Goal: Task Accomplishment & Management: Use online tool/utility

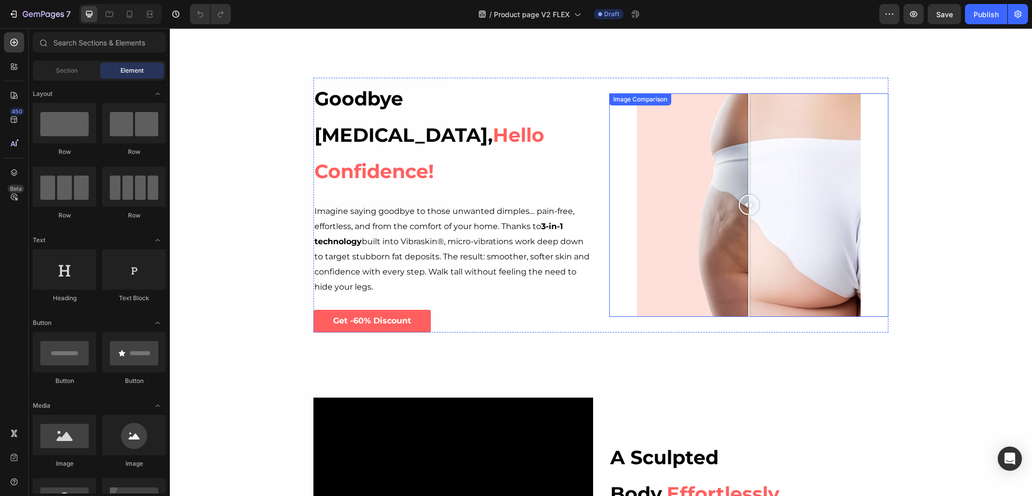
scroll to position [353, 0]
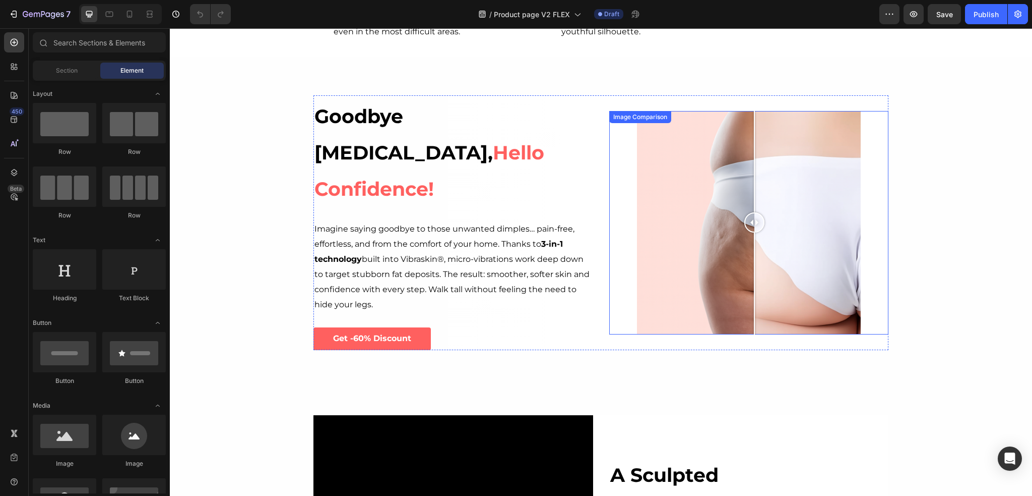
drag, startPoint x: 742, startPoint y: 226, endPoint x: 751, endPoint y: 235, distance: 13.2
click at [751, 235] on div at bounding box center [755, 223] width 20 height 224
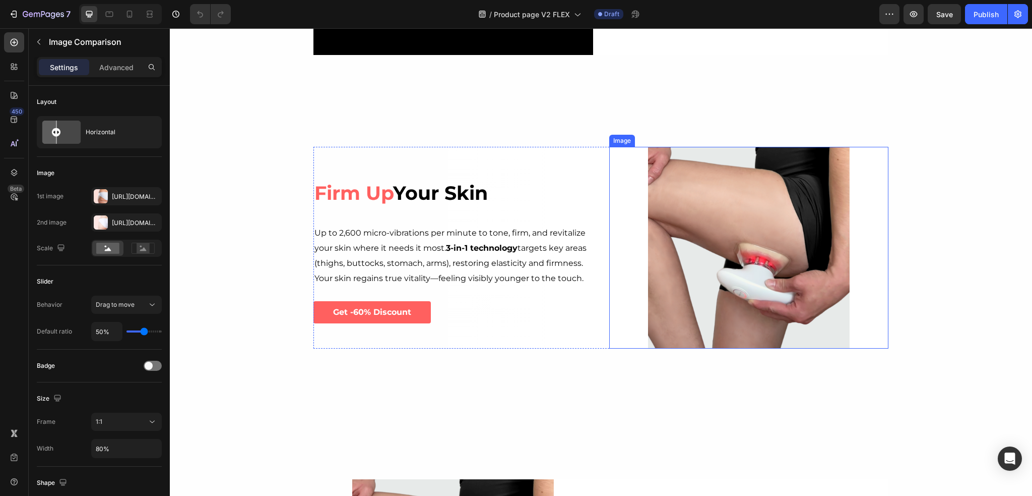
scroll to position [1008, 0]
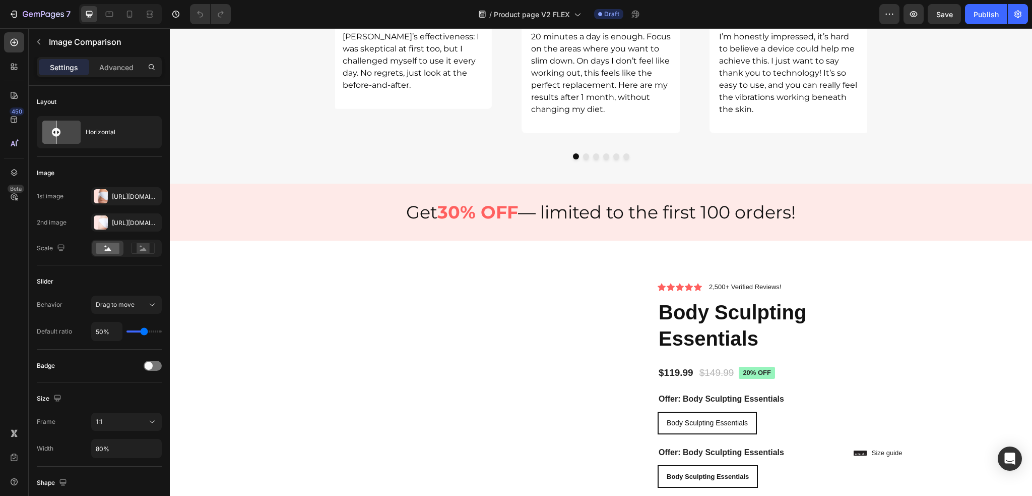
radio input "false"
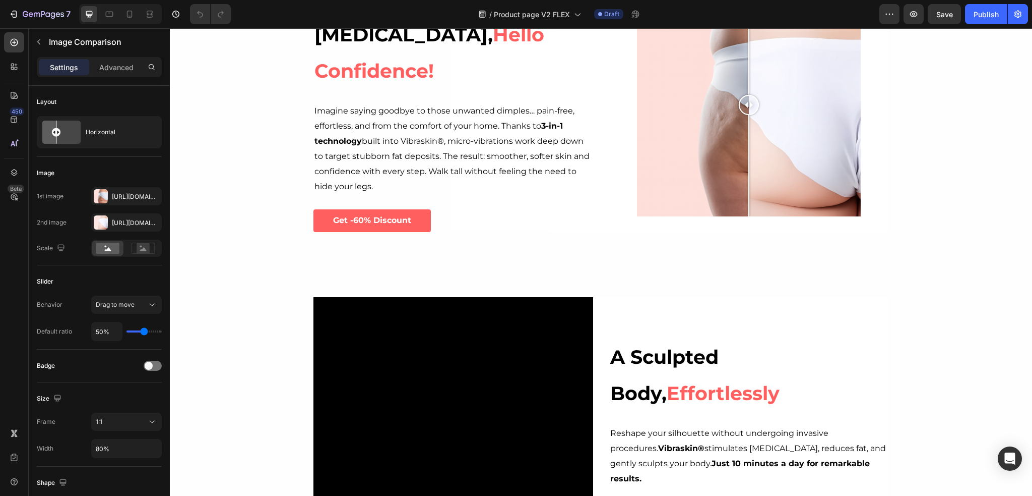
scroll to position [252, 0]
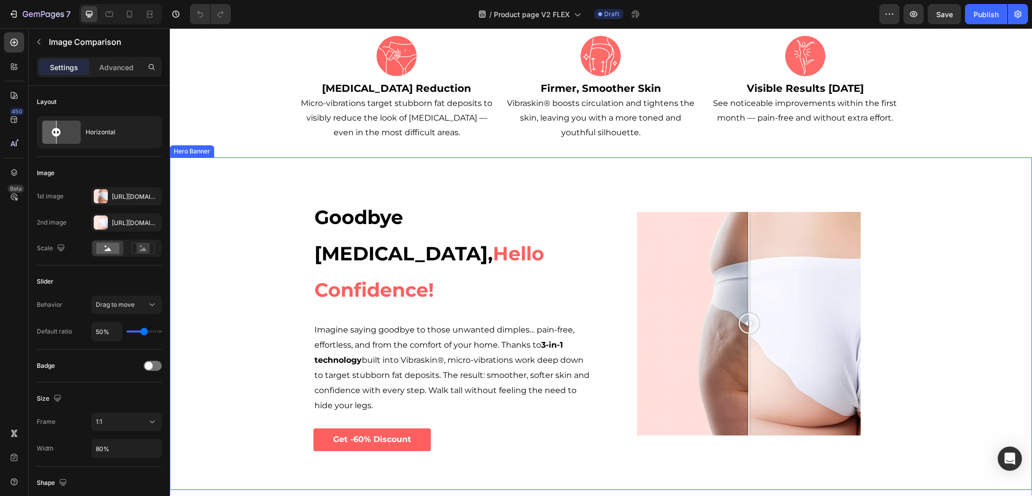
click at [990, 221] on div "Background Image" at bounding box center [601, 323] width 862 height 332
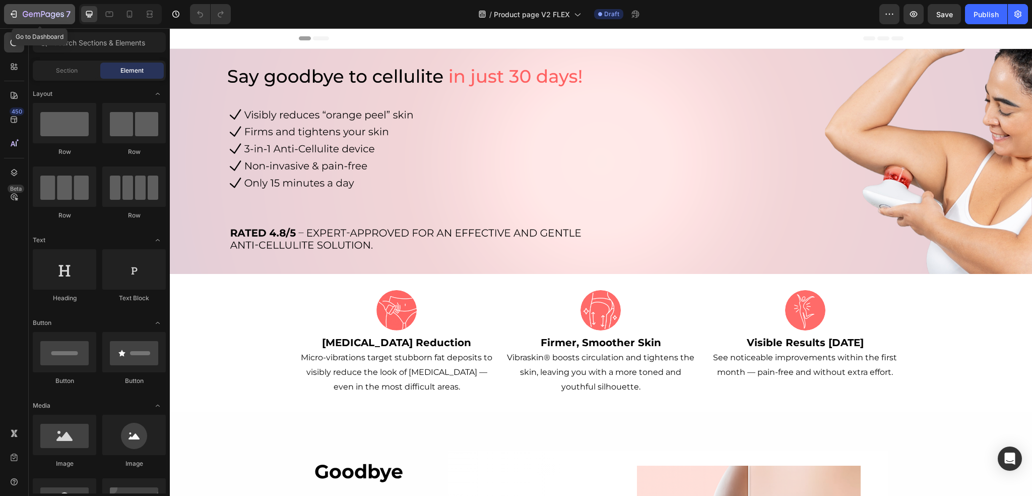
click at [18, 11] on icon "button" at bounding box center [14, 14] width 10 height 10
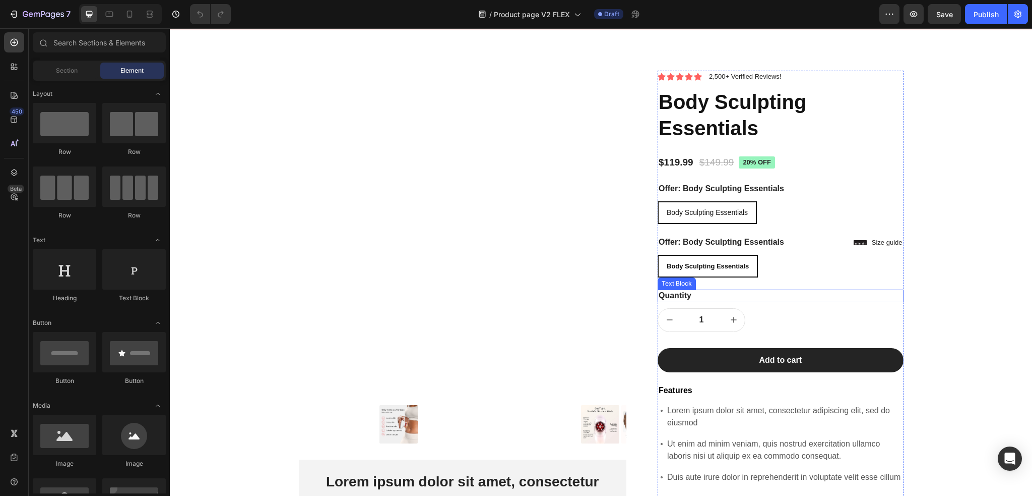
scroll to position [2974, 0]
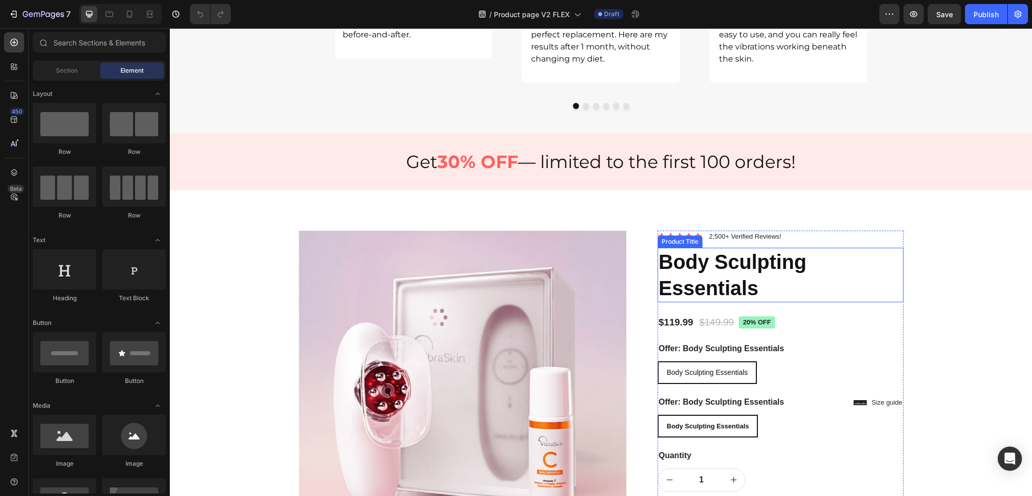
click at [781, 284] on h1 "Body Sculpting Essentials" at bounding box center [781, 275] width 246 height 54
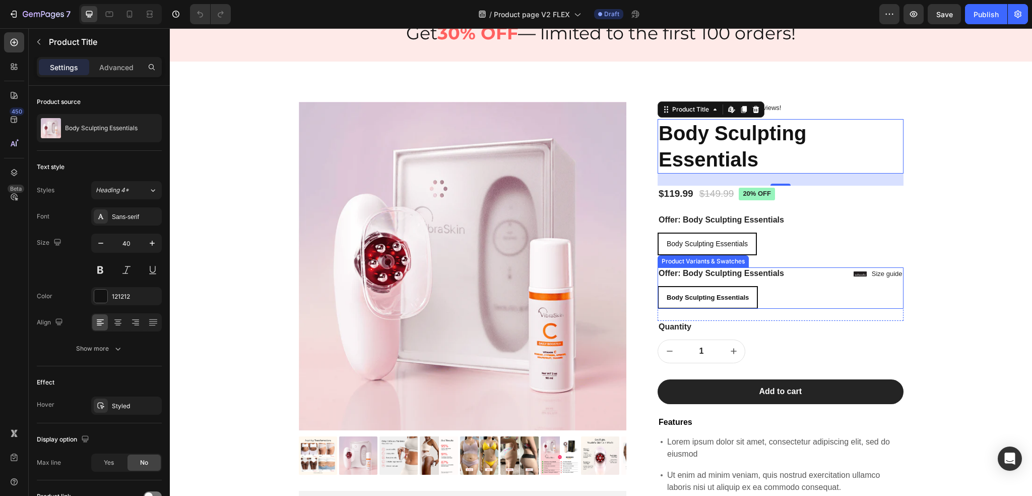
scroll to position [3125, 0]
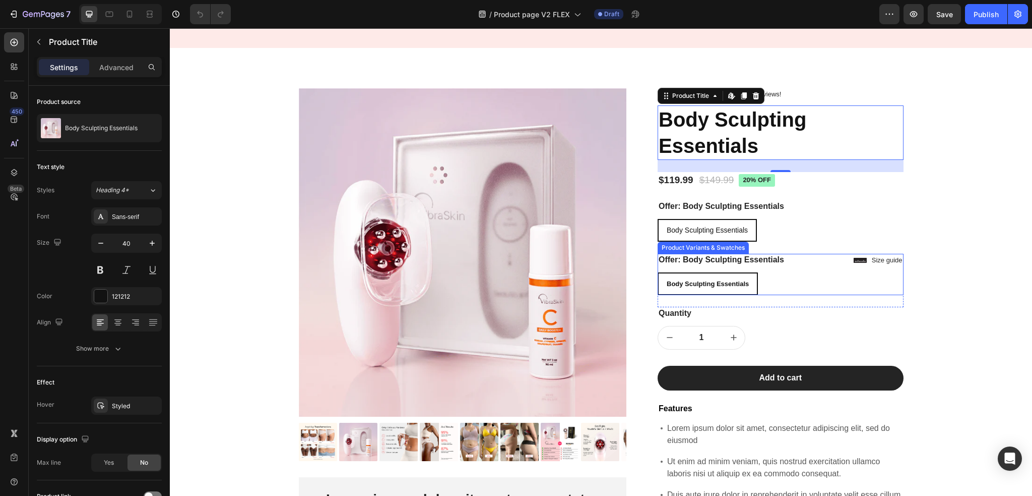
click at [782, 280] on div "Body Sculpting Essentials Body Sculpting Essentials Body Sculpting Essentials" at bounding box center [781, 283] width 246 height 23
radio input "false"
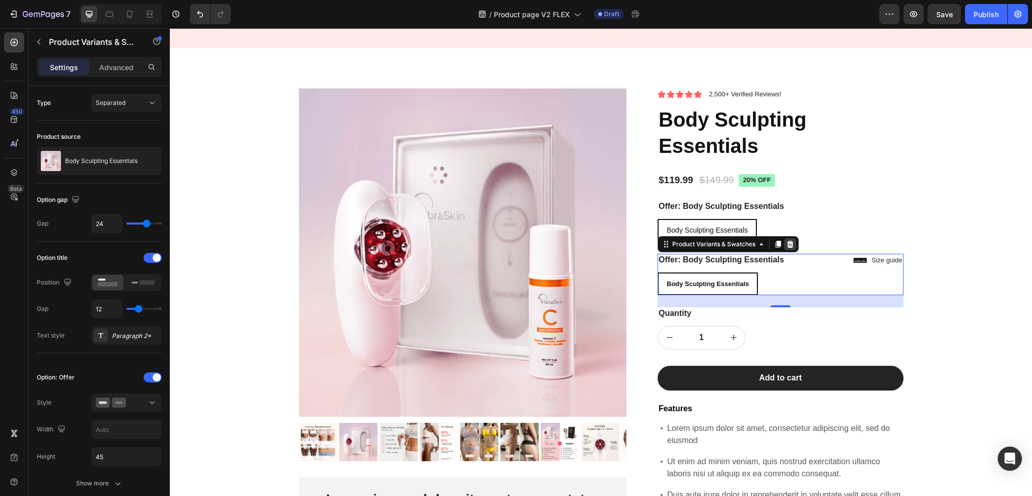
click at [787, 241] on icon at bounding box center [790, 244] width 8 height 8
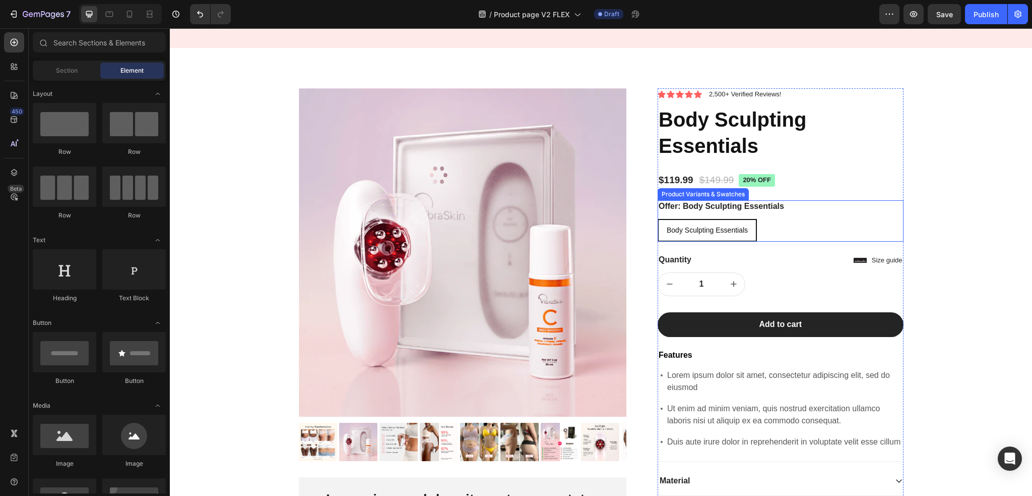
click at [788, 217] on div "Offer: Body Sculpting Essentials Body Sculpting Essentials Body Sculpting Essen…" at bounding box center [781, 220] width 246 height 41
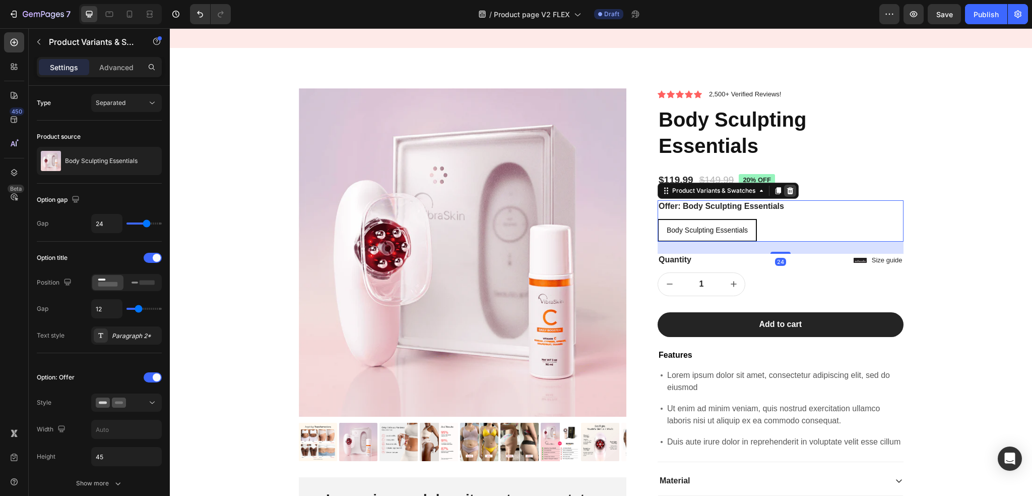
click at [787, 189] on icon at bounding box center [790, 190] width 7 height 7
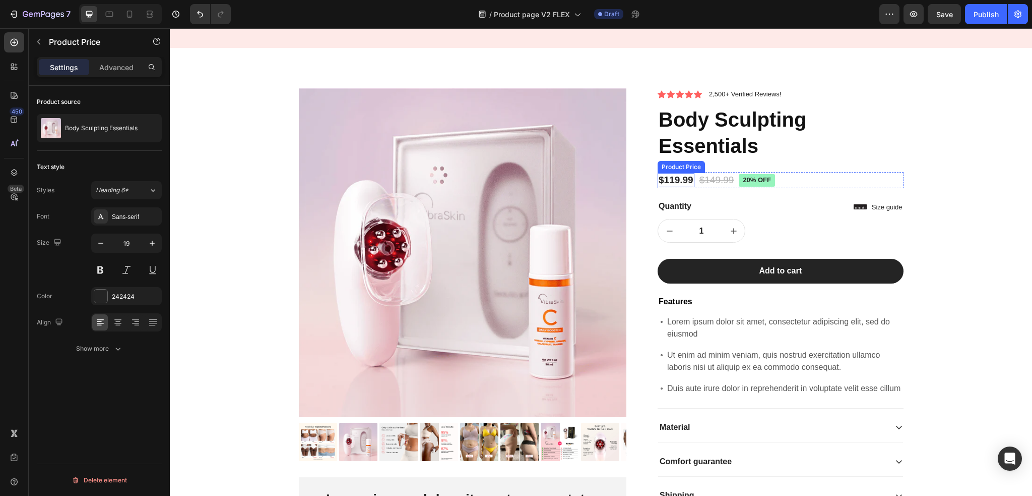
click at [689, 177] on div "$119.99" at bounding box center [676, 180] width 37 height 15
click at [682, 179] on div "$119.99" at bounding box center [676, 180] width 37 height 15
click at [801, 231] on div "1 Product Quantity Row Row 0" at bounding box center [781, 231] width 246 height 24
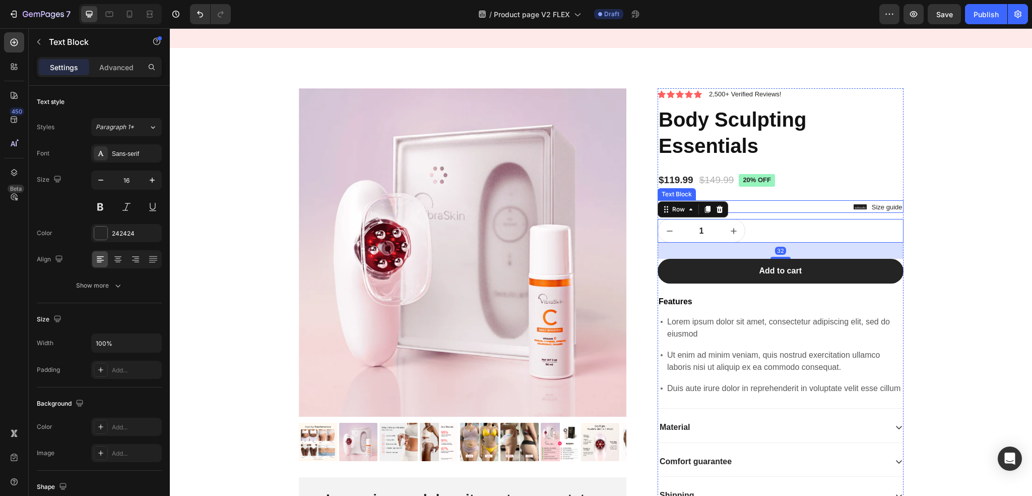
click at [873, 210] on div "Quantity" at bounding box center [781, 206] width 246 height 13
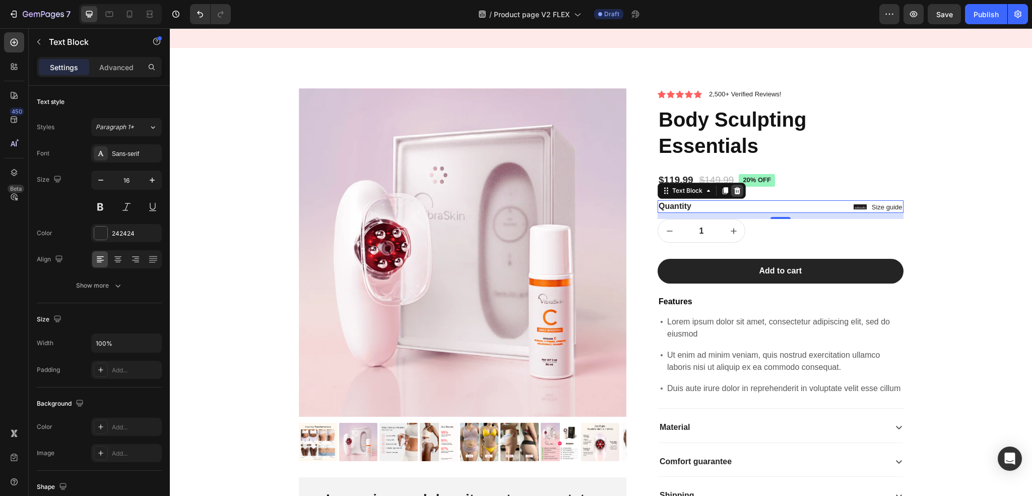
click at [738, 188] on div at bounding box center [737, 190] width 12 height 12
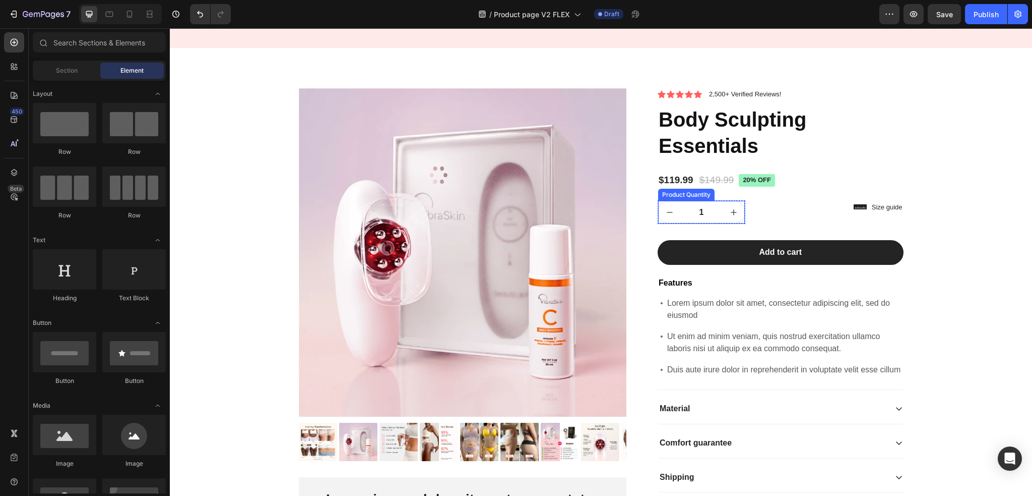
click at [759, 220] on div "1 Product Quantity Row Row" at bounding box center [781, 212] width 246 height 24
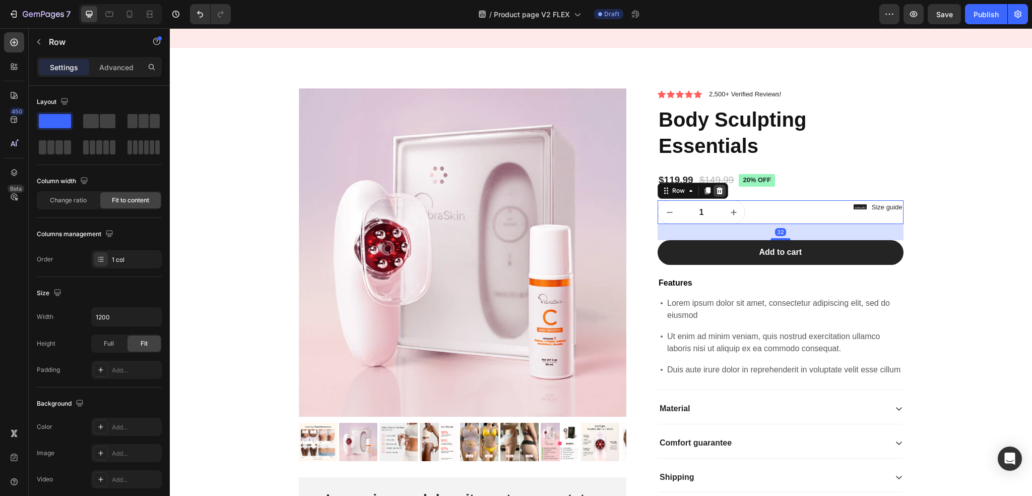
click at [716, 191] on icon at bounding box center [720, 191] width 8 height 8
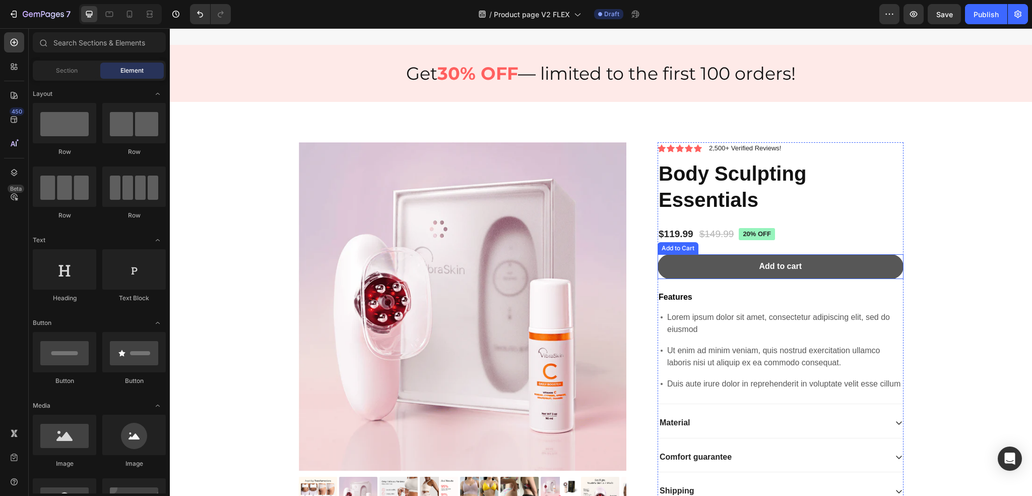
scroll to position [3063, 0]
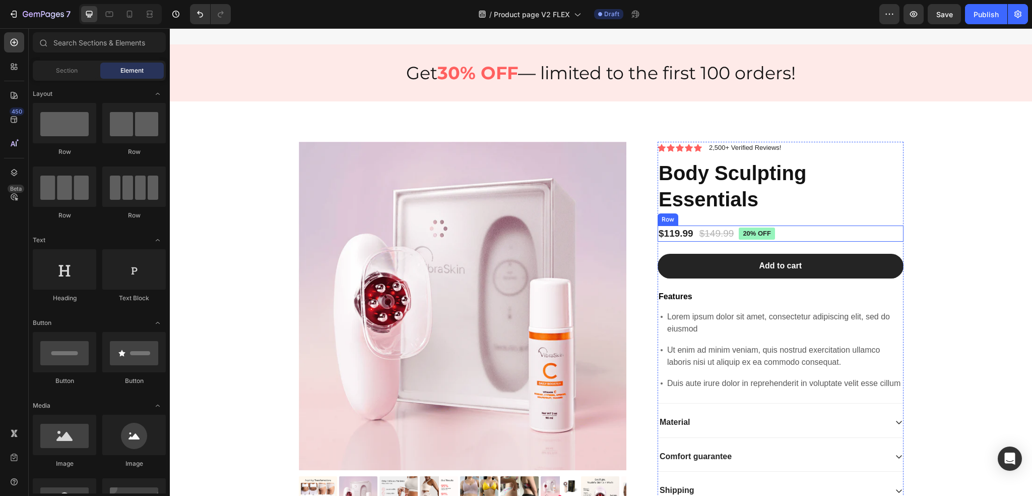
click at [786, 240] on div "$119.99 Product Price Product Price $149.99 Product Price Product Price 20% off…" at bounding box center [781, 233] width 246 height 17
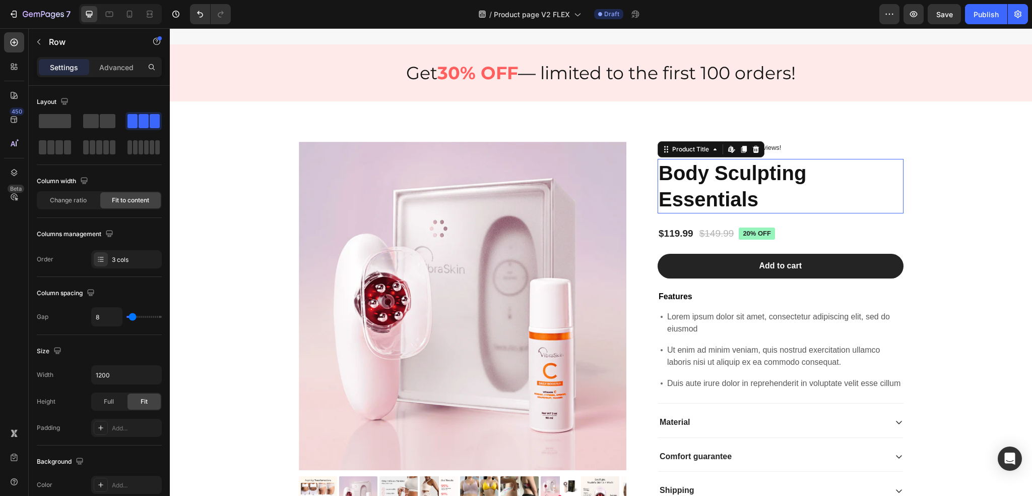
click at [778, 205] on h1 "Body Sculpting Essentials" at bounding box center [781, 186] width 246 height 54
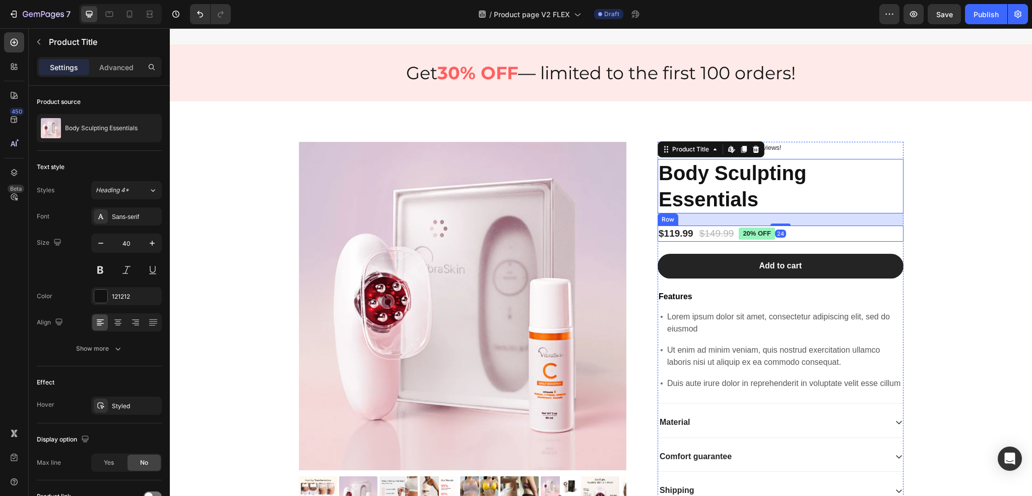
click at [792, 242] on div "$119.99 Product Price Product Price $149.99 Product Price Product Price 20% off…" at bounding box center [781, 233] width 246 height 17
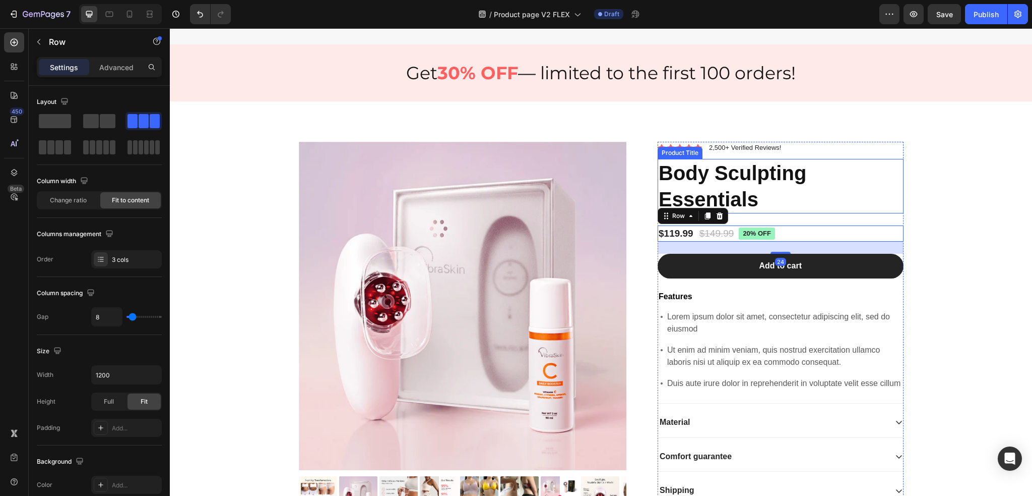
click at [792, 213] on h1 "Body Sculpting Essentials" at bounding box center [781, 186] width 246 height 54
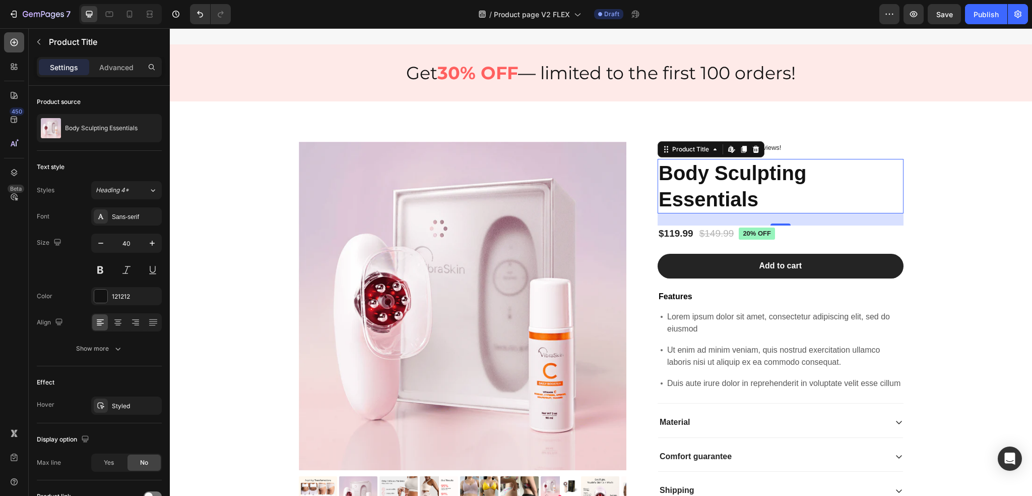
click at [10, 39] on icon at bounding box center [14, 42] width 10 height 10
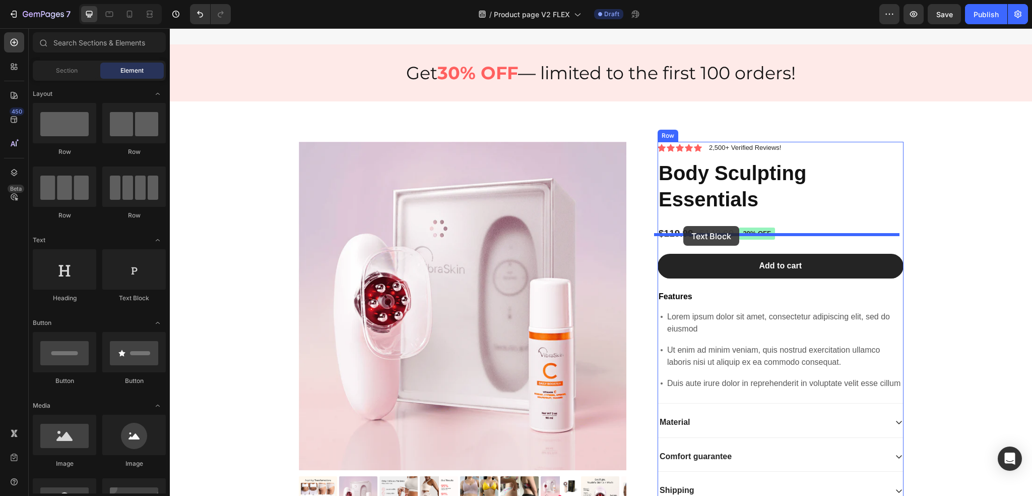
drag, startPoint x: 312, startPoint y: 310, endPoint x: 684, endPoint y: 226, distance: 380.8
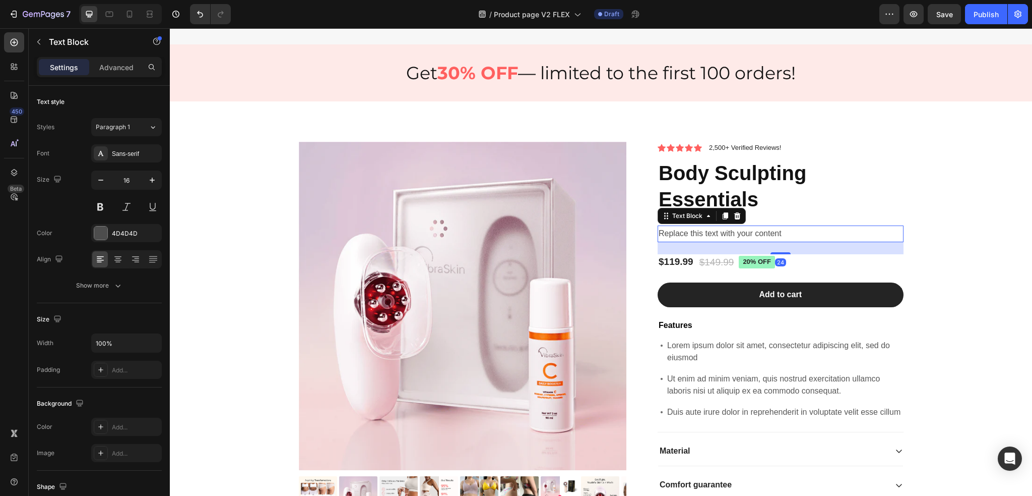
click at [695, 242] on div "Replace this text with your content" at bounding box center [781, 233] width 246 height 17
click at [695, 241] on p "Replace this text with your content" at bounding box center [781, 233] width 244 height 15
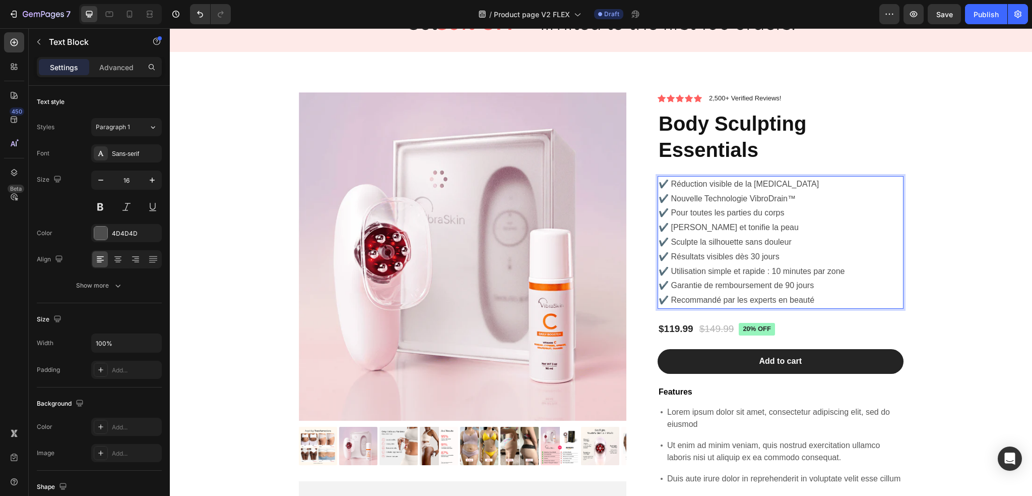
scroll to position [3113, 0]
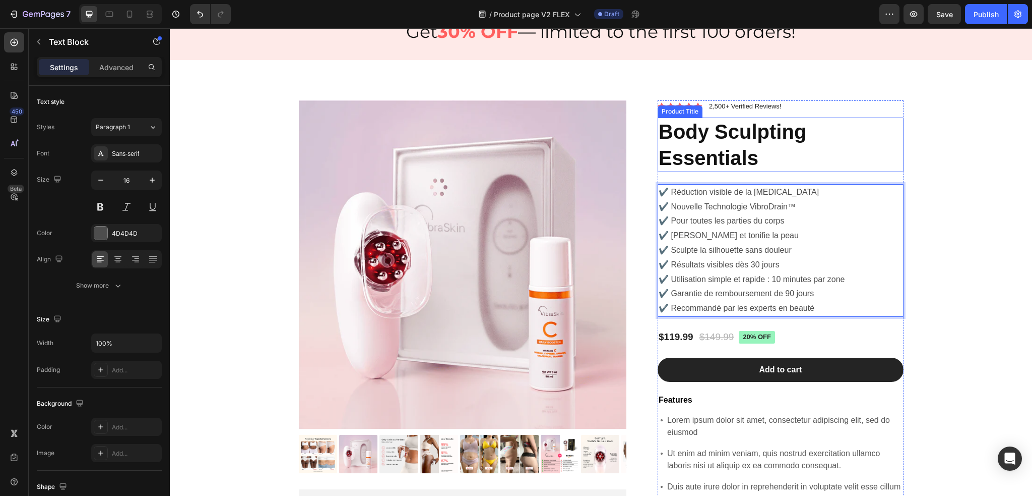
click at [733, 148] on h1 "Body Sculpting Essentials" at bounding box center [781, 144] width 246 height 54
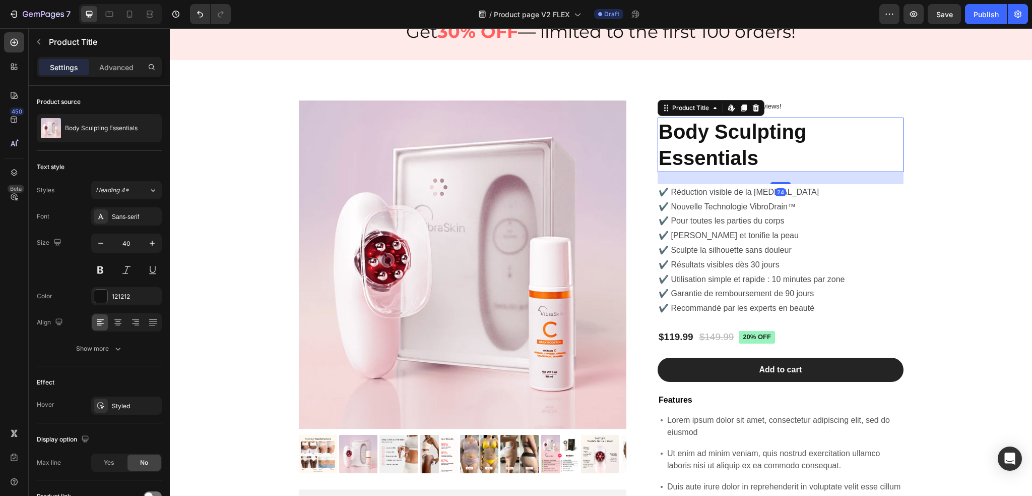
click at [733, 148] on h1 "Body Sculpting Essentials" at bounding box center [781, 144] width 246 height 54
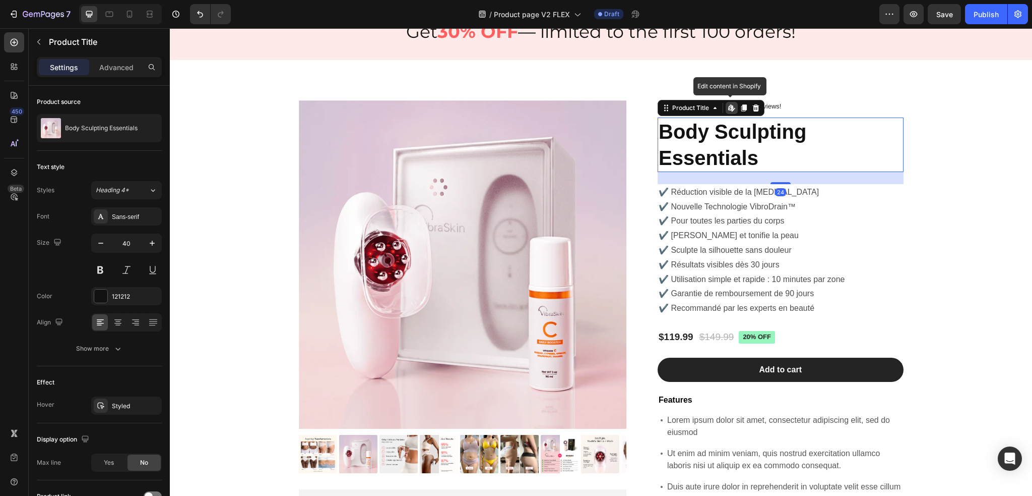
click at [733, 148] on h1 "Body Sculpting Essentials" at bounding box center [781, 144] width 246 height 54
click at [760, 280] on p "✔️ Utilisation simple et rapide : 10 minutes par zone" at bounding box center [781, 279] width 244 height 15
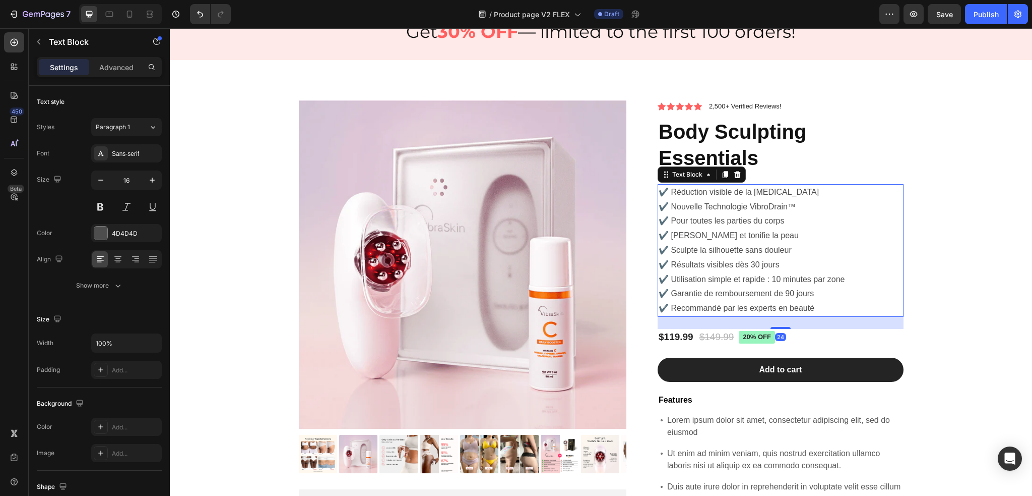
click at [841, 286] on p "✔️ Utilisation simple et rapide : 10 minutes par zone" at bounding box center [781, 279] width 244 height 15
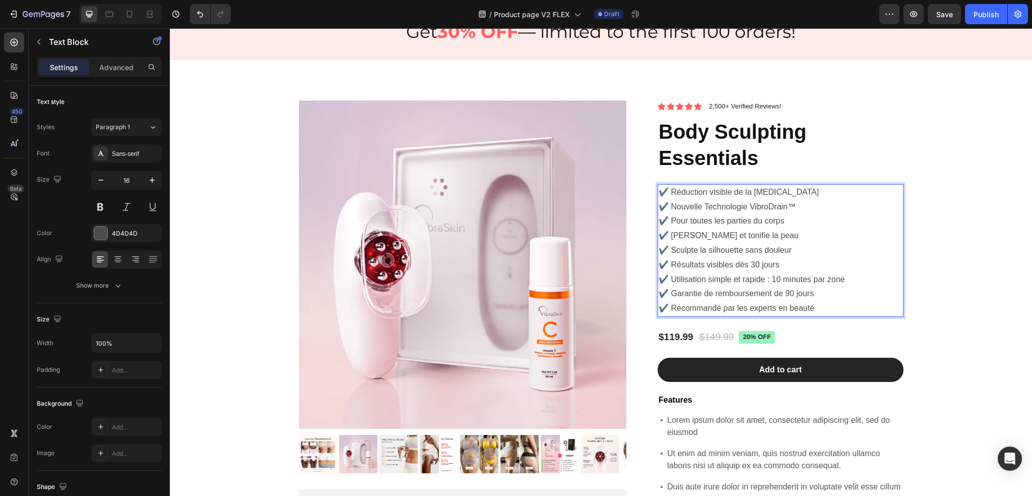
click at [834, 311] on p "✔️ Recommandé par les experts en beauté" at bounding box center [781, 308] width 244 height 15
click at [833, 311] on p "✔️ Recommandé par les experts en beauté" at bounding box center [781, 308] width 244 height 15
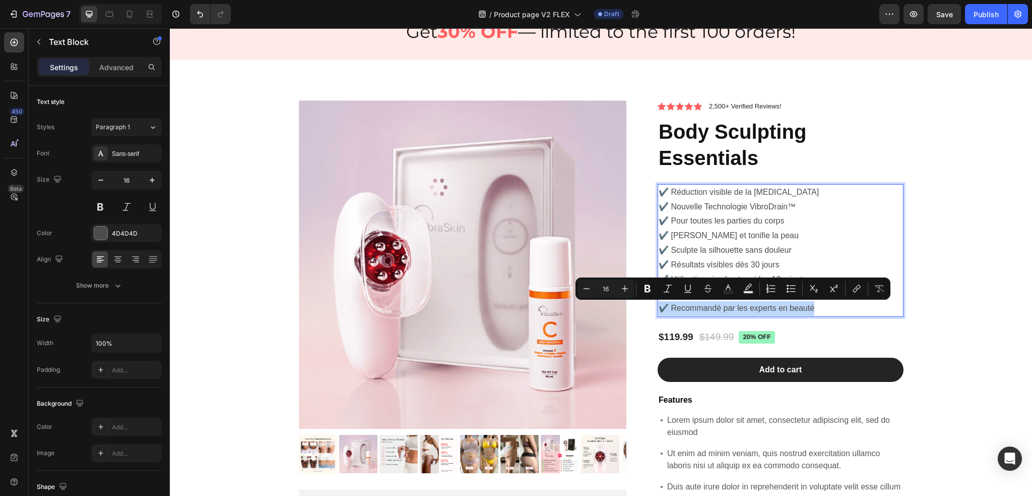
click at [817, 308] on p "✔️ Recommandé par les experts en beauté" at bounding box center [781, 308] width 244 height 15
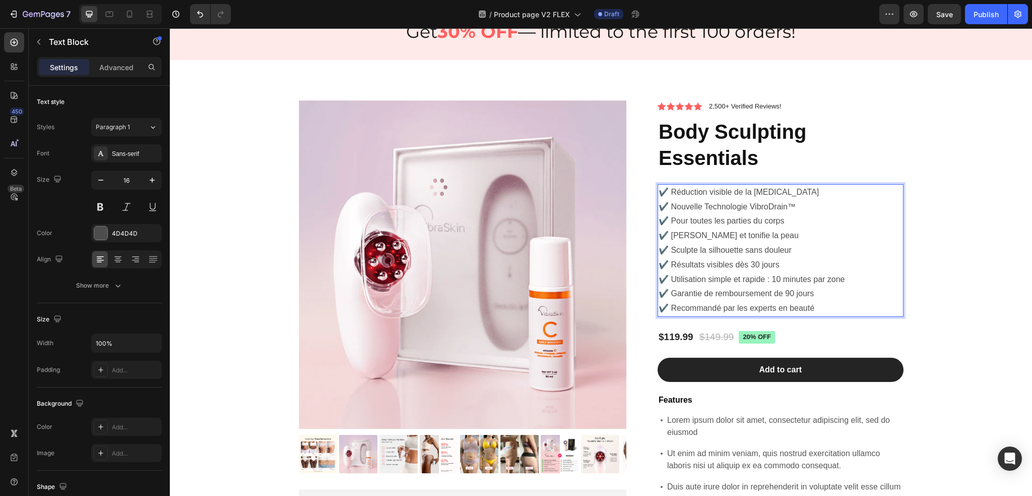
click at [800, 210] on p "✔️ Nouvelle Technologie VibroDrain™" at bounding box center [781, 207] width 244 height 15
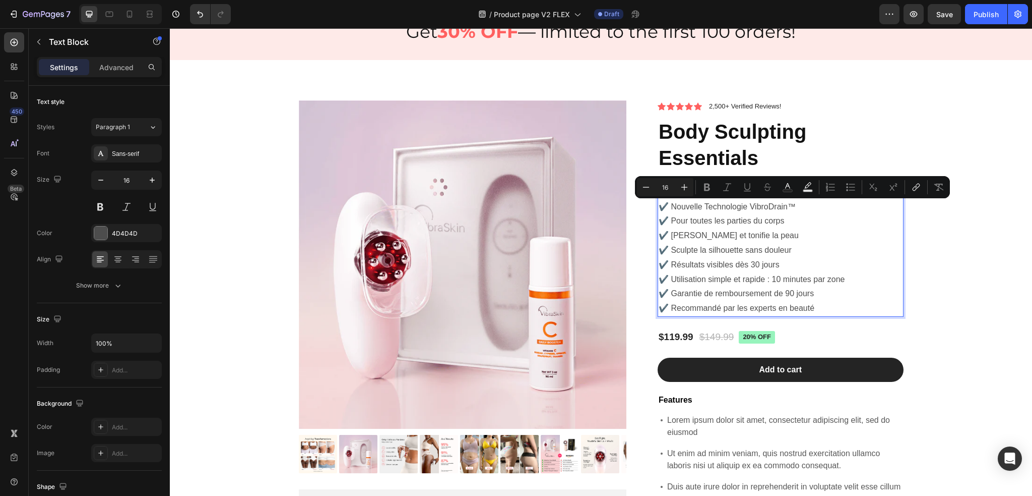
click at [789, 205] on p "✔️ Nouvelle Technologie VibroDrain™" at bounding box center [781, 207] width 244 height 15
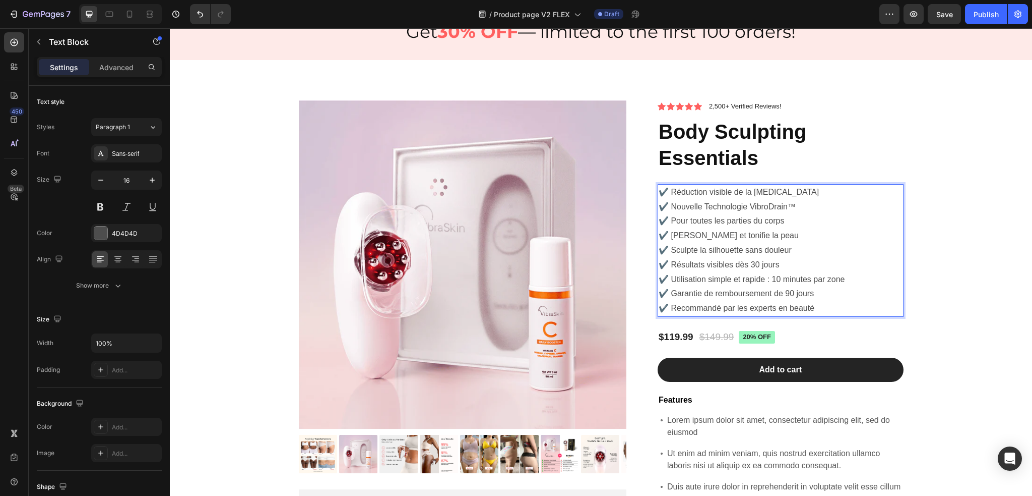
click at [789, 205] on p "✔️ Nouvelle Technologie VibroDrain™" at bounding box center [781, 207] width 244 height 15
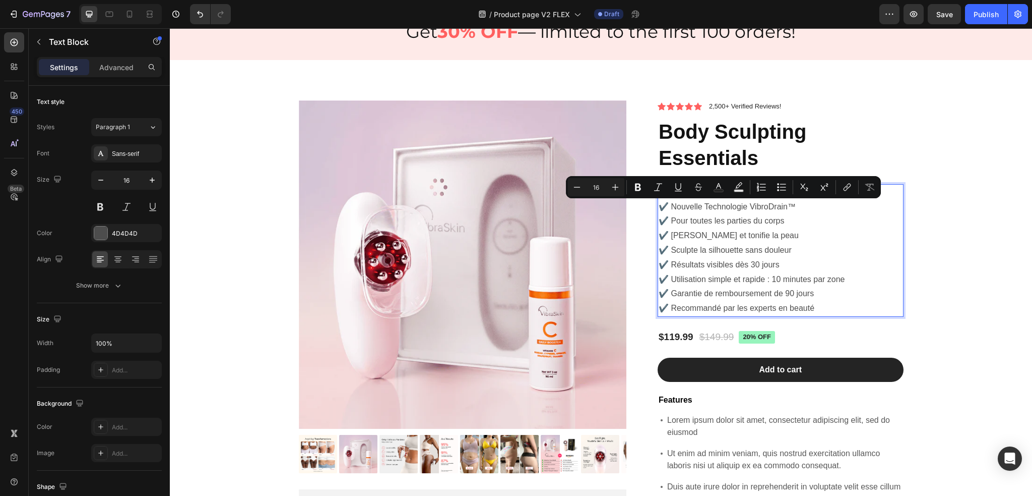
click at [764, 215] on p "✔️ Pour toutes les parties du corps" at bounding box center [781, 221] width 244 height 15
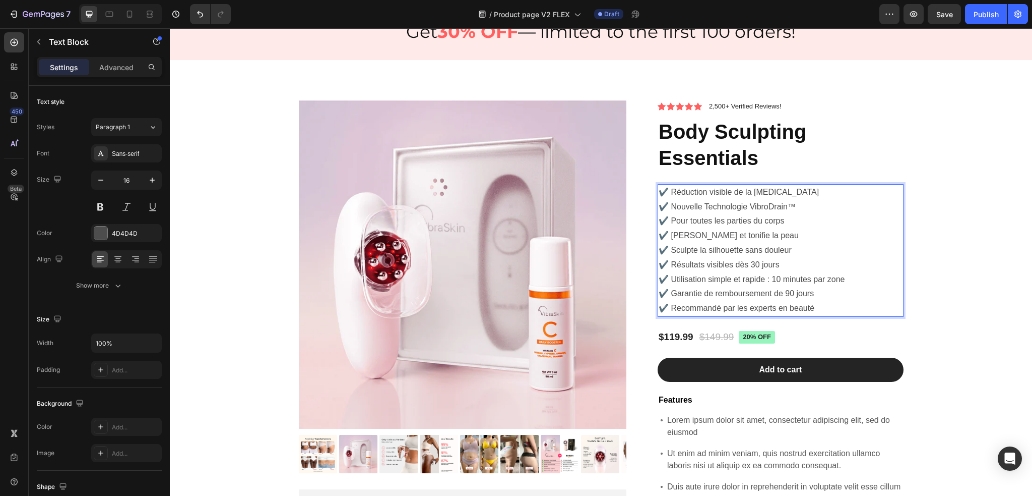
click at [764, 201] on p "✔️ Nouvelle Technologie VibroDrain™" at bounding box center [781, 207] width 244 height 15
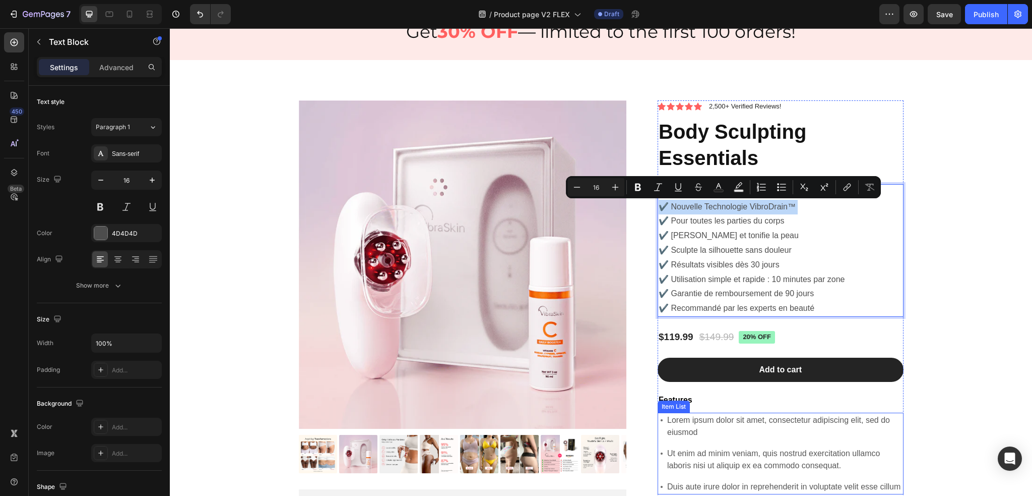
copy p "✔️ Nouvelle Technologie VibroDrain™"
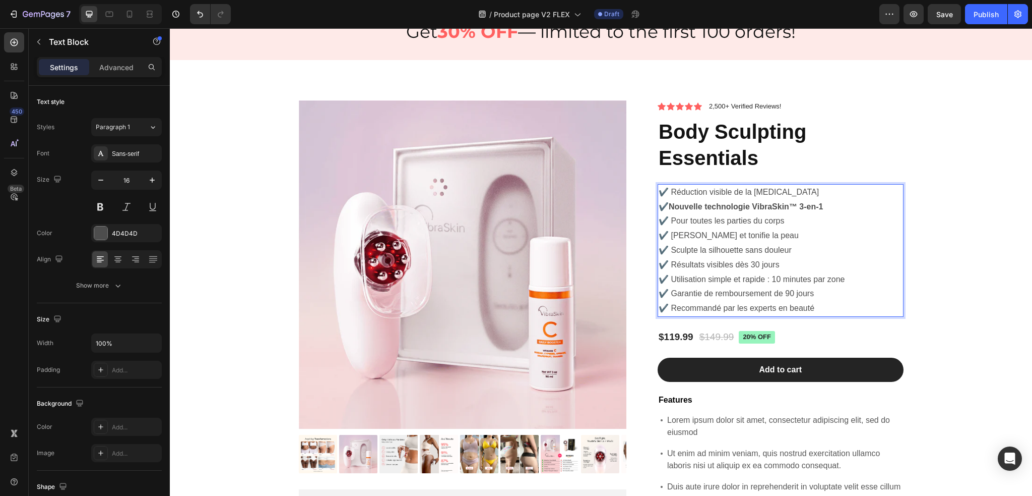
click at [821, 205] on strong "Nouvelle technologie VibraSkin™ 3-en-1" at bounding box center [746, 206] width 154 height 9
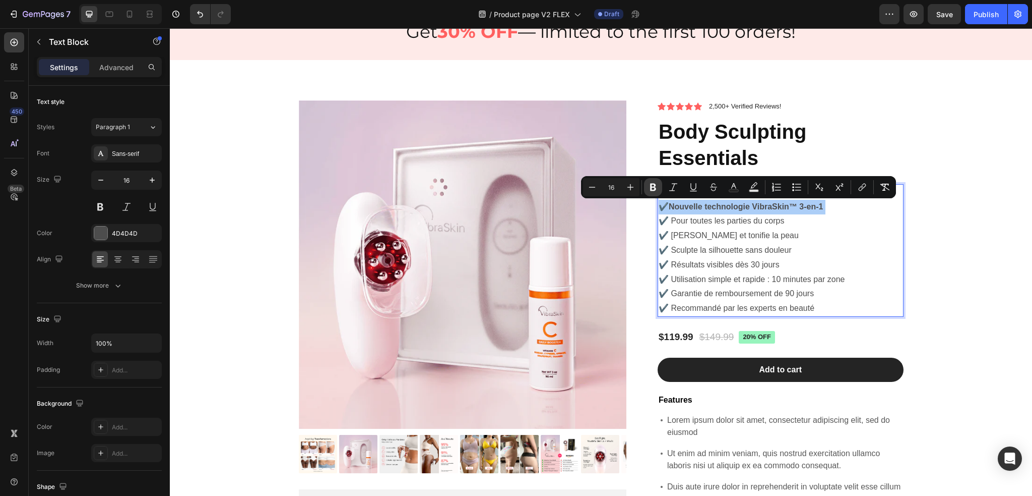
click at [653, 191] on icon "Editor contextual toolbar" at bounding box center [653, 187] width 10 height 10
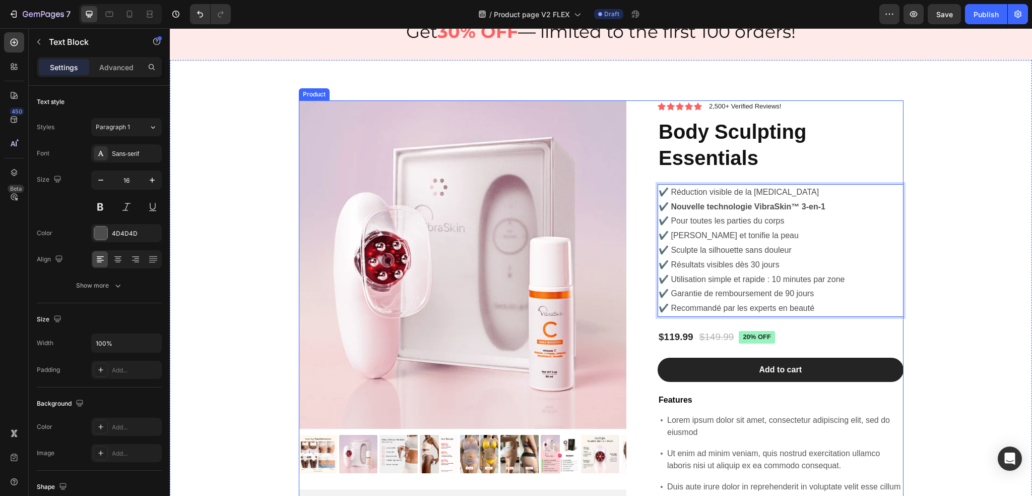
click at [653, 189] on div "Product Images Lorem ipsum dolor sit amet, consectetur Text Block 150+ Text Blo…" at bounding box center [601, 375] width 605 height 551
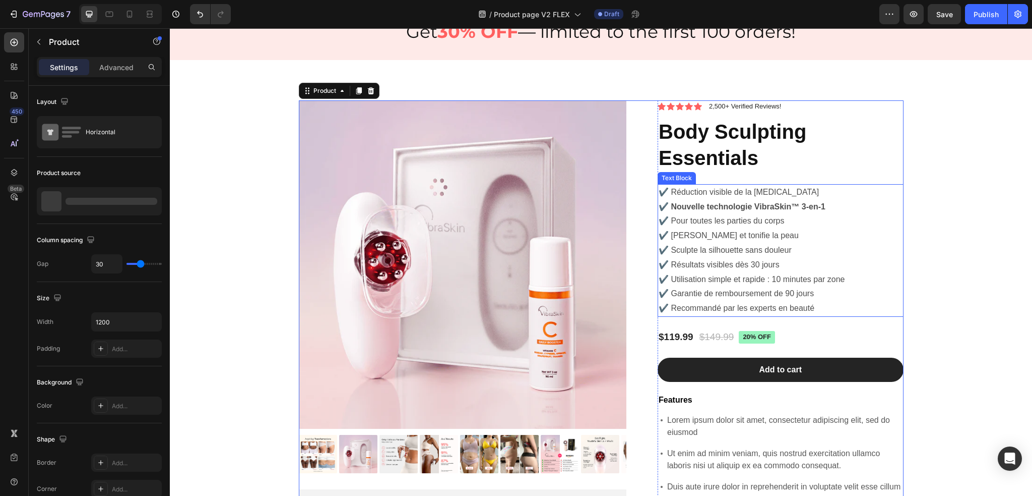
click at [687, 211] on p "✔️ Nouvelle technologie VibraSkin™ 3-en-1" at bounding box center [781, 207] width 244 height 15
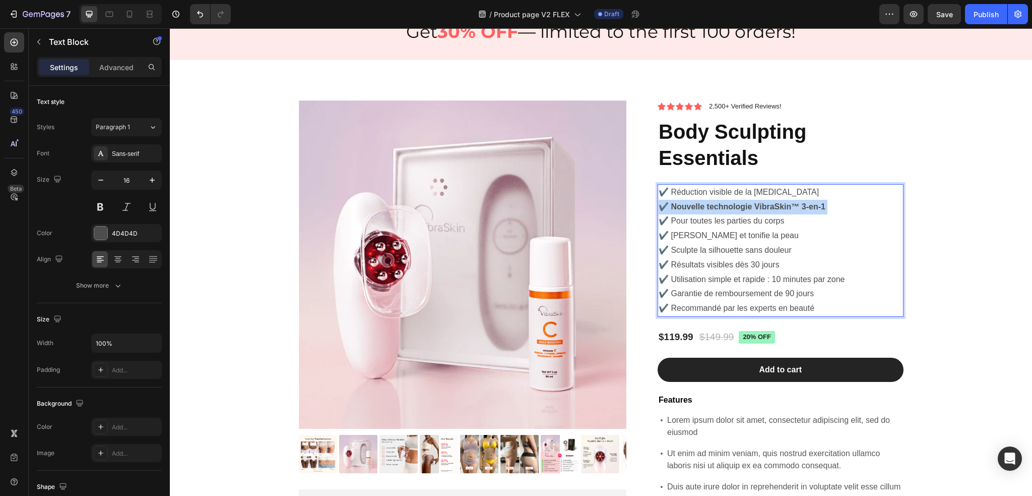
click at [687, 211] on strong "✔️ Nouvelle technologie VibraSkin™ 3-en-1" at bounding box center [742, 206] width 167 height 9
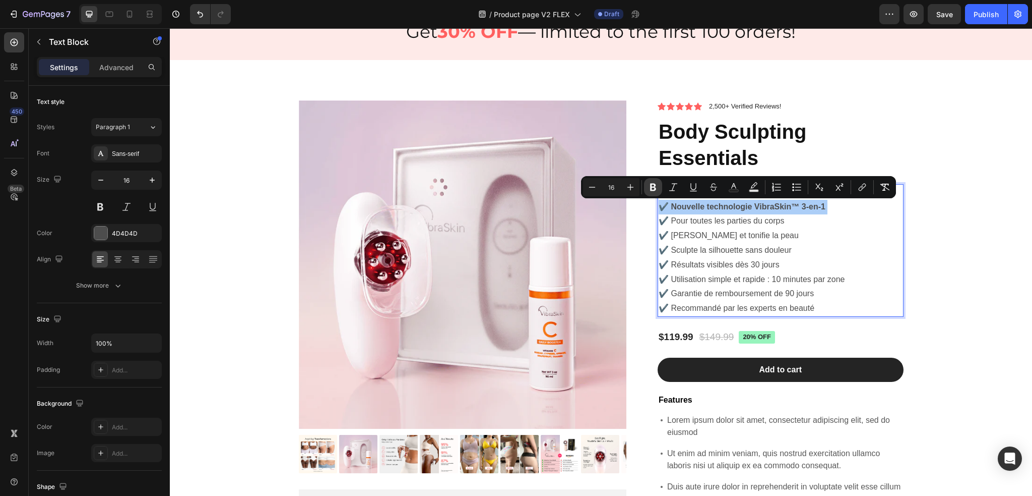
click at [650, 190] on icon "Editor contextual toolbar" at bounding box center [653, 187] width 10 height 10
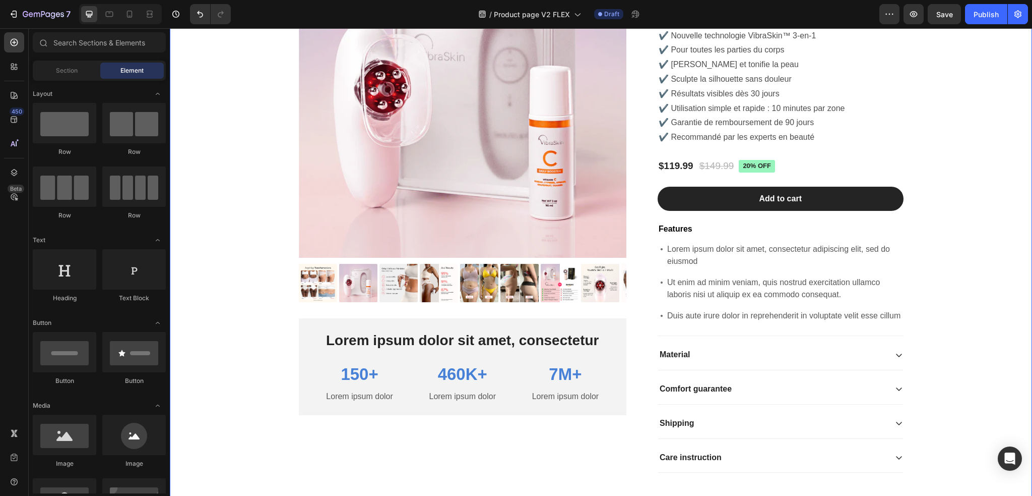
scroll to position [3107, 0]
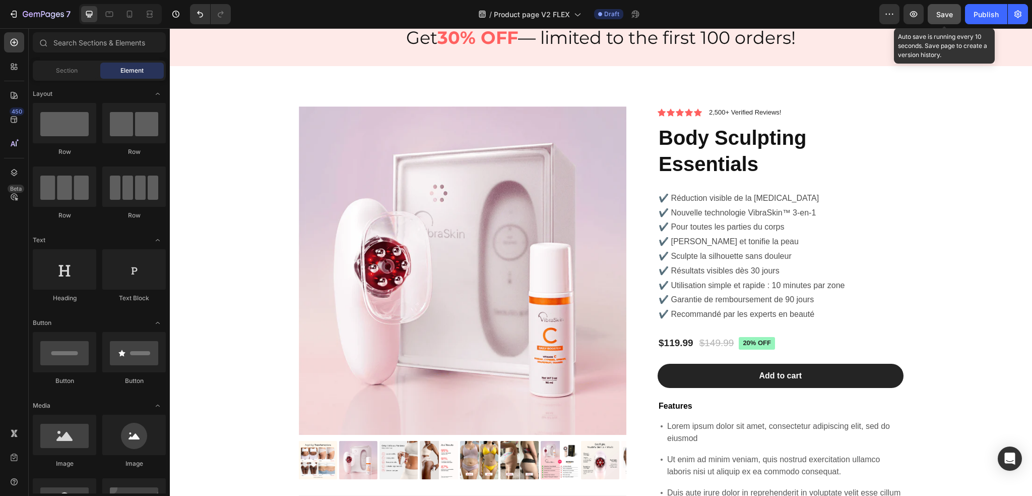
click at [940, 15] on span "Save" at bounding box center [945, 14] width 17 height 9
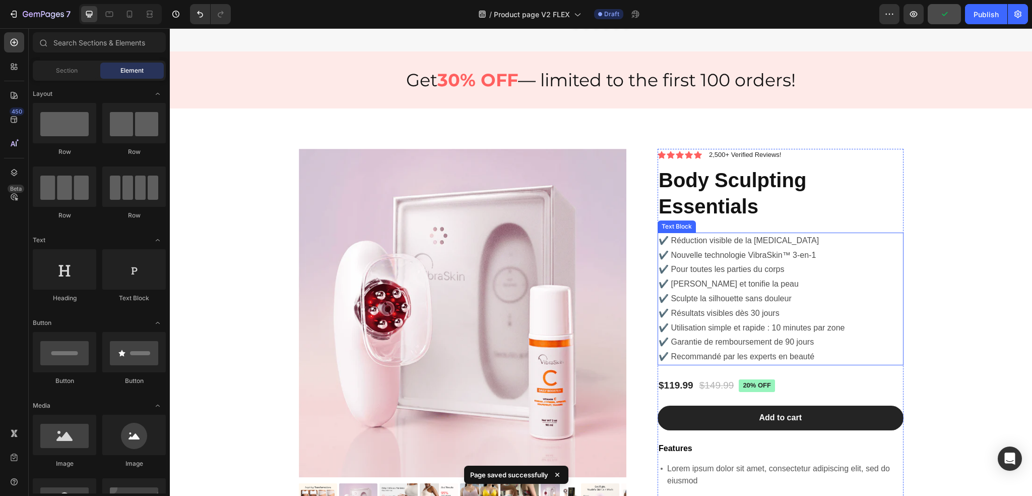
scroll to position [3057, 0]
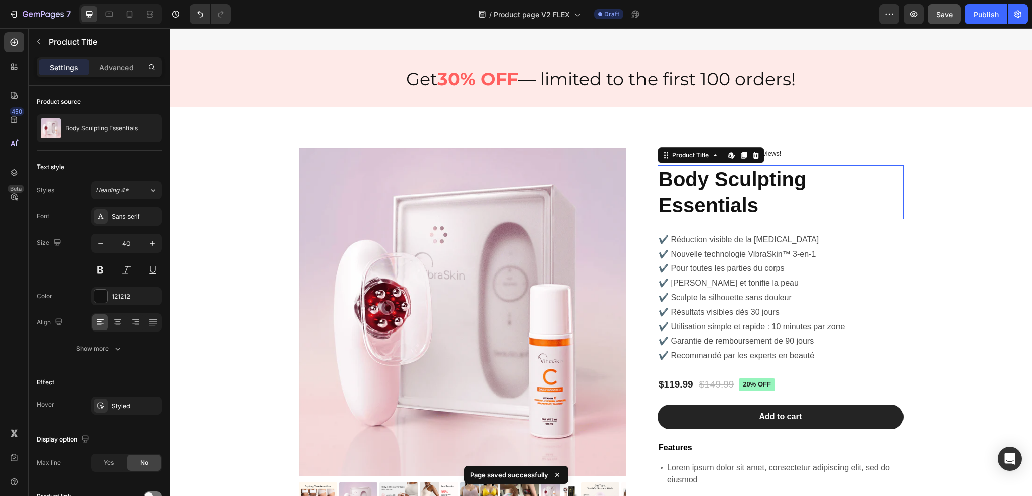
click at [792, 217] on h1 "Body Sculpting Essentials" at bounding box center [781, 192] width 246 height 54
click at [964, 230] on div "Product Images Lorem ipsum dolor sit amet, consectetur Text Block 150+ Text Blo…" at bounding box center [600, 427] width 847 height 559
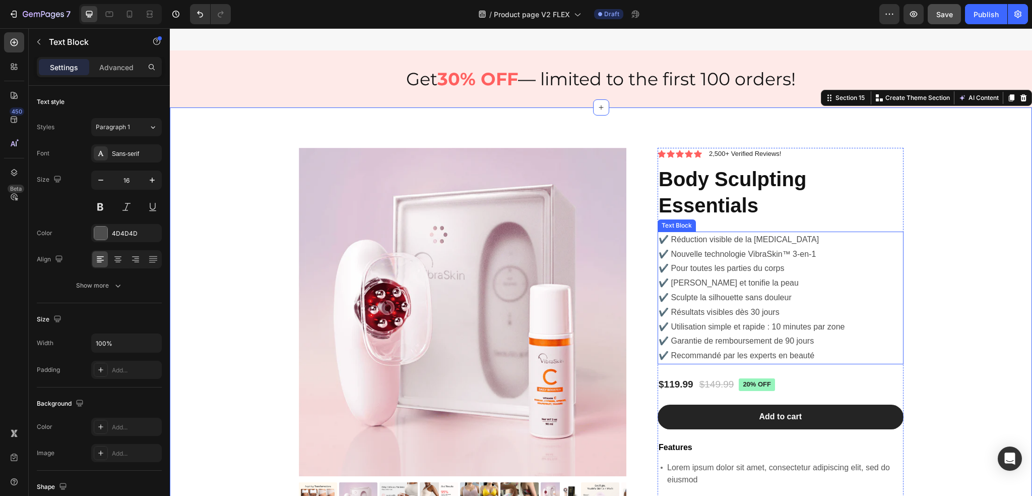
click at [801, 320] on p "✔️ Résultats visibles dès 30 jours" at bounding box center [781, 312] width 244 height 15
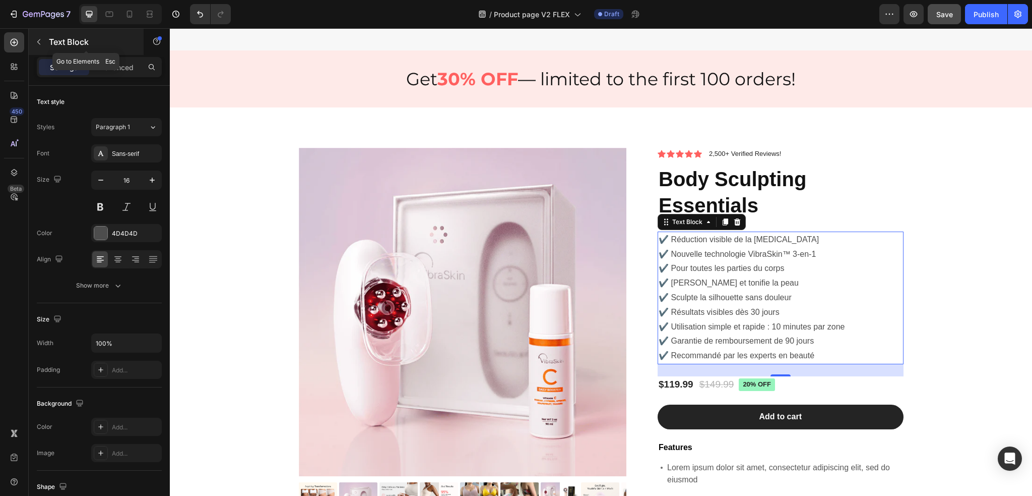
click at [41, 40] on icon "button" at bounding box center [39, 42] width 8 height 8
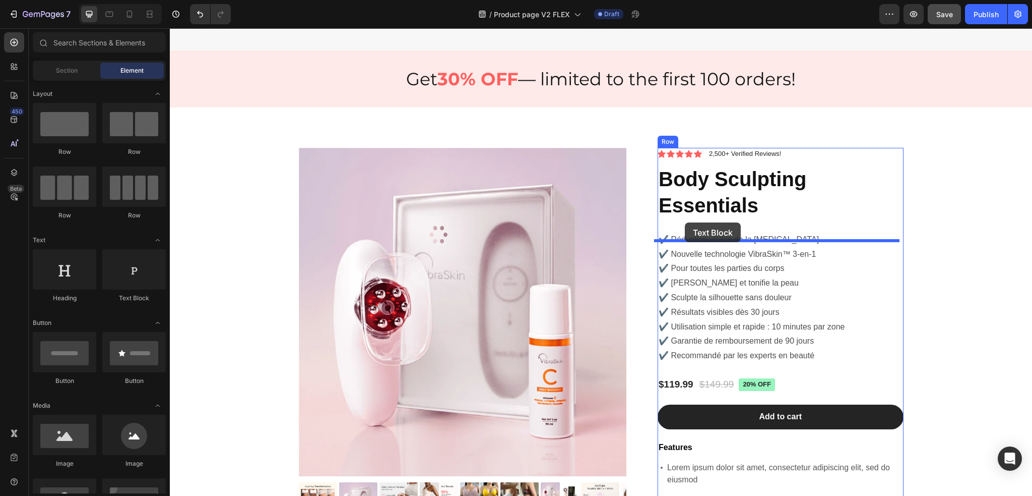
drag, startPoint x: 297, startPoint y: 304, endPoint x: 685, endPoint y: 222, distance: 396.6
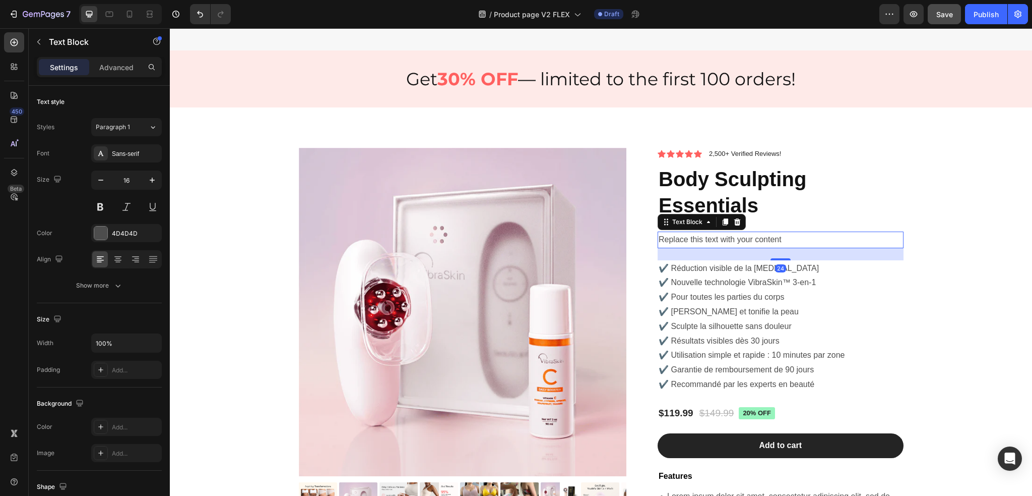
click at [700, 248] on div "Replace this text with your content" at bounding box center [781, 239] width 246 height 17
click at [700, 247] on p "Replace this text with your content" at bounding box center [781, 239] width 244 height 15
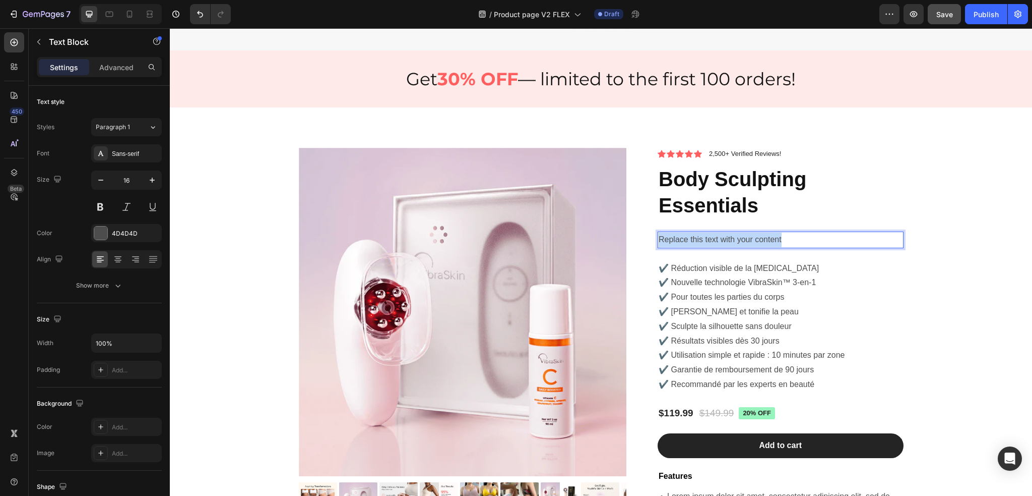
click at [700, 247] on p "Replace this text with your content" at bounding box center [781, 239] width 244 height 15
click at [864, 271] on p "✔️ Réduction visible de la cellulite" at bounding box center [781, 268] width 244 height 15
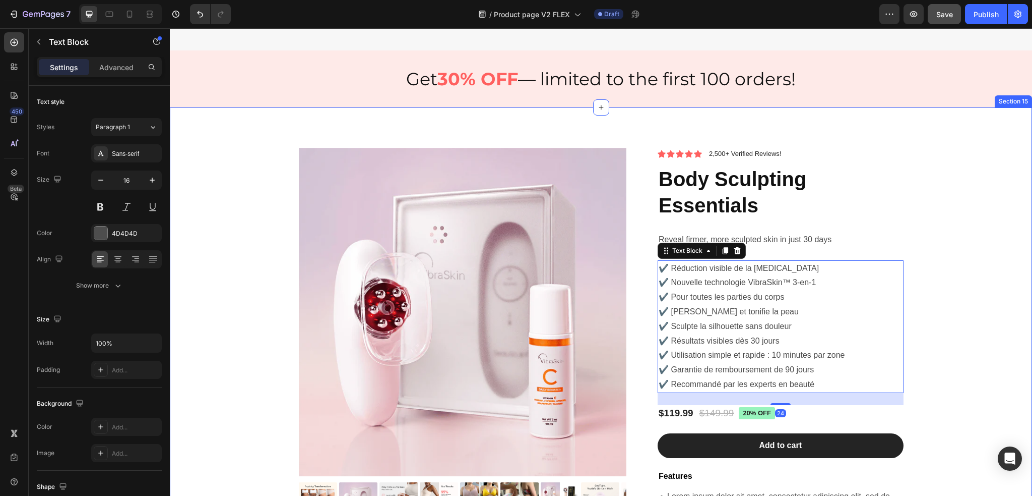
click at [959, 256] on div "Product Images Lorem ipsum dolor sit amet, consectetur Text Block 150+ Text Blo…" at bounding box center [600, 442] width 847 height 588
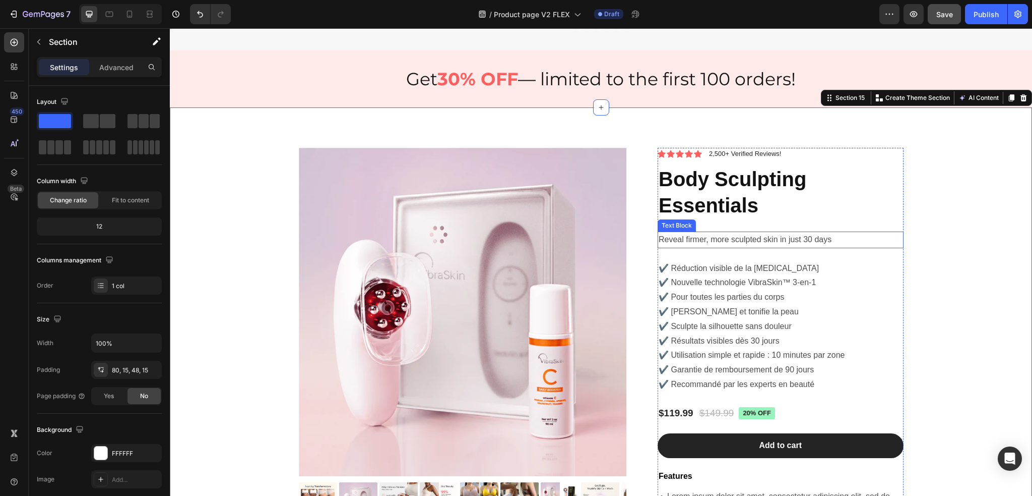
click at [783, 246] on p "Reveal firmer, more sculpted skin in just 30 days" at bounding box center [781, 239] width 244 height 15
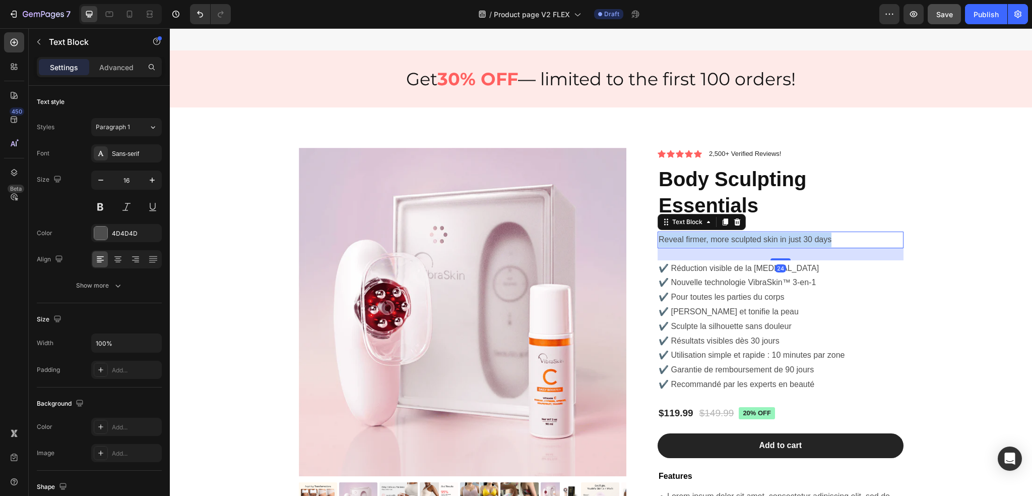
click at [783, 246] on p "Reveal firmer, more sculpted skin in just 30 days" at bounding box center [781, 239] width 244 height 15
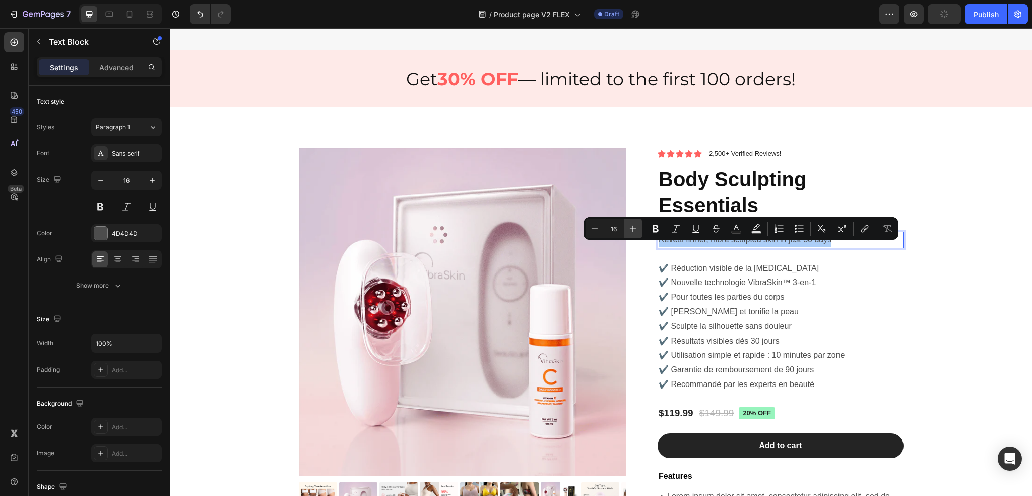
click at [633, 227] on icon "Editor contextual toolbar" at bounding box center [633, 228] width 10 height 10
type input "18"
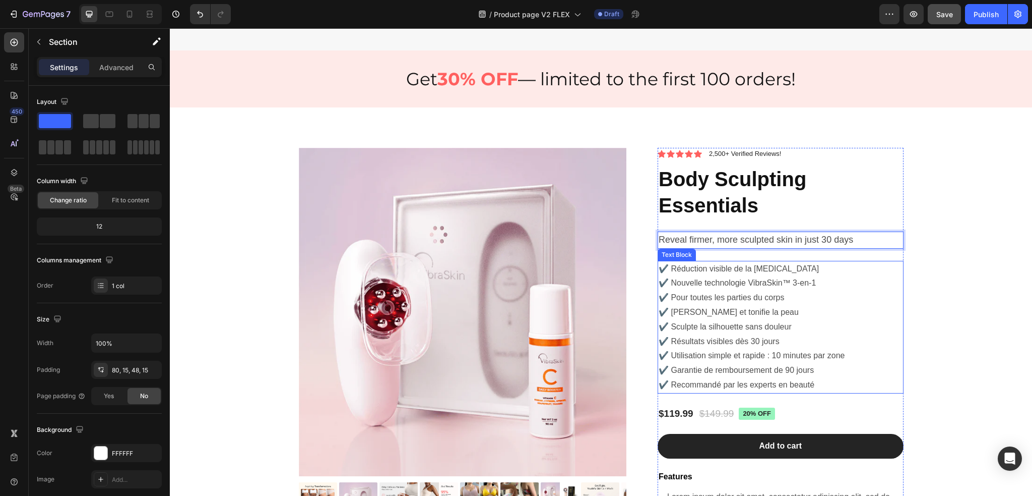
click at [904, 291] on div "Product Images Lorem ipsum dolor sit amet, consectetur Text Block 150+ Text Blo…" at bounding box center [600, 442] width 847 height 588
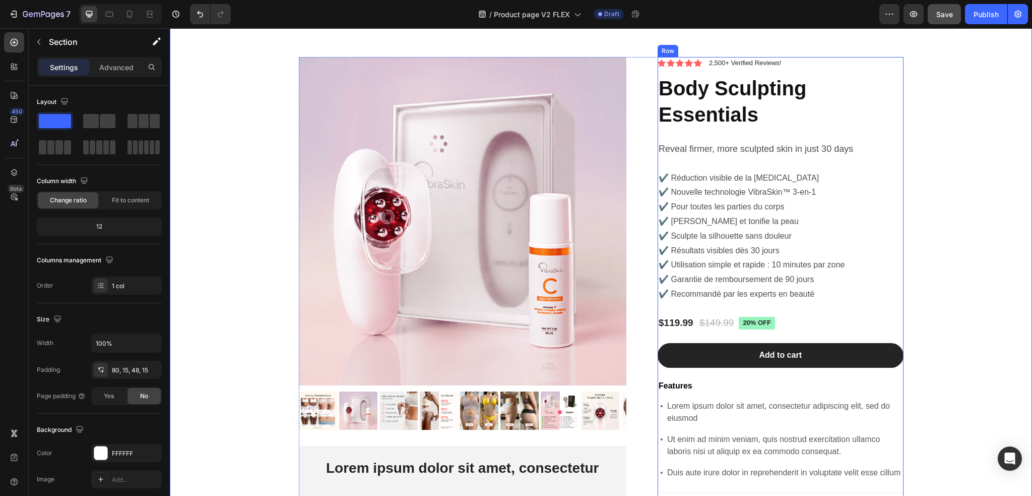
scroll to position [3158, 0]
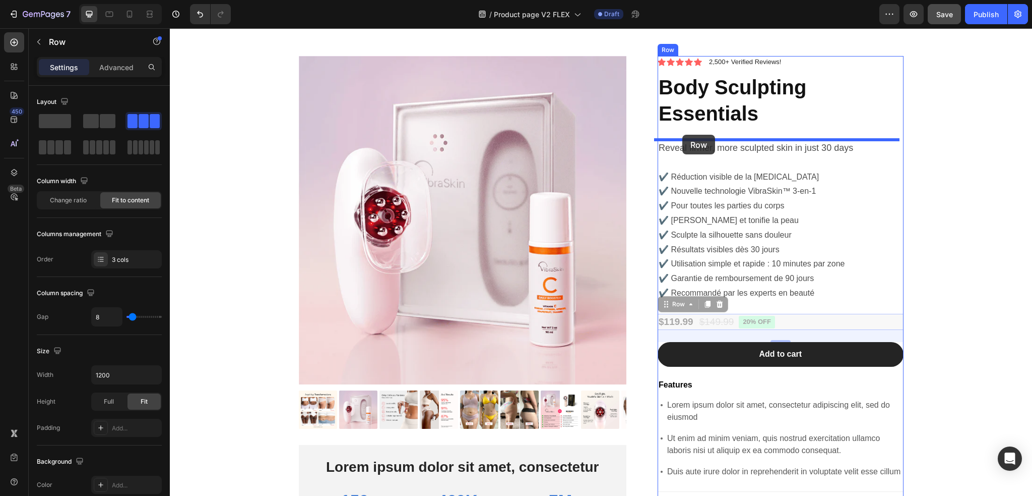
drag, startPoint x: 774, startPoint y: 321, endPoint x: 683, endPoint y: 135, distance: 207.4
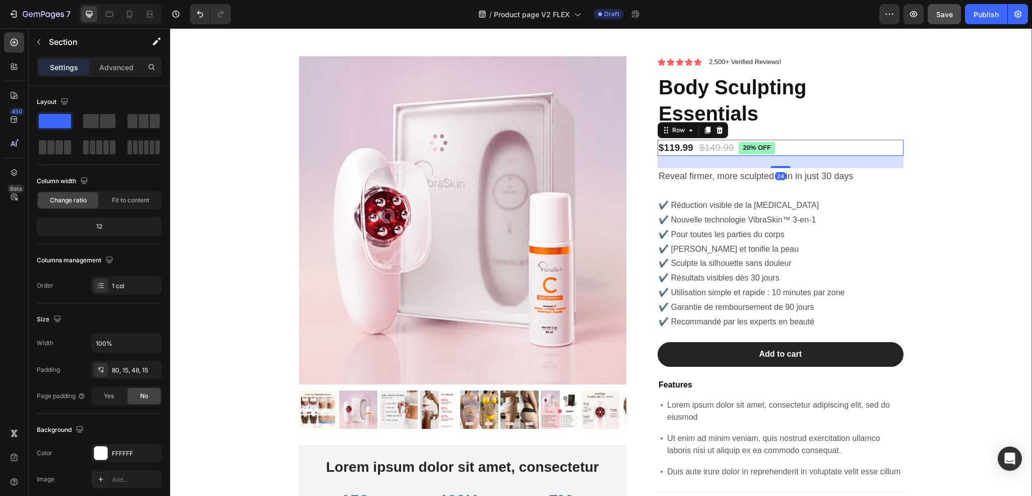
click at [924, 223] on div "Product Images Lorem ipsum dolor sit amet, consectetur Text Block 150+ Text Blo…" at bounding box center [600, 350] width 847 height 588
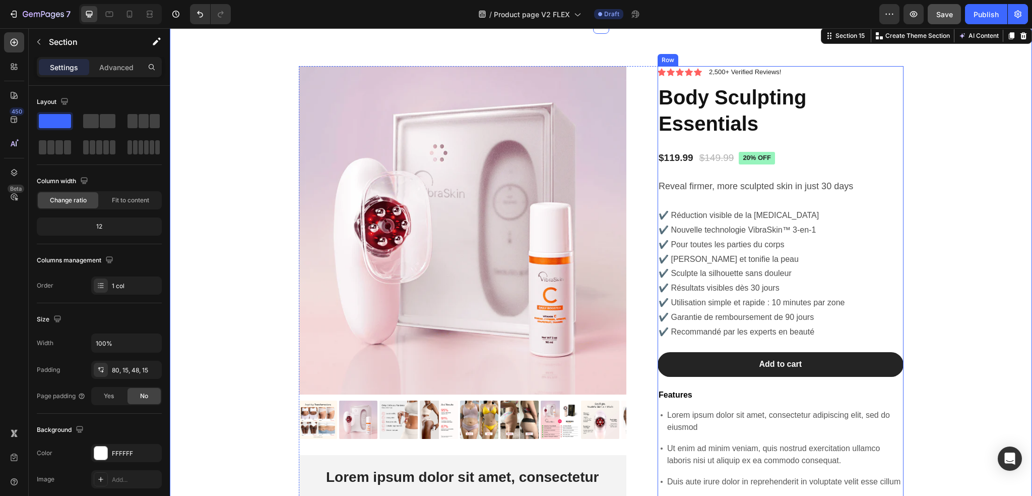
scroll to position [3145, 0]
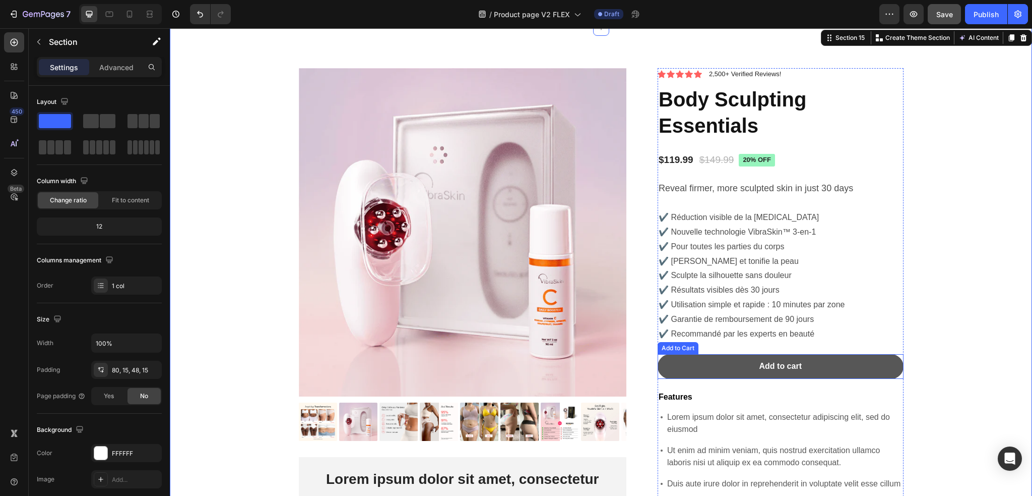
click at [827, 366] on button "Add to cart" at bounding box center [781, 366] width 246 height 25
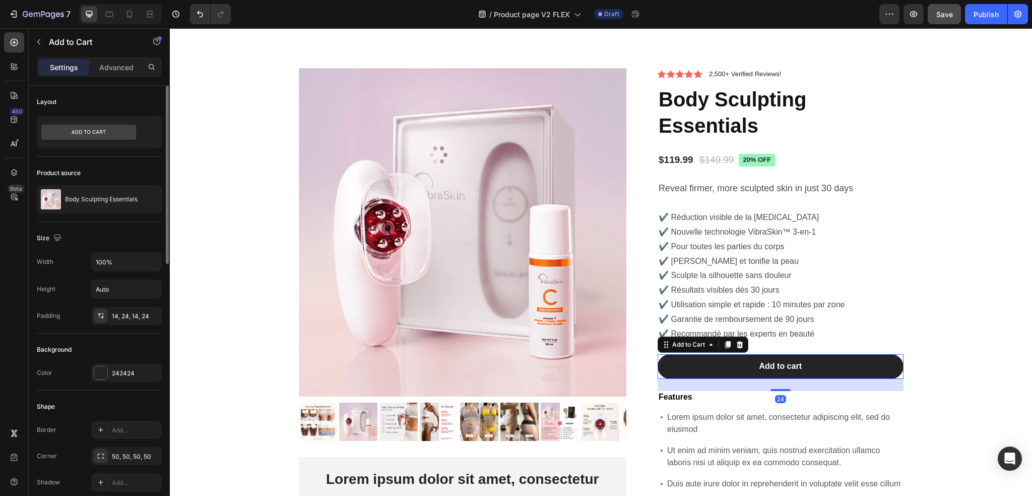
click at [126, 374] on div "242424" at bounding box center [126, 372] width 29 height 9
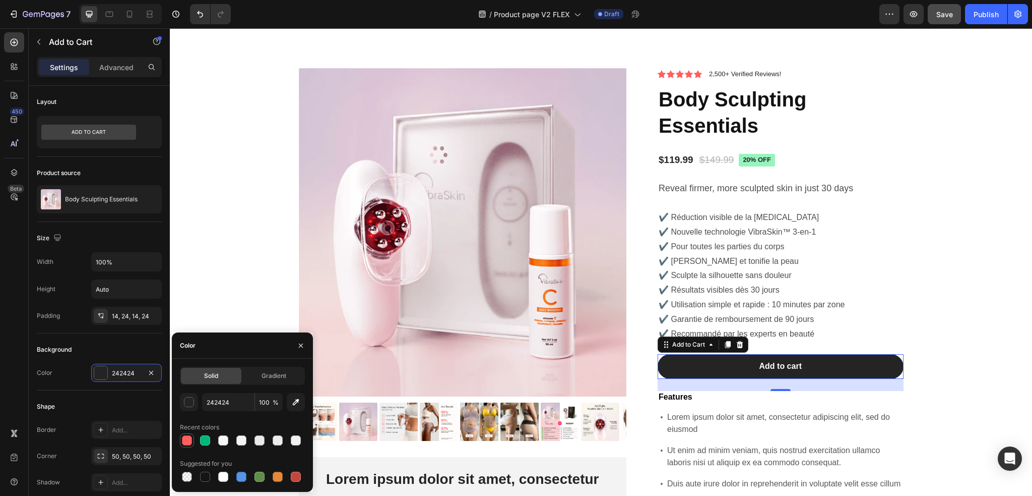
click at [188, 438] on div at bounding box center [187, 440] width 10 height 10
type input "FF605F"
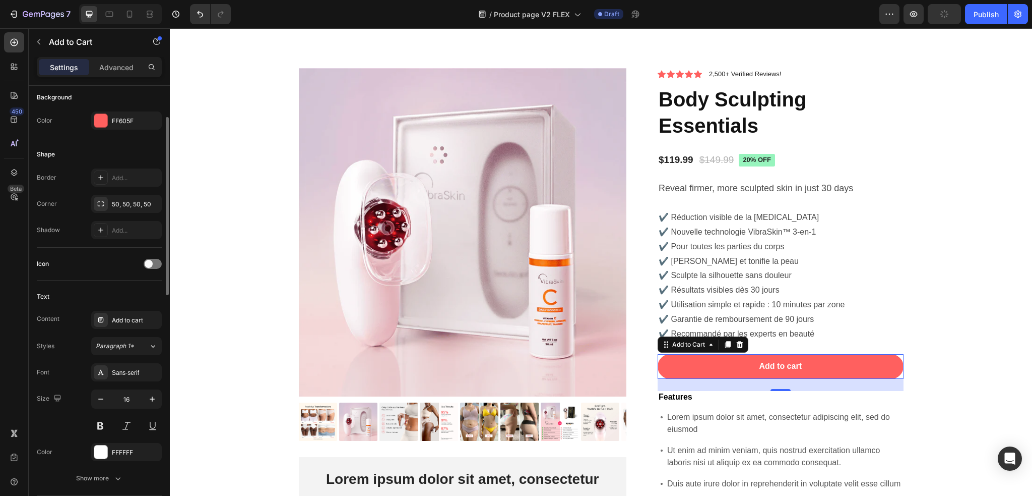
scroll to position [101, 0]
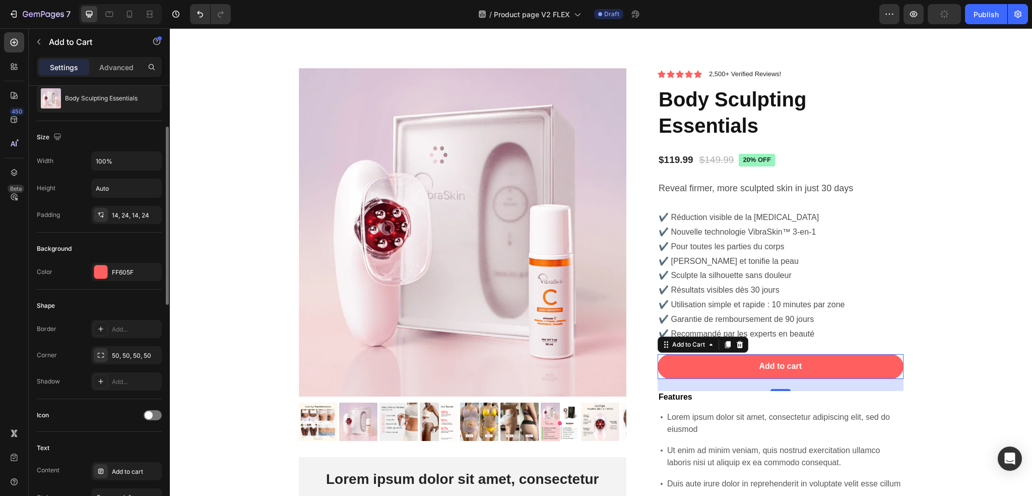
click at [68, 244] on div "Background" at bounding box center [54, 248] width 35 height 9
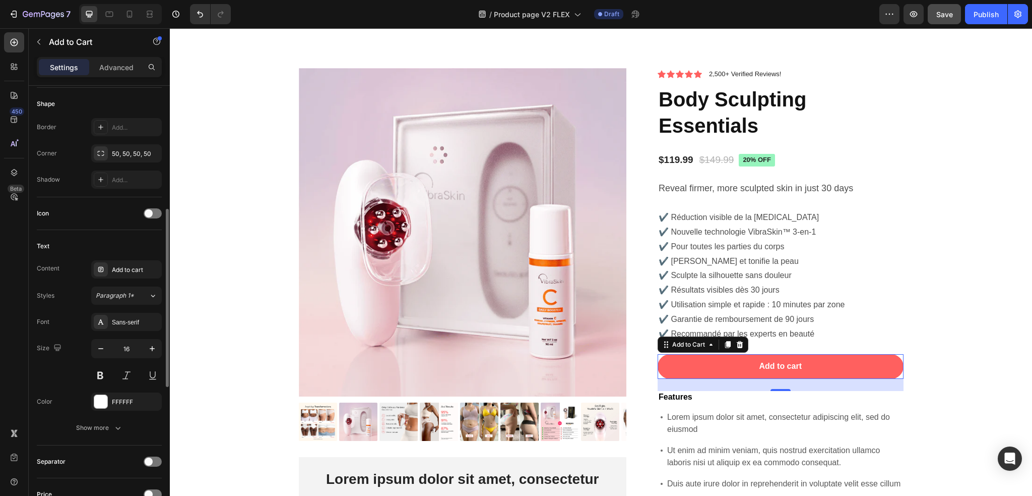
scroll to position [454, 0]
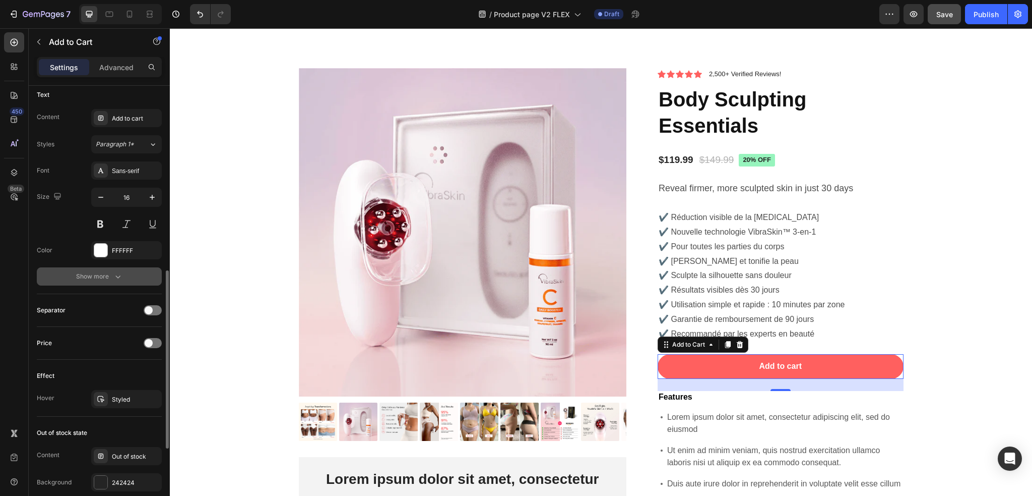
click at [102, 271] on div "Show more" at bounding box center [99, 276] width 47 height 10
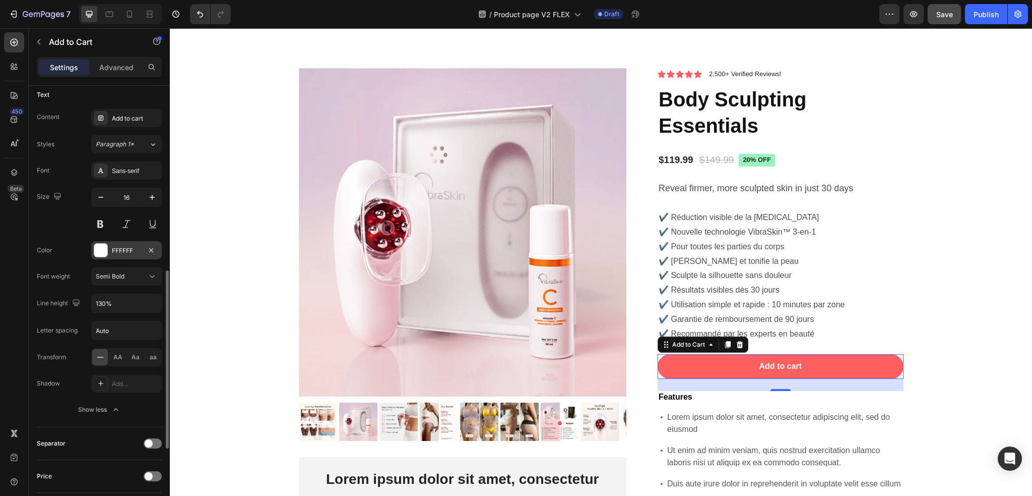
click at [109, 254] on div "FFFFFF" at bounding box center [126, 250] width 71 height 18
click at [74, 230] on div "Size 16" at bounding box center [99, 210] width 125 height 45
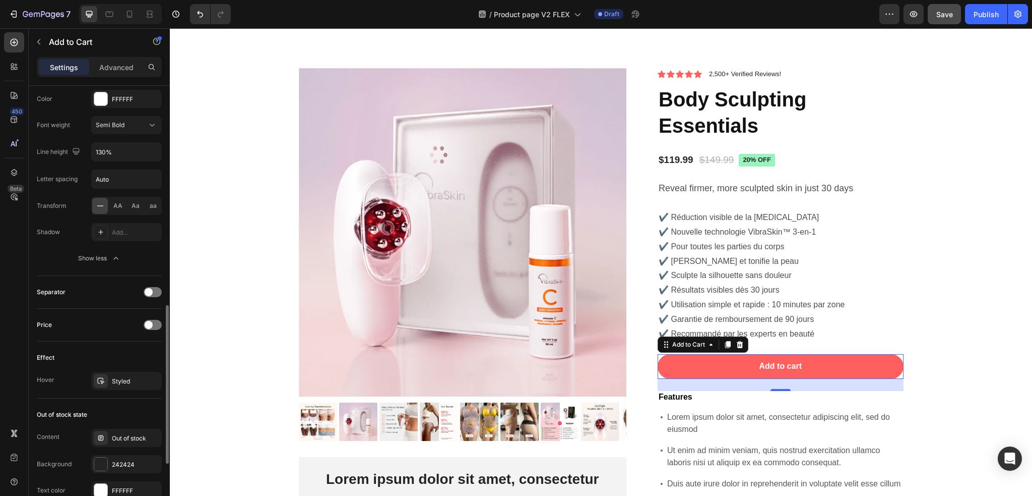
scroll to position [706, 0]
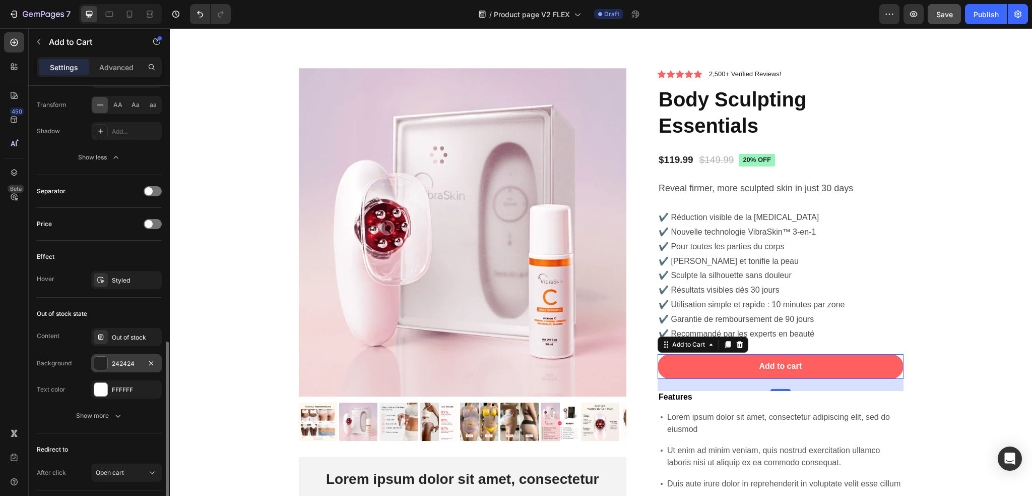
click at [119, 354] on div "242424" at bounding box center [126, 363] width 71 height 18
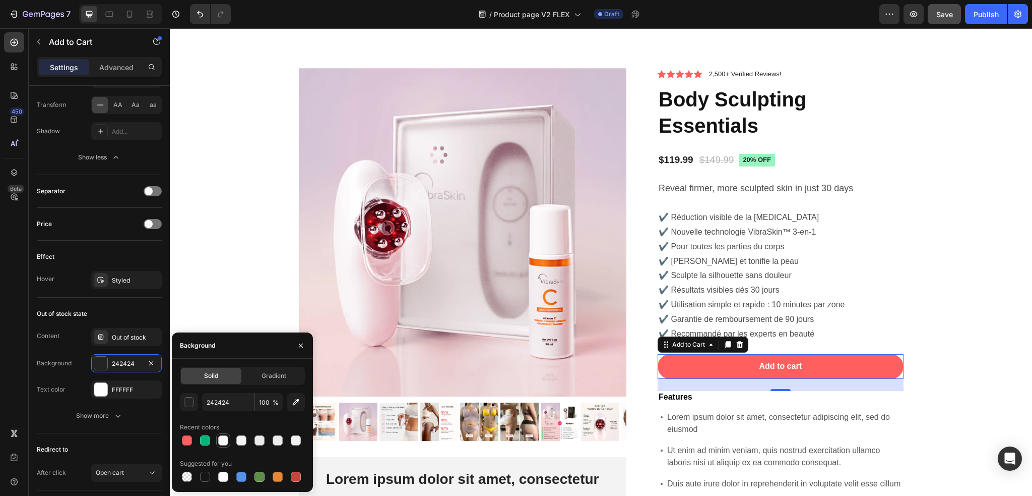
click at [225, 445] on div at bounding box center [223, 440] width 10 height 10
type input "F7F7F7"
click at [113, 316] on div "Out of stock state" at bounding box center [99, 313] width 125 height 16
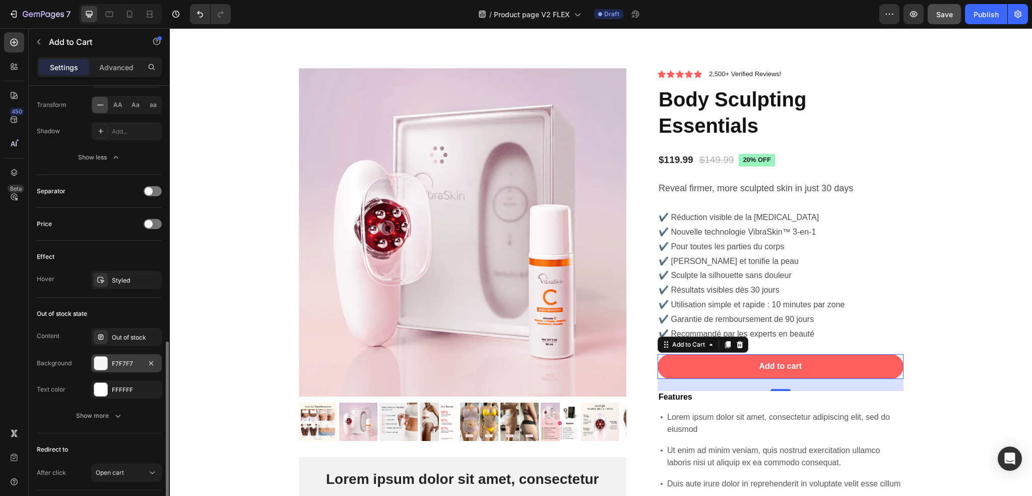
click at [128, 359] on div "F7F7F7" at bounding box center [126, 363] width 29 height 9
click at [205, 16] on icon "Undo/Redo" at bounding box center [200, 14] width 10 height 10
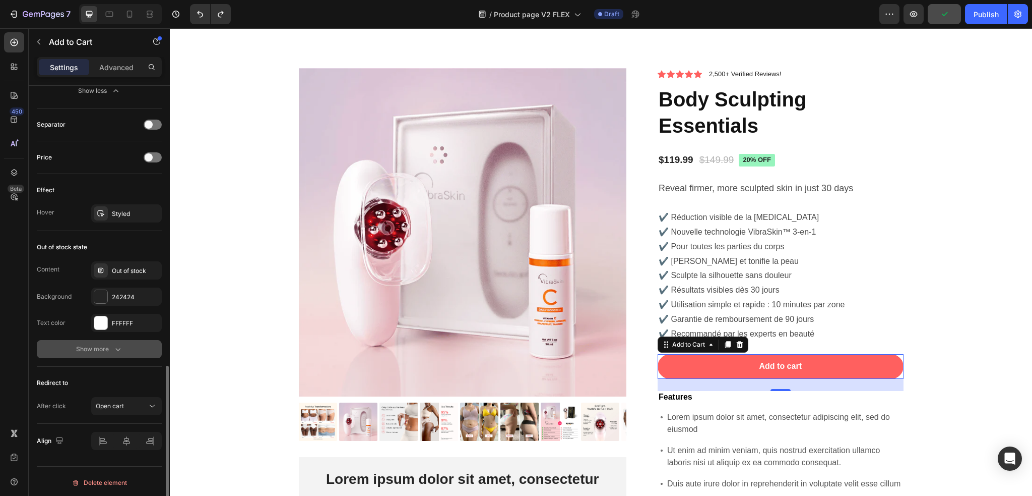
click at [118, 346] on icon "button" at bounding box center [118, 349] width 10 height 10
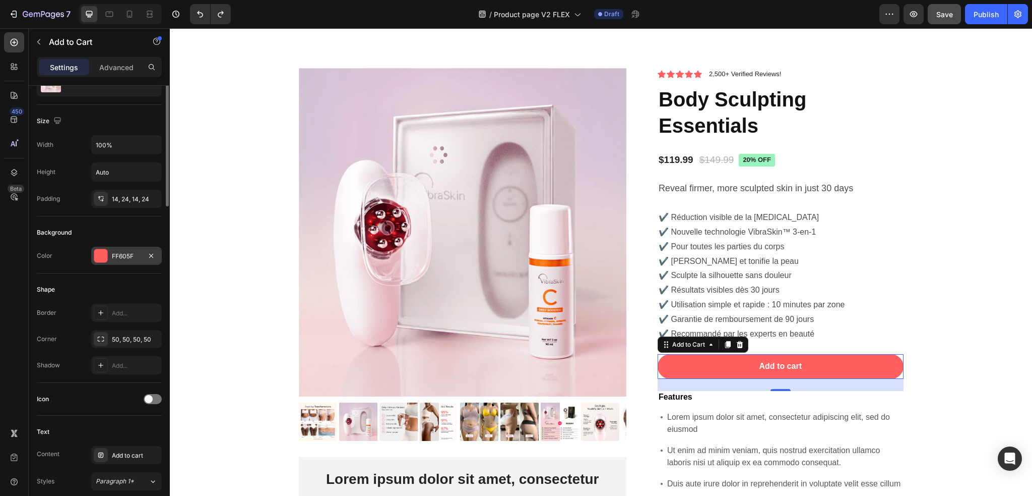
scroll to position [67, 0]
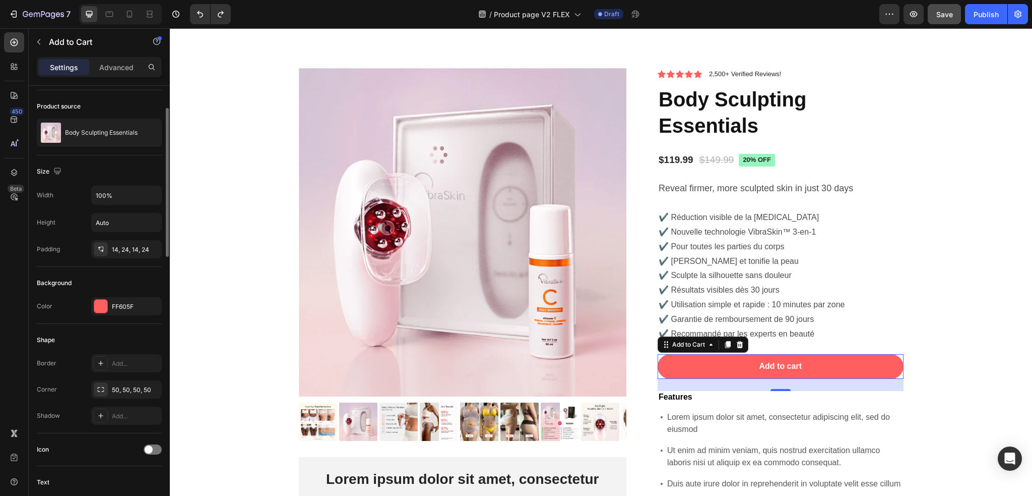
click at [59, 279] on div "Background" at bounding box center [54, 282] width 35 height 9
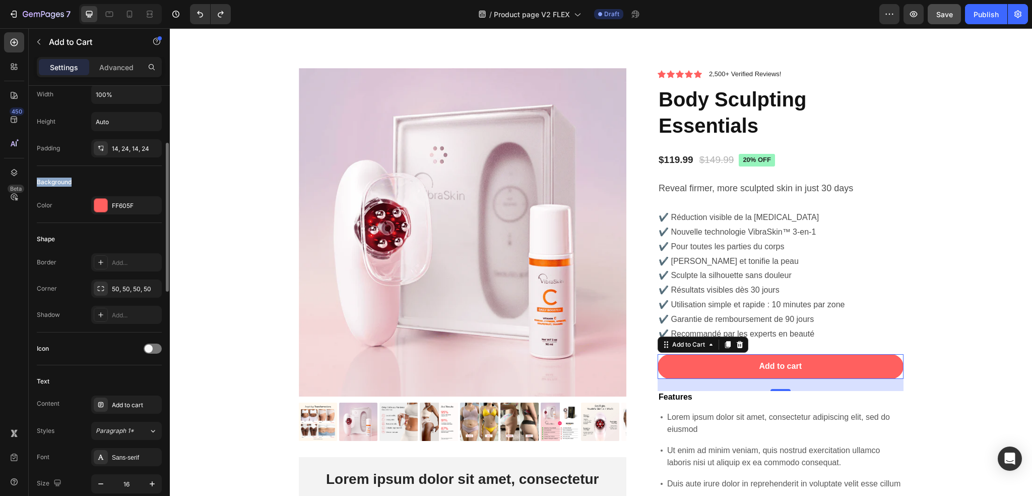
scroll to position [268, 0]
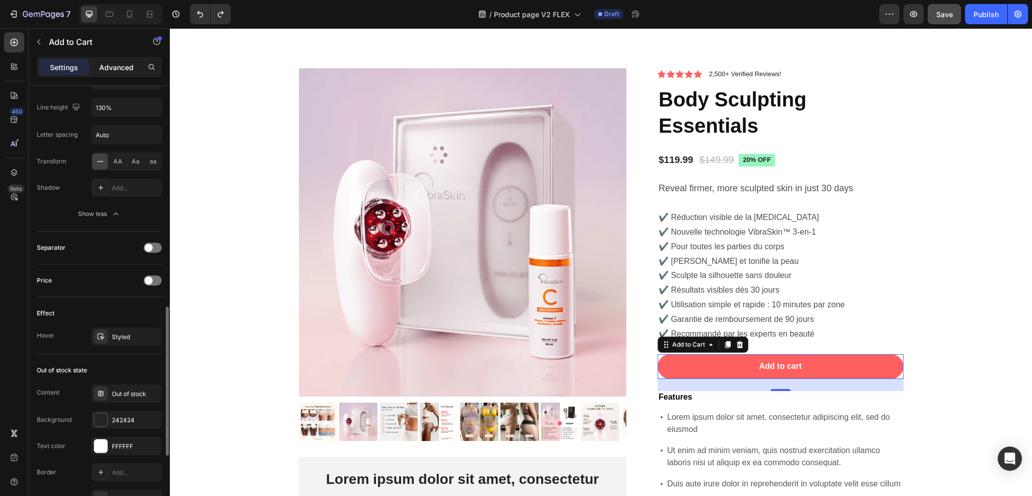
click at [108, 60] on div "Advanced" at bounding box center [116, 67] width 50 height 16
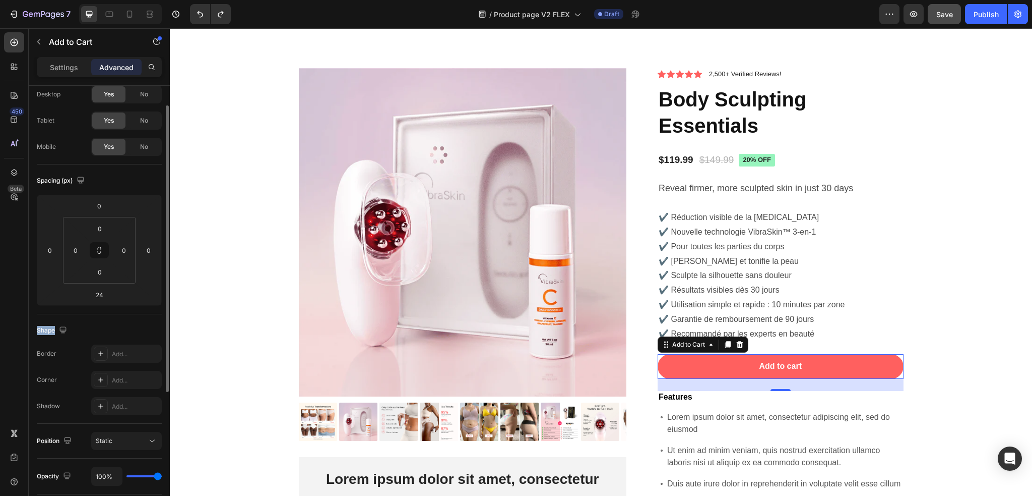
scroll to position [0, 0]
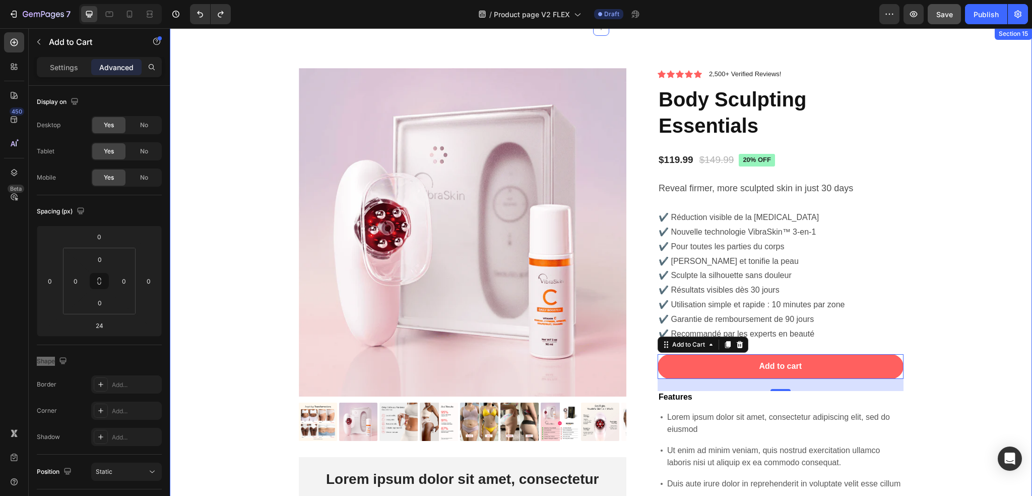
click at [949, 247] on div "Product Images Lorem ipsum dolor sit amet, consectetur Text Block 150+ Text Blo…" at bounding box center [600, 362] width 847 height 588
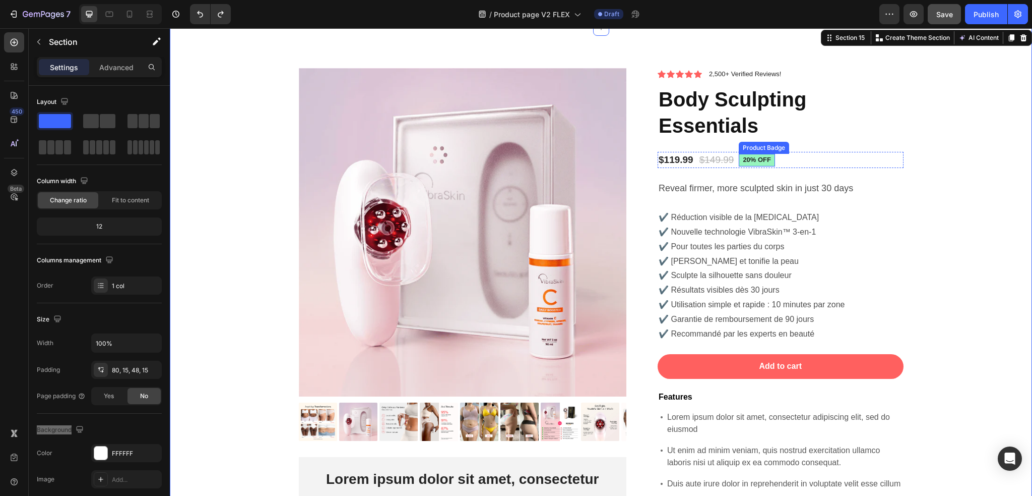
click at [774, 157] on div "$119.99 Product Price Product Price $149.99 Product Price Product Price 20% off…" at bounding box center [781, 160] width 246 height 17
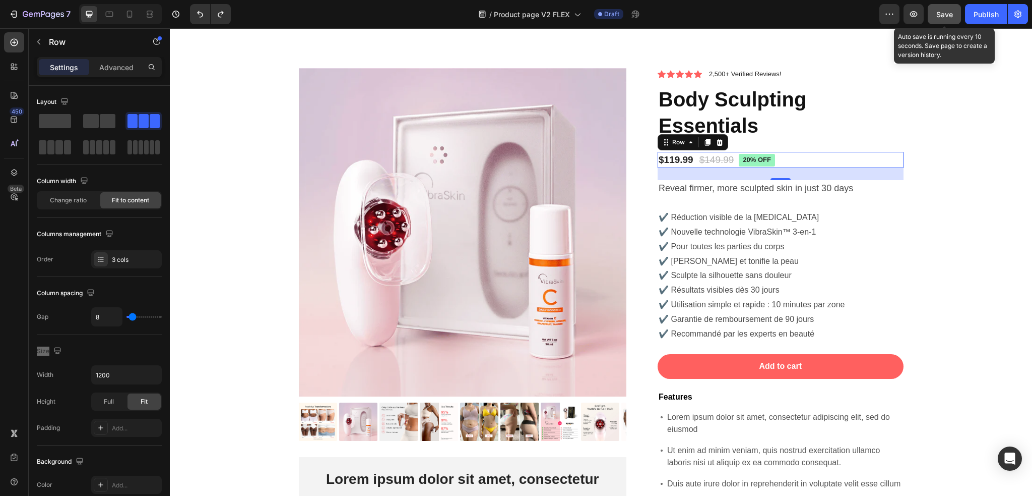
click at [931, 12] on button "Save" at bounding box center [944, 14] width 33 height 20
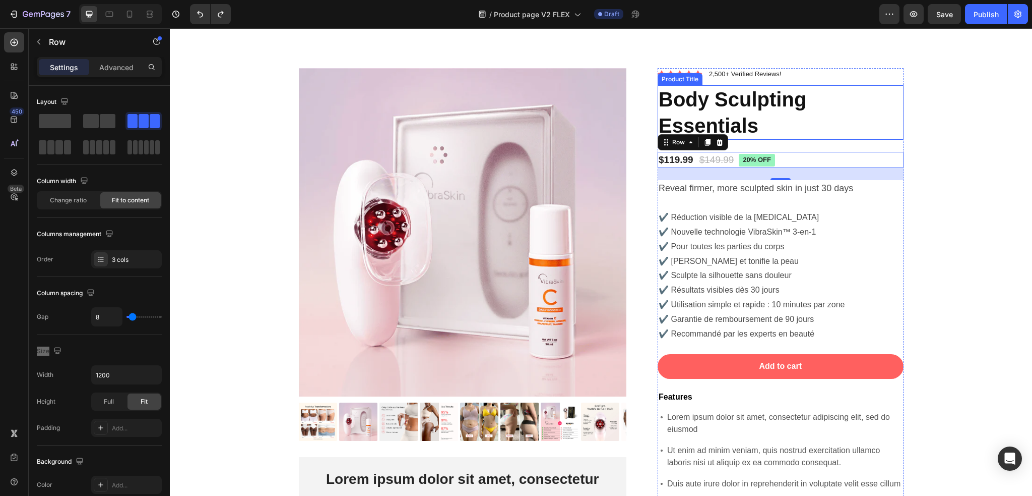
click at [718, 105] on h1 "Body Sculpting Essentials" at bounding box center [781, 112] width 246 height 54
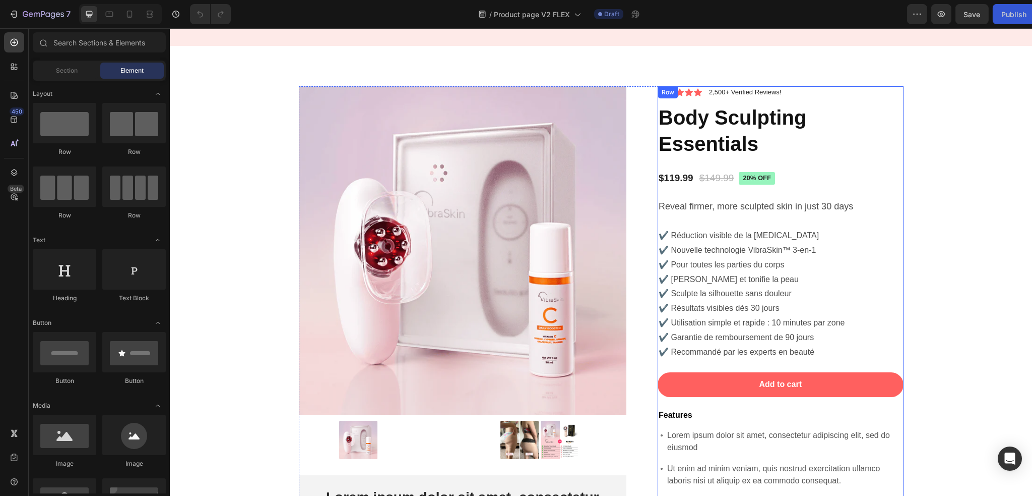
scroll to position [3125, 0]
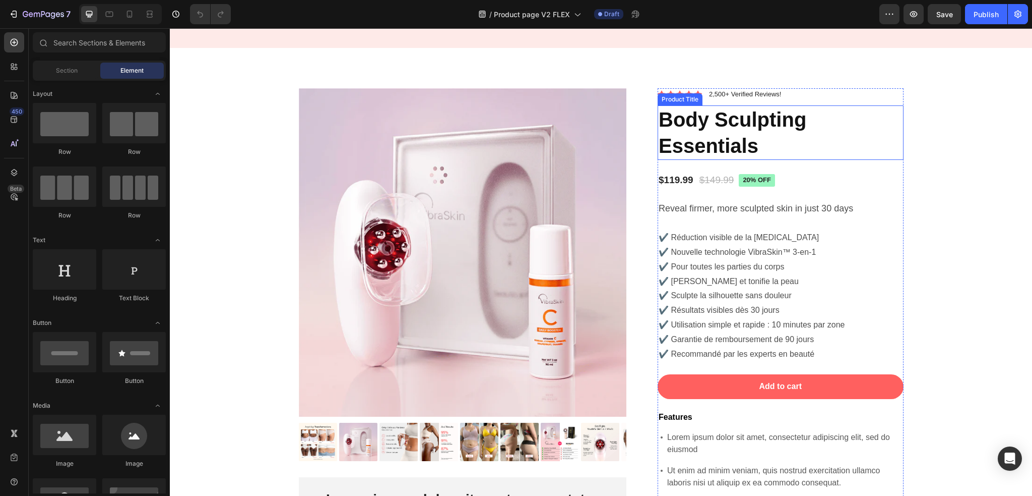
click at [738, 145] on h1 "Body Sculpting Essentials" at bounding box center [781, 132] width 246 height 54
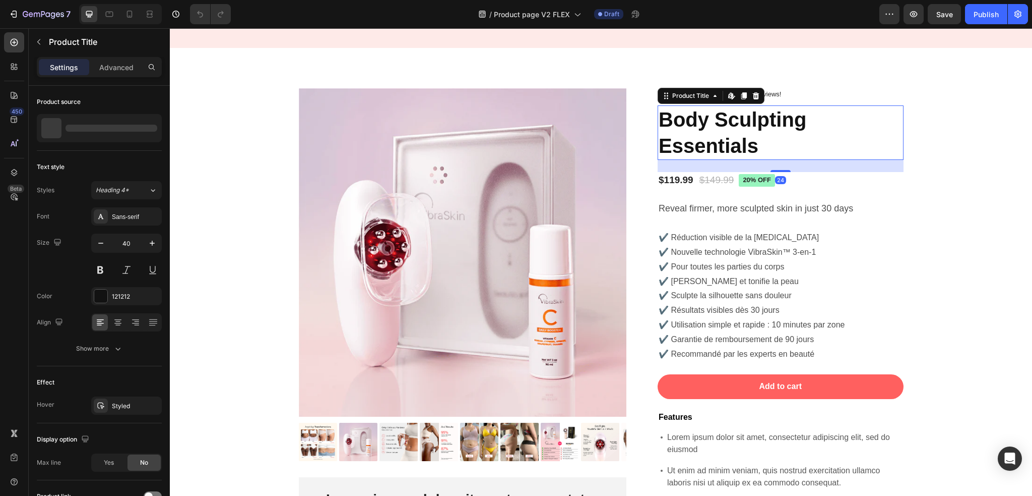
click at [738, 145] on h1 "Body Sculpting Essentials" at bounding box center [781, 132] width 246 height 54
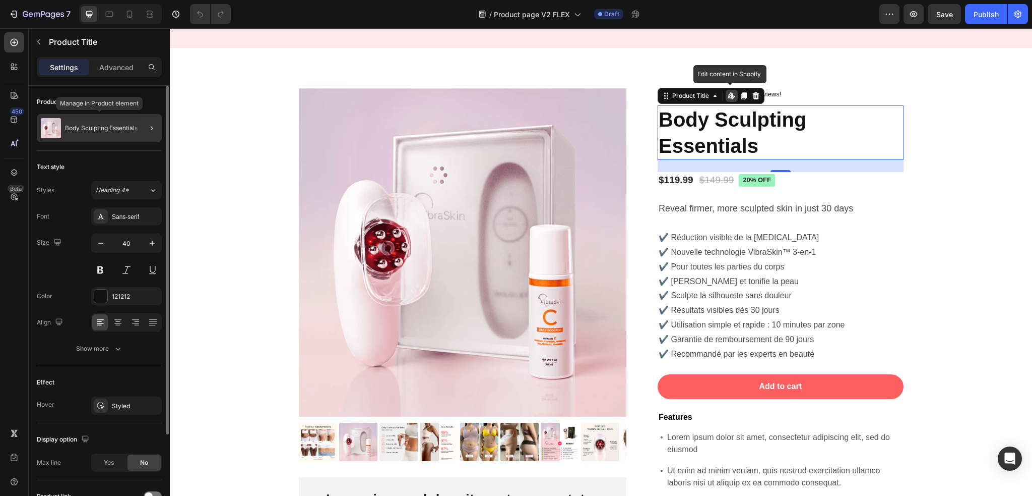
click at [97, 128] on p "Body Sculpting Essentials" at bounding box center [101, 128] width 73 height 7
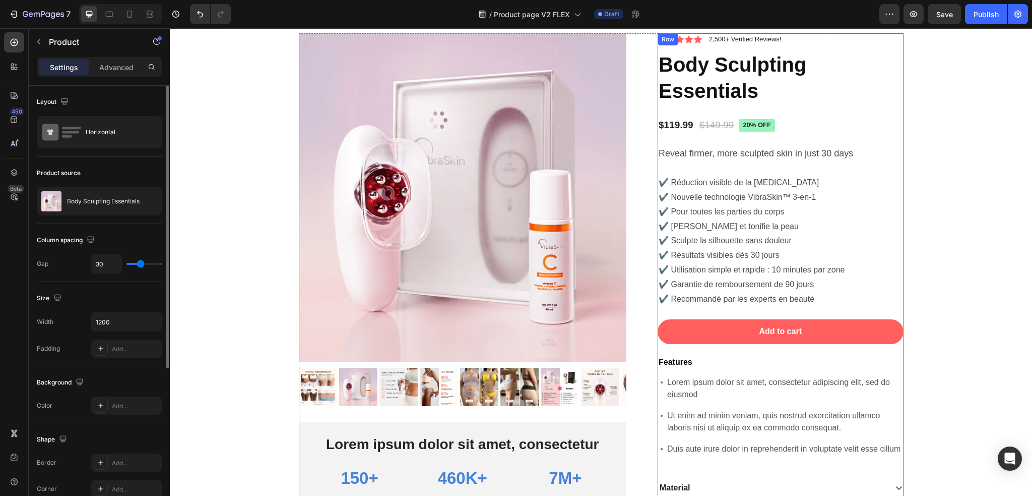
scroll to position [3113, 0]
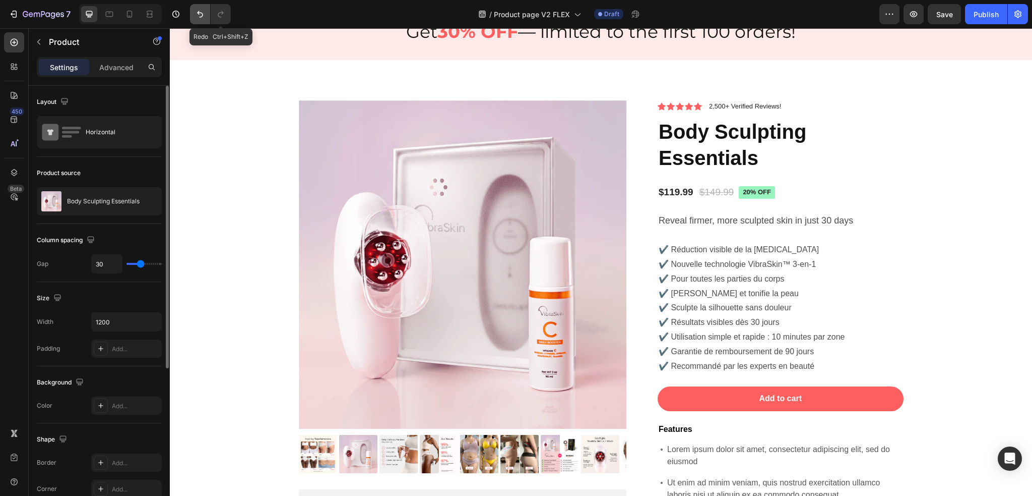
click at [197, 17] on icon "Undo/Redo" at bounding box center [200, 14] width 10 height 10
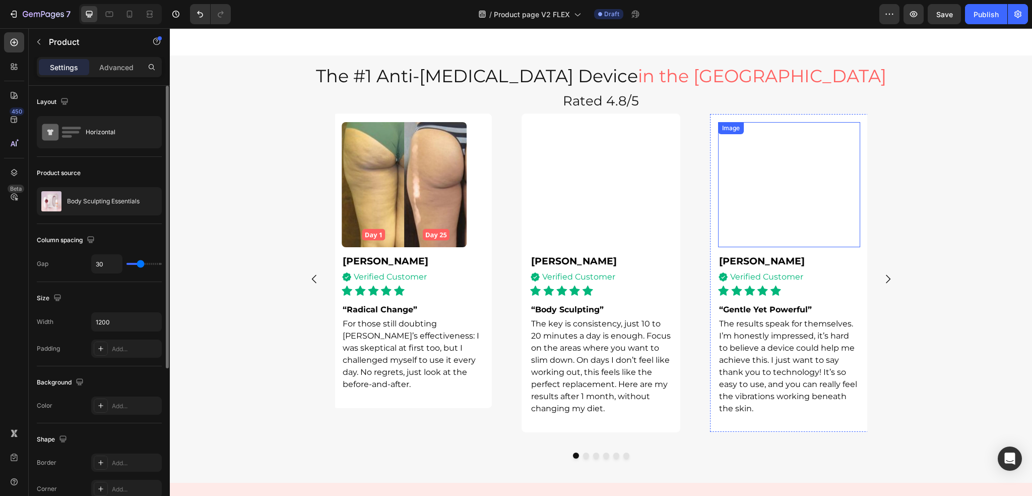
scroll to position [2597, 0]
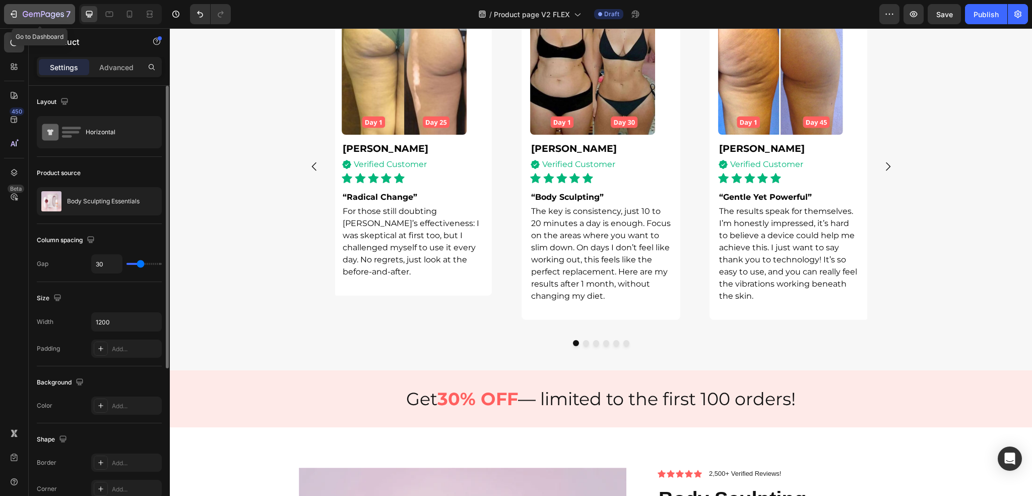
click at [16, 14] on icon "button" at bounding box center [14, 14] width 10 height 10
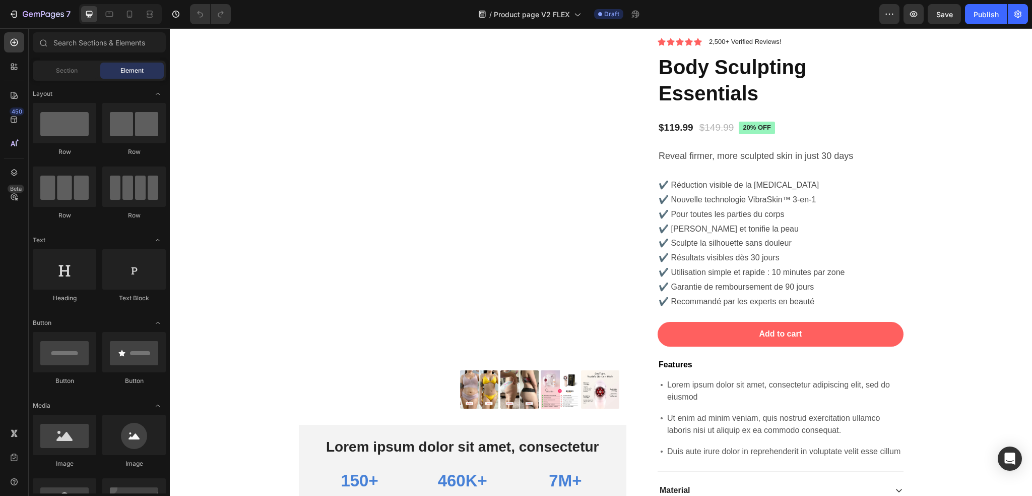
scroll to position [3176, 0]
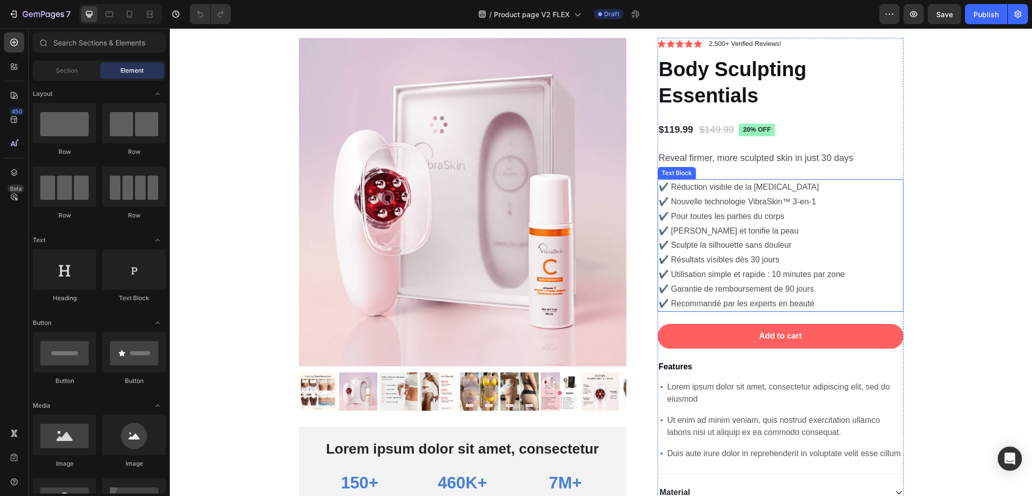
click at [672, 217] on p "✔️ Pour toutes les parties du corps" at bounding box center [781, 216] width 244 height 15
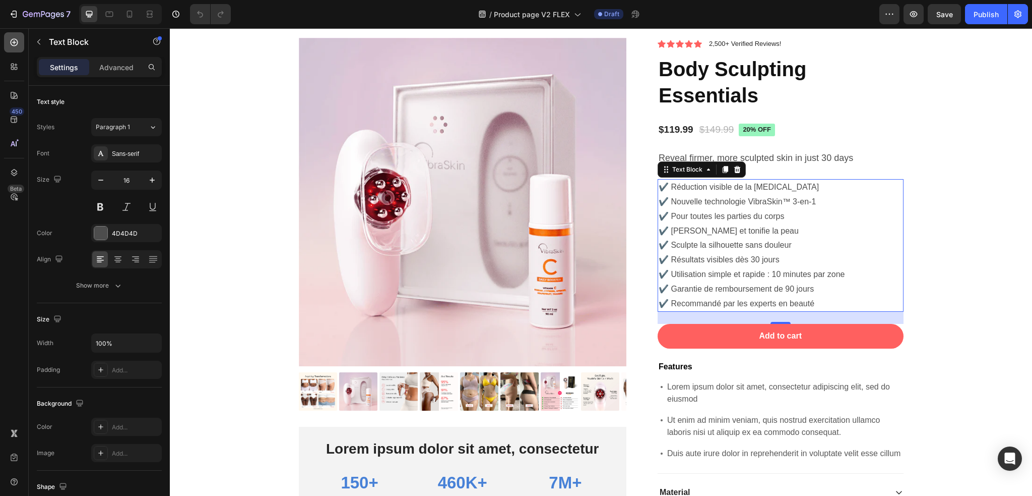
click at [12, 44] on icon at bounding box center [14, 42] width 10 height 10
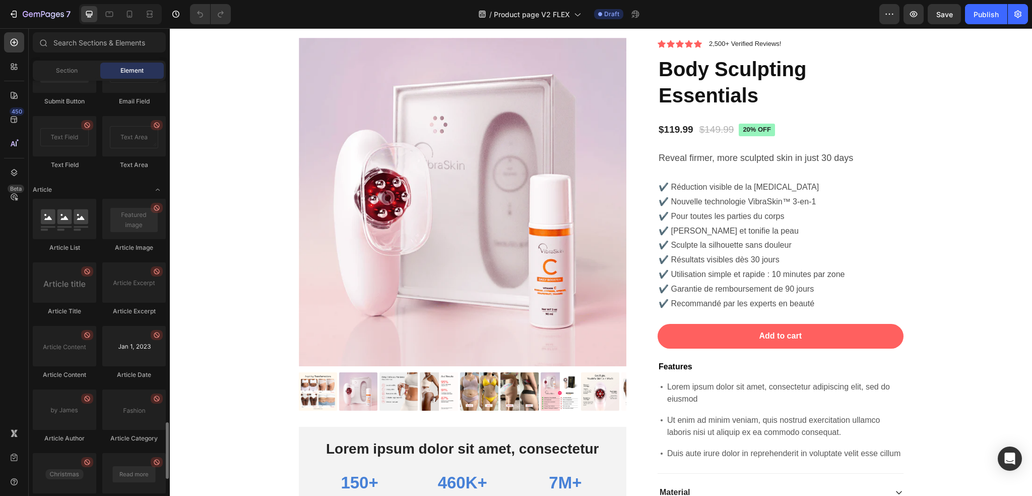
scroll to position [2575, 0]
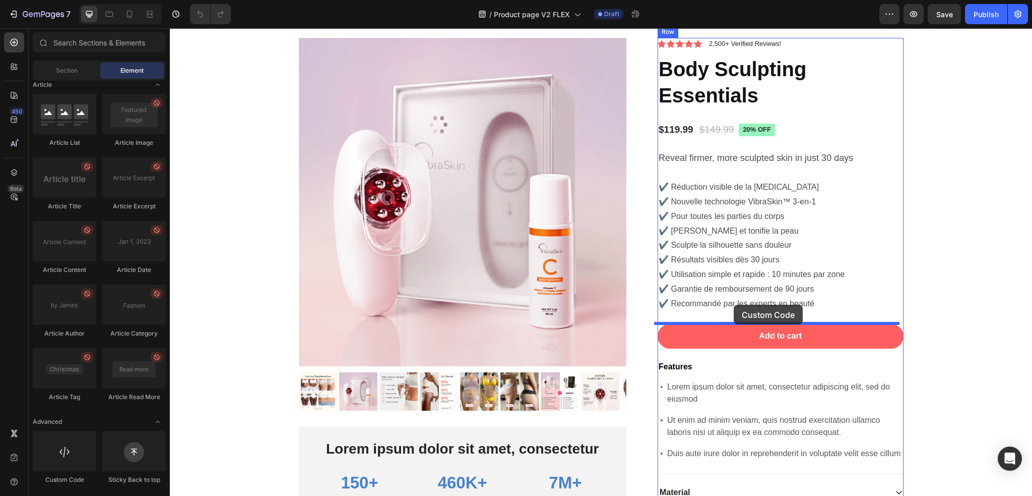
drag, startPoint x: 236, startPoint y: 493, endPoint x: 734, endPoint y: 304, distance: 532.7
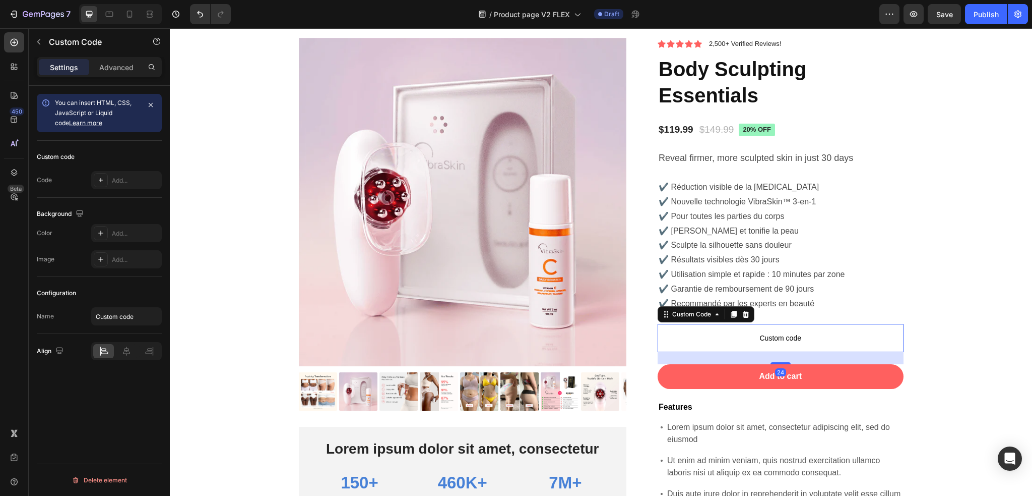
click at [730, 338] on span "Custom code" at bounding box center [781, 338] width 246 height 12
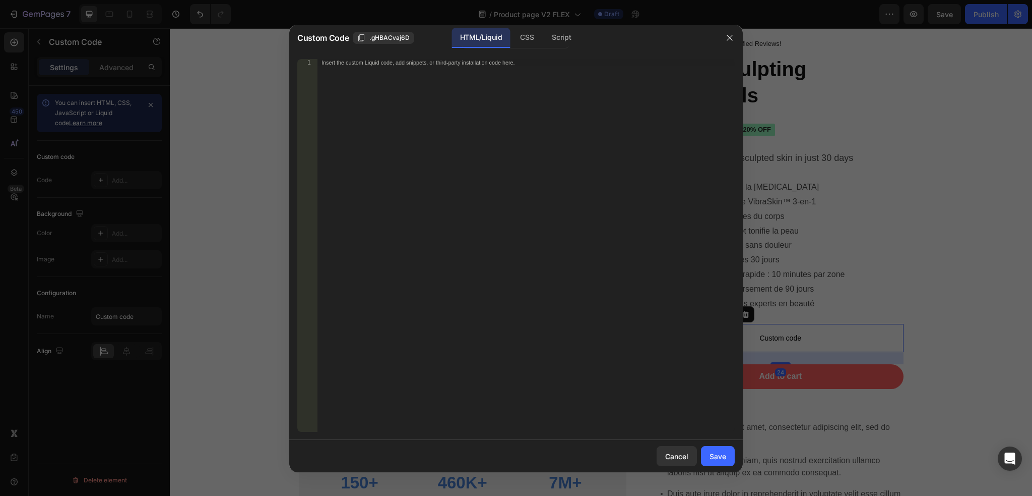
drag, startPoint x: 407, startPoint y: 0, endPoint x: 406, endPoint y: 46, distance: 45.9
click at [407, 0] on html "7 Version history / Product page V2 FLEX Draft Preview Save Publish 450 Beta Se…" at bounding box center [516, 0] width 1032 height 0
click at [403, 70] on div "Insert the custom Liquid code, add snippets, or third-party installation code h…" at bounding box center [526, 252] width 417 height 387
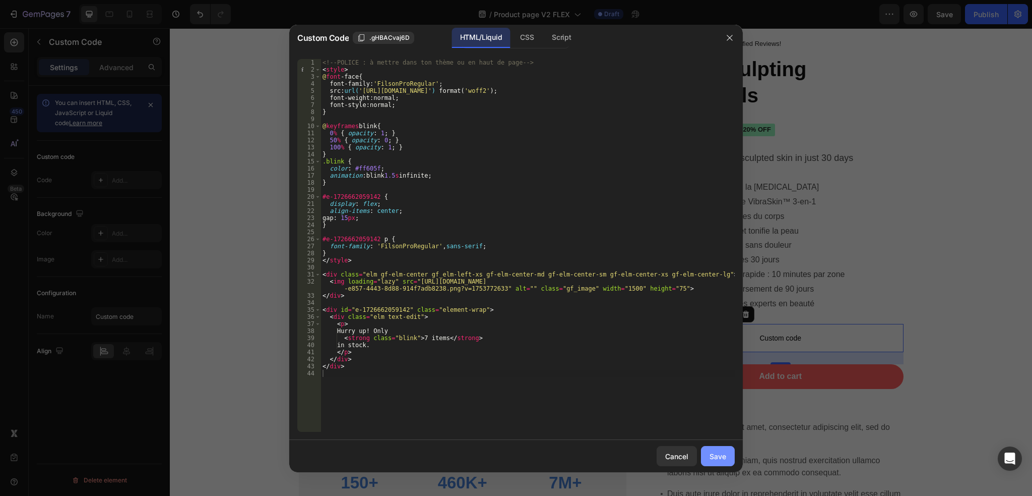
click at [708, 459] on button "Save" at bounding box center [718, 456] width 34 height 20
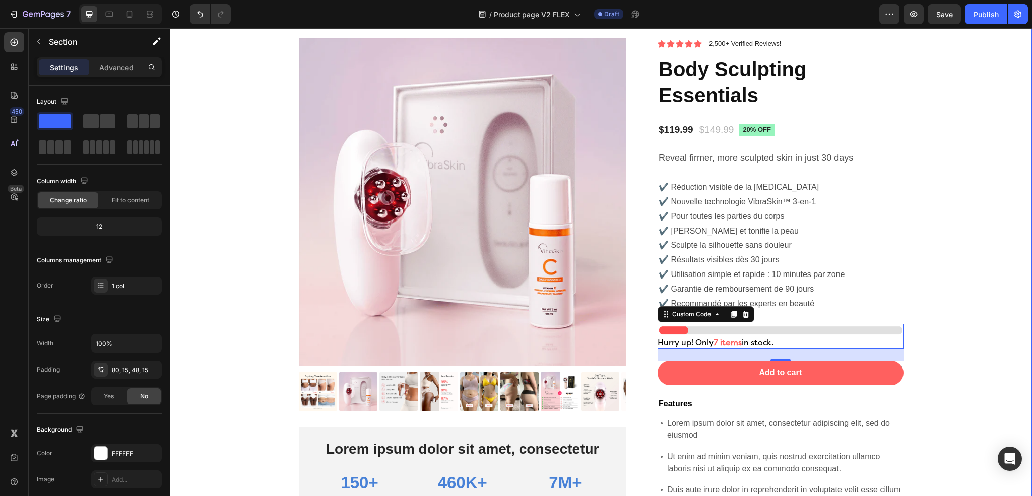
click at [940, 299] on div "Product Images Lorem ipsum dolor sit amet, consectetur Text Block 150+ Text Blo…" at bounding box center [600, 350] width 847 height 625
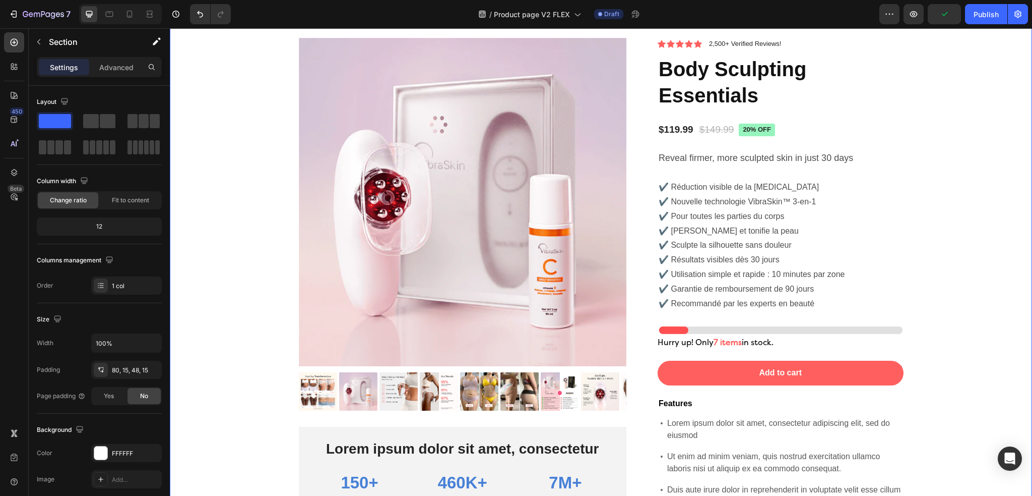
click at [949, 276] on div "Product Images Lorem ipsum dolor sit amet, consectetur Text Block 150+ Text Blo…" at bounding box center [600, 350] width 847 height 625
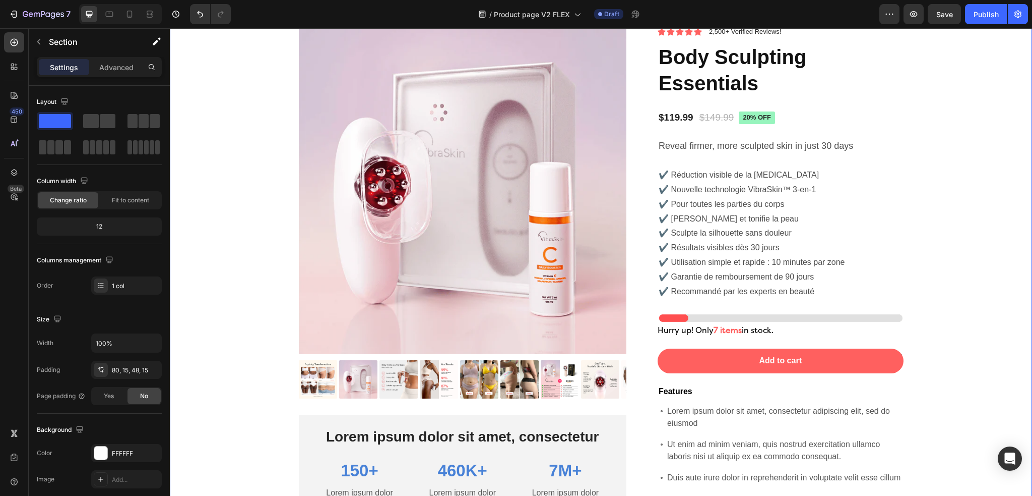
scroll to position [3164, 0]
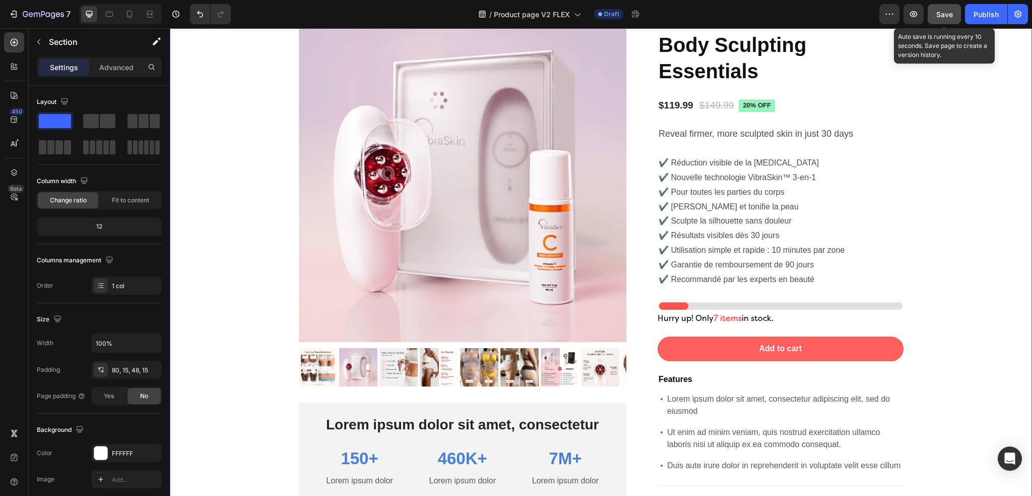
click at [952, 19] on div "Save" at bounding box center [945, 14] width 17 height 11
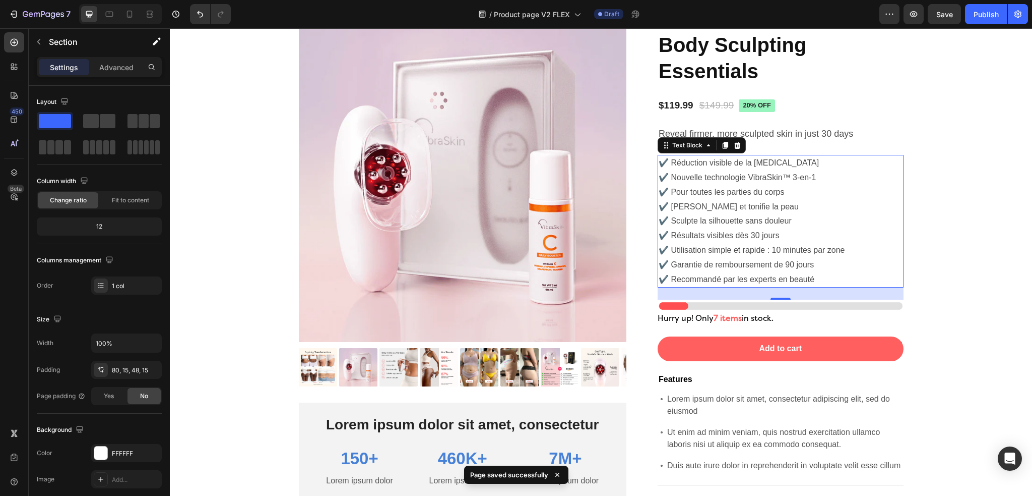
click at [817, 268] on p "✔️ Garantie de remboursement de 90 jours" at bounding box center [781, 265] width 244 height 15
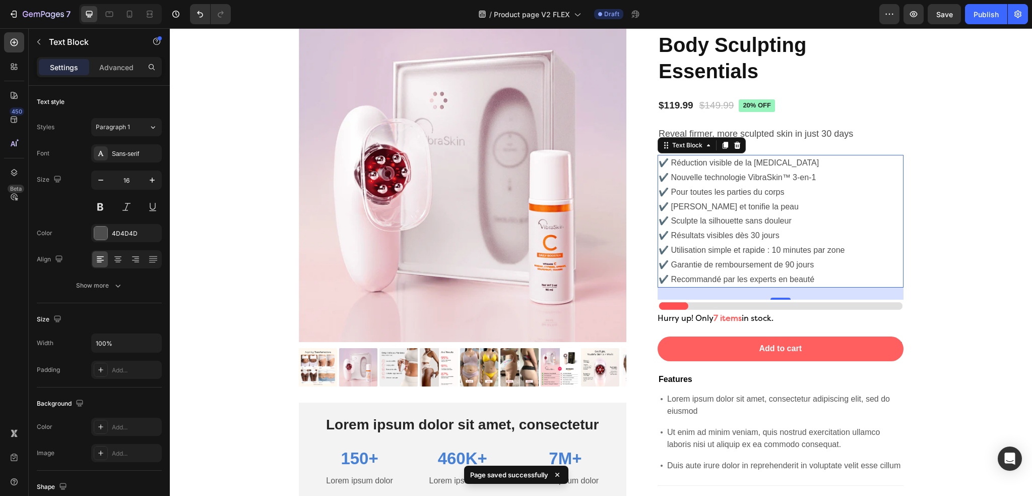
click at [817, 268] on p "✔️ Garantie de remboursement de 90 jours" at bounding box center [781, 265] width 244 height 15
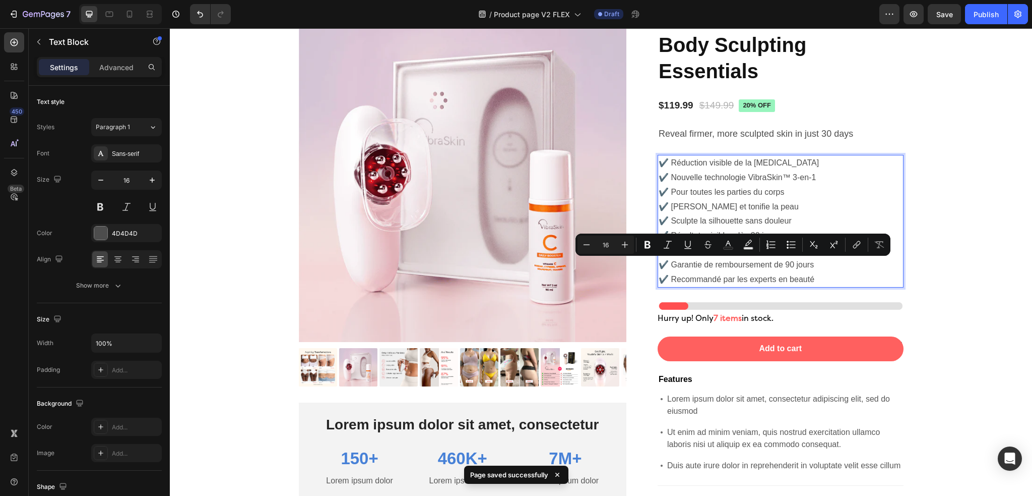
click at [818, 276] on p "✔️ Recommandé par les experts en beauté" at bounding box center [781, 279] width 244 height 15
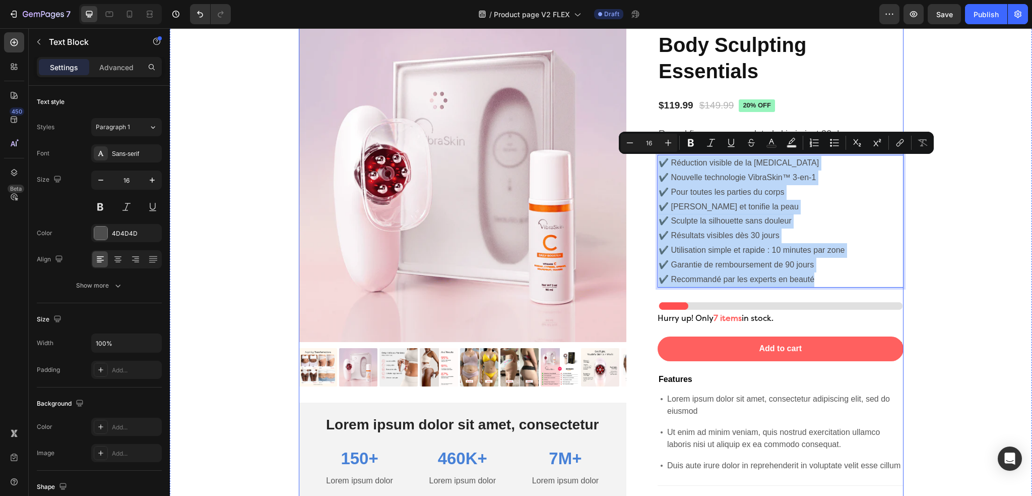
drag, startPoint x: 818, startPoint y: 276, endPoint x: 652, endPoint y: 140, distance: 214.9
click at [652, 140] on div "Product Images Lorem ipsum dolor sit amet, consectetur Text Block 150+ Text Blo…" at bounding box center [601, 322] width 605 height 616
copy div "✔️ Réduction visible de la cellulite ✔️ Nouvelle technologie VibraSkin™ 3-en-1 …"
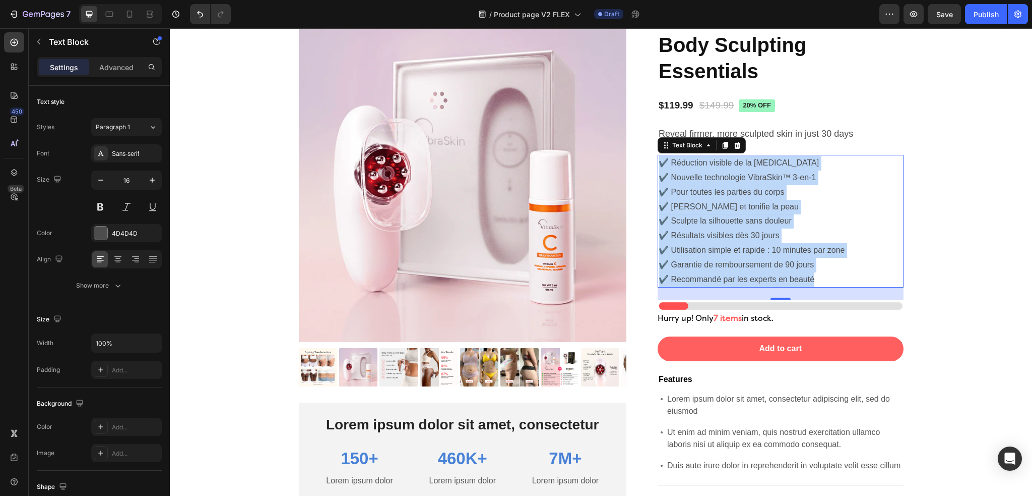
click at [885, 256] on p "✔️ Utilisation simple et rapide : 10 minutes par zone" at bounding box center [781, 250] width 244 height 15
drag, startPoint x: 833, startPoint y: 280, endPoint x: 634, endPoint y: 148, distance: 238.9
click at [634, 148] on div "Product Images Lorem ipsum dolor sit amet, consectetur Text Block 150+ Text Blo…" at bounding box center [601, 322] width 605 height 616
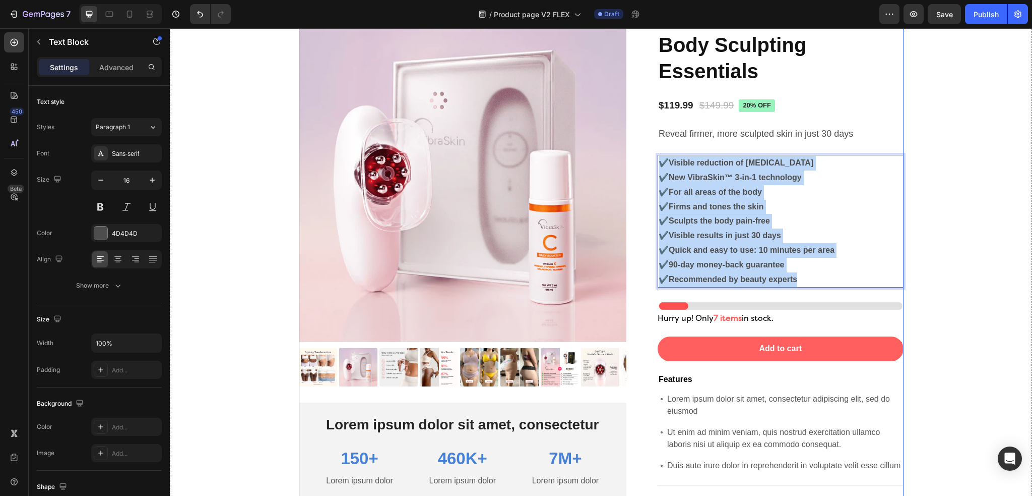
drag, startPoint x: 735, startPoint y: 249, endPoint x: 646, endPoint y: 162, distance: 124.0
click at [646, 162] on div "Product Images Lorem ipsum dolor sit amet, consectetur Text Block 150+ Text Blo…" at bounding box center [601, 322] width 605 height 616
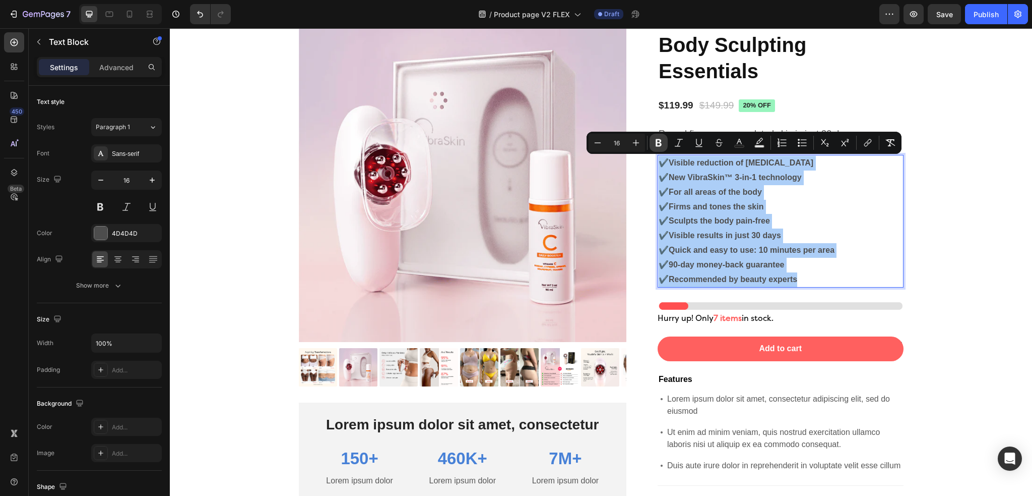
click at [665, 141] on button "Bold" at bounding box center [659, 143] width 18 height 18
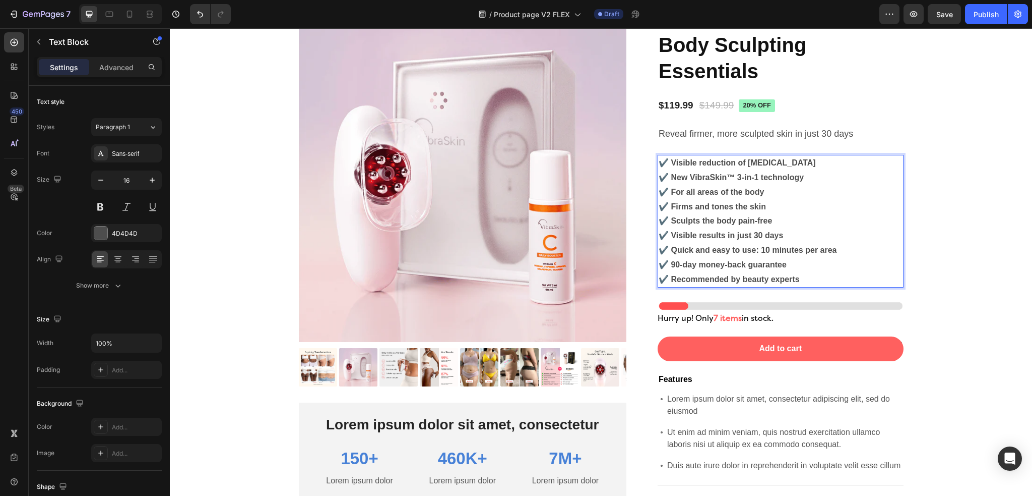
click at [665, 141] on div "Reveal firmer, more sculpted skin in just 30 days" at bounding box center [781, 134] width 246 height 17
click at [730, 220] on strong "✔️ Sculpts the body pain-free" at bounding box center [715, 220] width 113 height 9
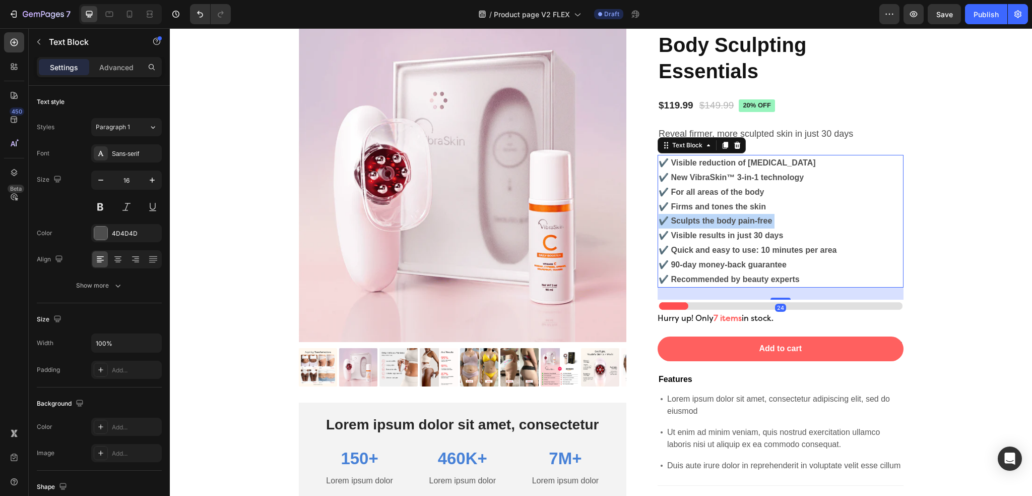
click at [730, 220] on strong "✔️ Sculpts the body pain-free" at bounding box center [715, 220] width 113 height 9
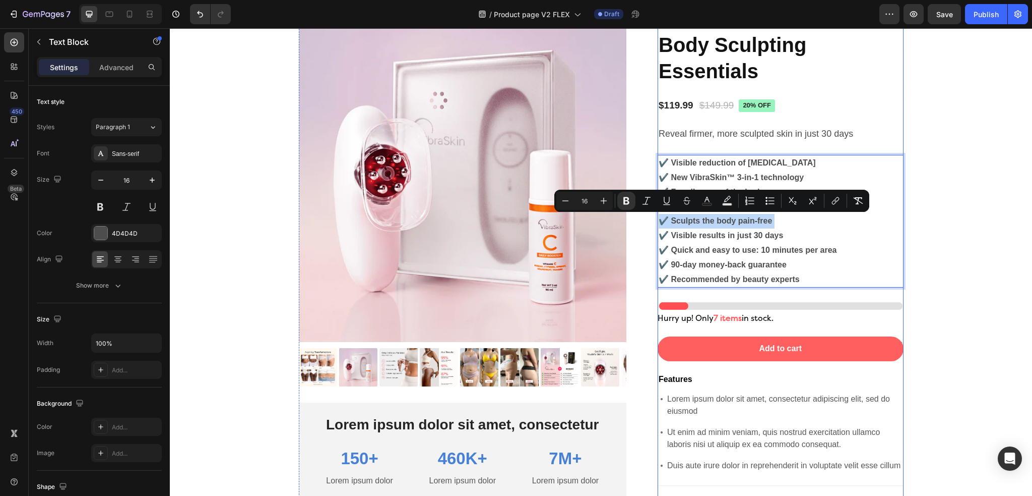
drag, startPoint x: 819, startPoint y: 287, endPoint x: 813, endPoint y: 280, distance: 8.9
click at [817, 287] on div "Icon Icon Icon Icon Icon Icon List 2,500+ Verified Reviews! Text Block Row Body…" at bounding box center [781, 318] width 246 height 608
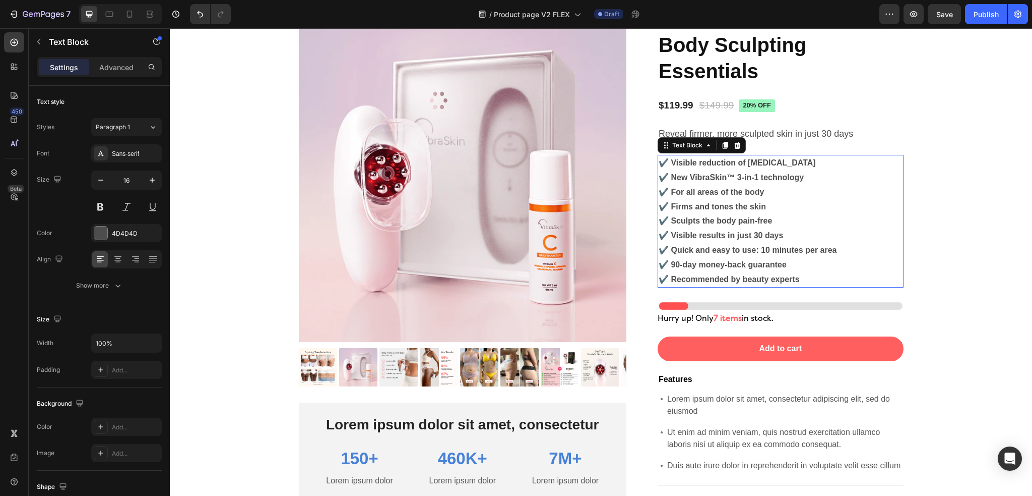
click at [811, 280] on p "✔️ Visible reduction of cellulite ✔️ New VibraSkin™ 3-in-1 technology ✔️ For al…" at bounding box center [781, 221] width 244 height 131
click at [809, 278] on p "✔️ Visible reduction of cellulite ✔️ New VibraSkin™ 3-in-1 technology ✔️ For al…" at bounding box center [781, 221] width 244 height 131
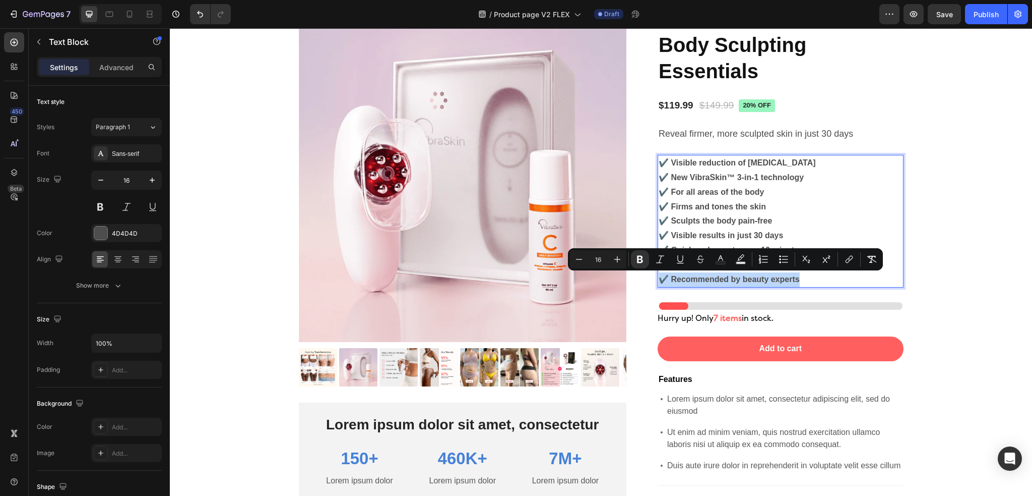
click at [809, 278] on p "✔️ Visible reduction of cellulite ✔️ New VibraSkin™ 3-in-1 technology ✔️ For al…" at bounding box center [781, 221] width 244 height 131
click at [810, 278] on p "✔️ Visible reduction of cellulite ✔️ New VibraSkin™ 3-in-1 technology ✔️ For al…" at bounding box center [781, 221] width 244 height 131
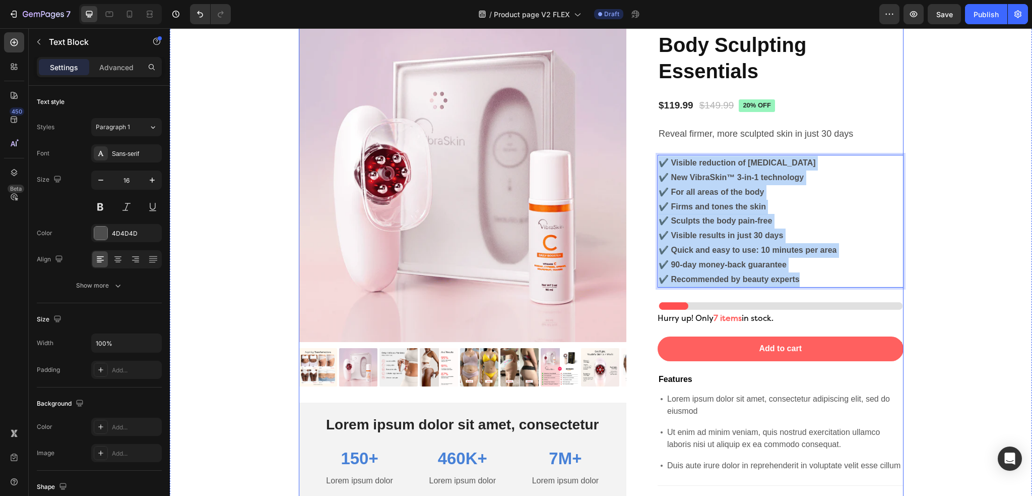
drag, startPoint x: 813, startPoint y: 278, endPoint x: 645, endPoint y: 157, distance: 207.2
click at [645, 157] on div "Product Images Lorem ipsum dolor sit amet, consectetur Text Block 150+ Text Blo…" at bounding box center [601, 322] width 605 height 616
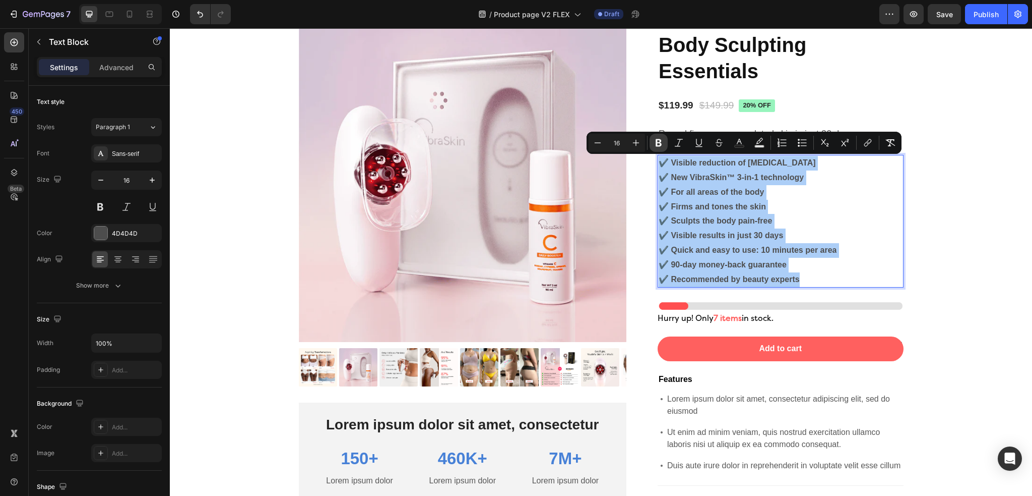
click at [662, 145] on icon "Editor contextual toolbar" at bounding box center [659, 143] width 10 height 10
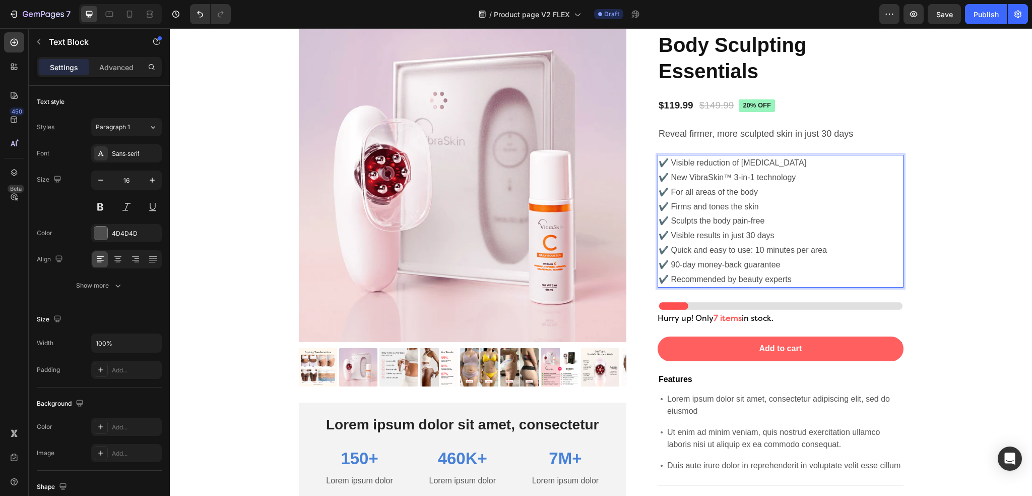
click at [805, 224] on p "✔️ Visible reduction of cellulite ✔️ New VibraSkin™ 3-in-1 technology ✔️ For al…" at bounding box center [781, 221] width 244 height 131
click at [972, 221] on div "Product Images Lorem ipsum dolor sit amet, consectetur Text Block 150+ Text Blo…" at bounding box center [600, 326] width 847 height 625
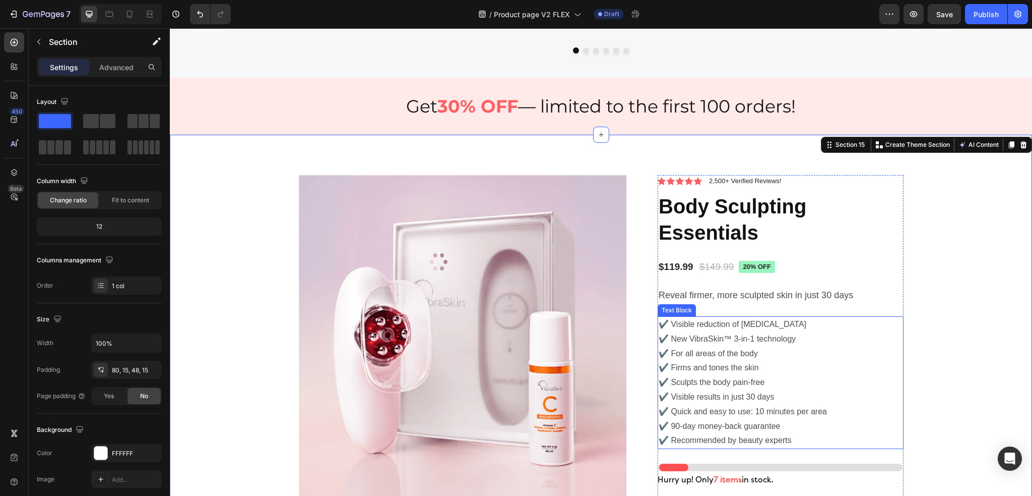
scroll to position [2962, 0]
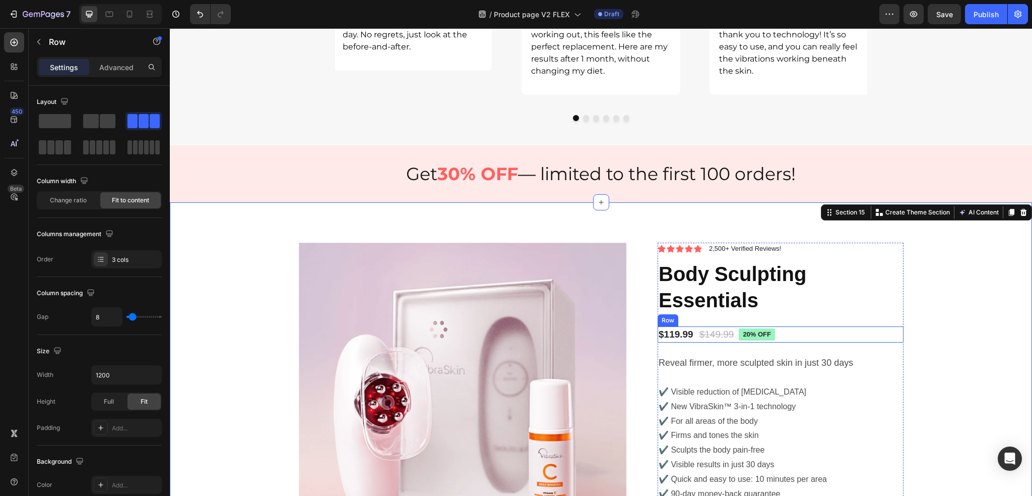
click at [815, 343] on div "$119.99 Product Price Product Price $149.99 Product Price Product Price 20% off…" at bounding box center [781, 334] width 246 height 17
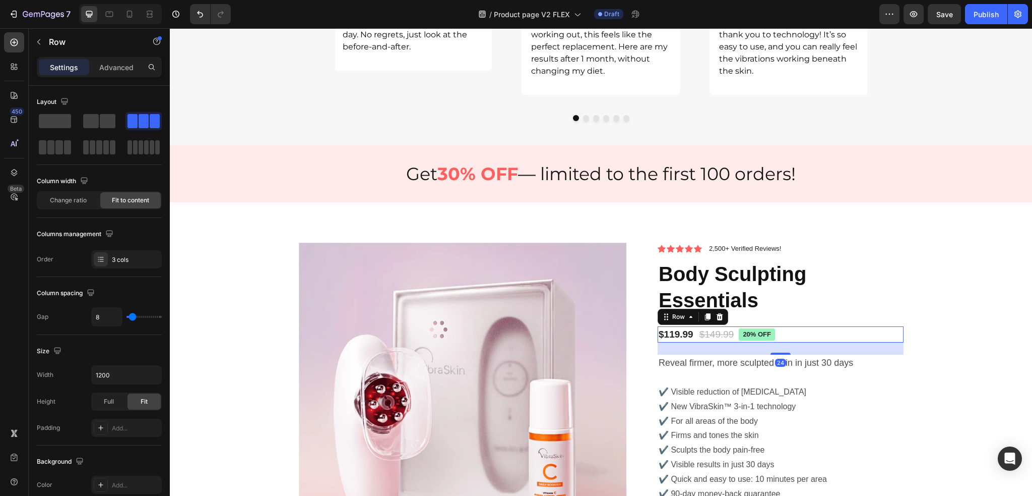
click at [815, 343] on div "$119.99 Product Price Product Price $149.99 Product Price Product Price 20% off…" at bounding box center [781, 334] width 246 height 17
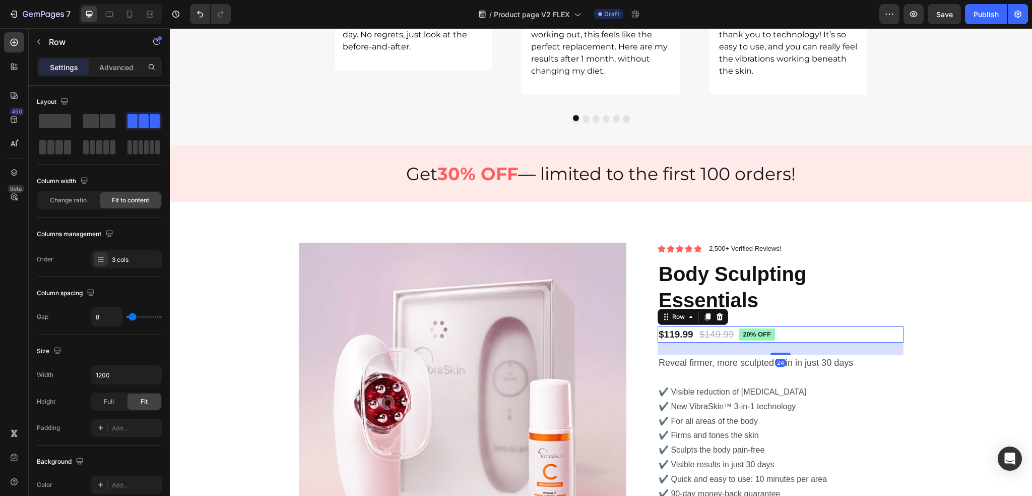
click at [815, 343] on div "$119.99 Product Price Product Price $149.99 Product Price Product Price 20% off…" at bounding box center [781, 334] width 246 height 17
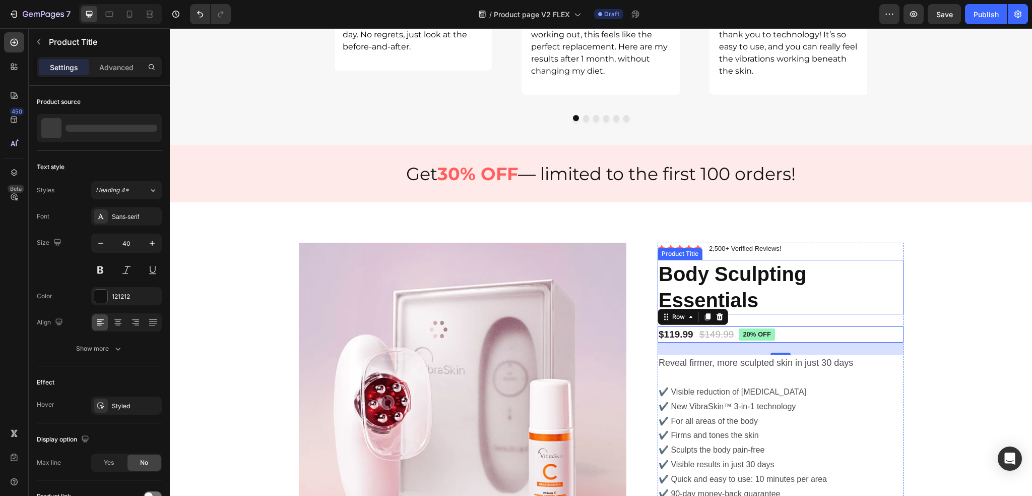
click at [795, 300] on h1 "Body Sculpting Essentials" at bounding box center [781, 287] width 246 height 54
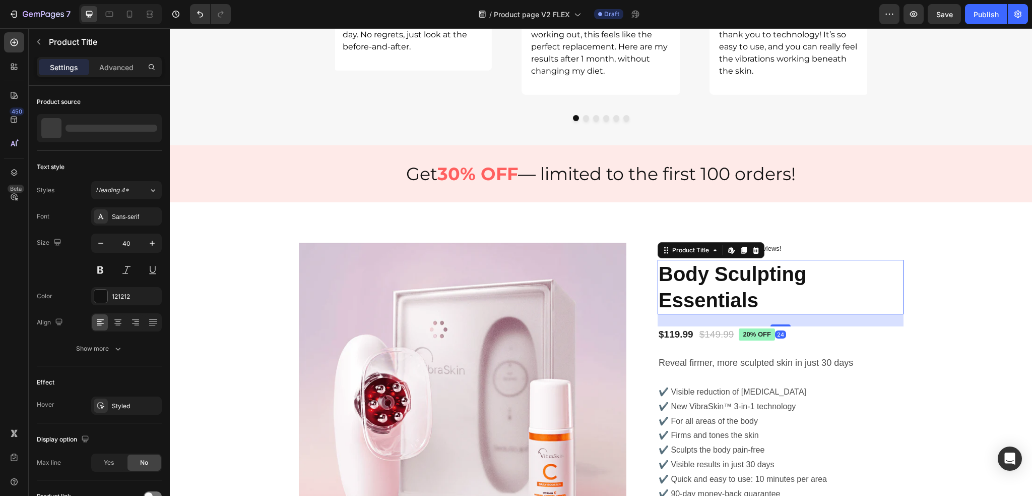
click at [795, 300] on h1 "Body Sculpting Essentials" at bounding box center [781, 287] width 246 height 54
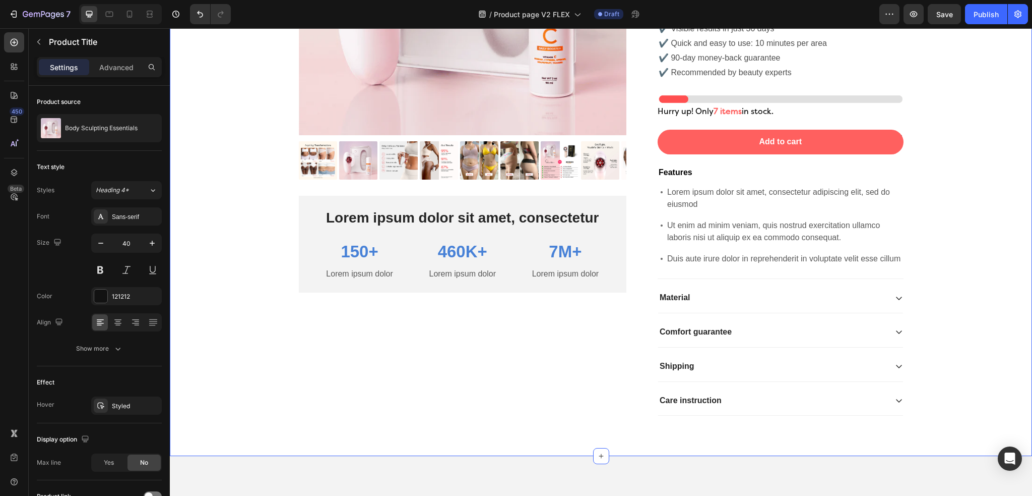
scroll to position [3416, 0]
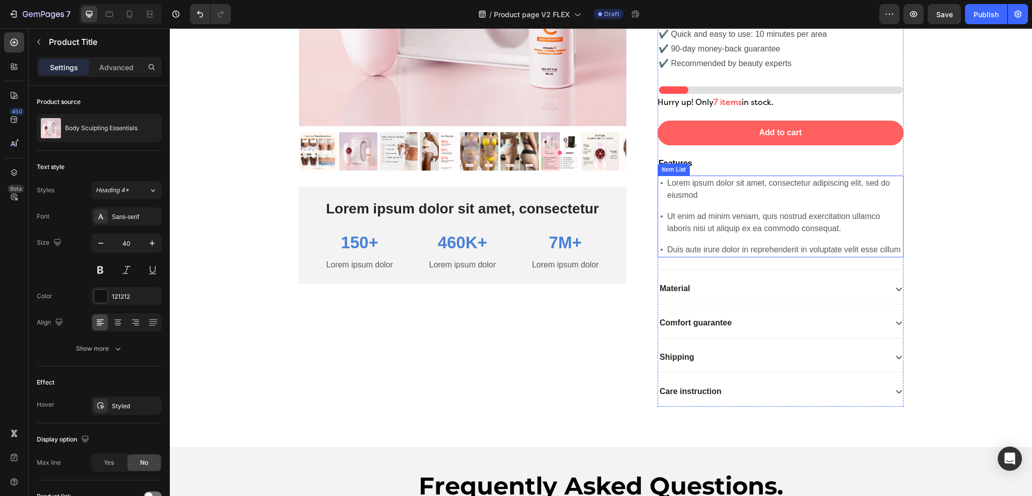
click at [775, 243] on p "Duis aute irure dolor in reprehenderit in voluptate velit esse cillum" at bounding box center [784, 249] width 235 height 12
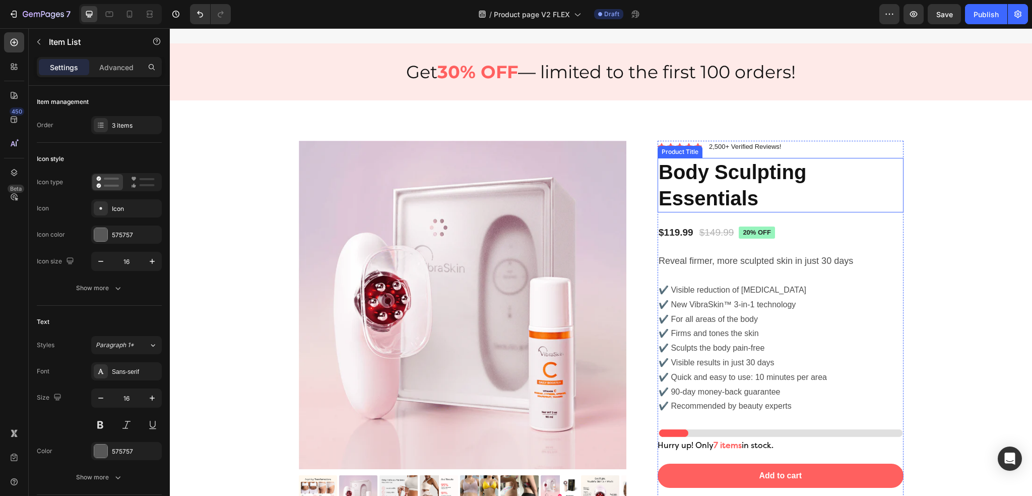
scroll to position [3174, 0]
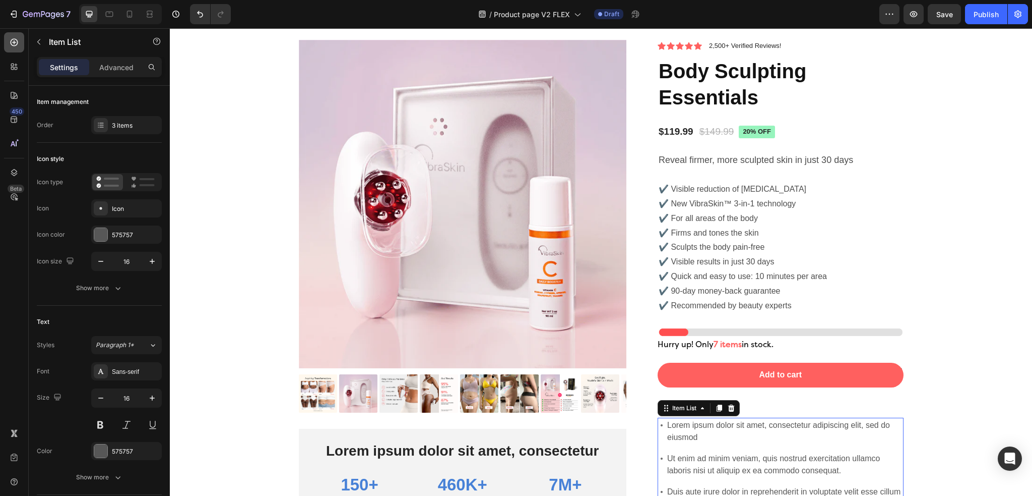
click at [14, 37] on icon at bounding box center [14, 42] width 10 height 10
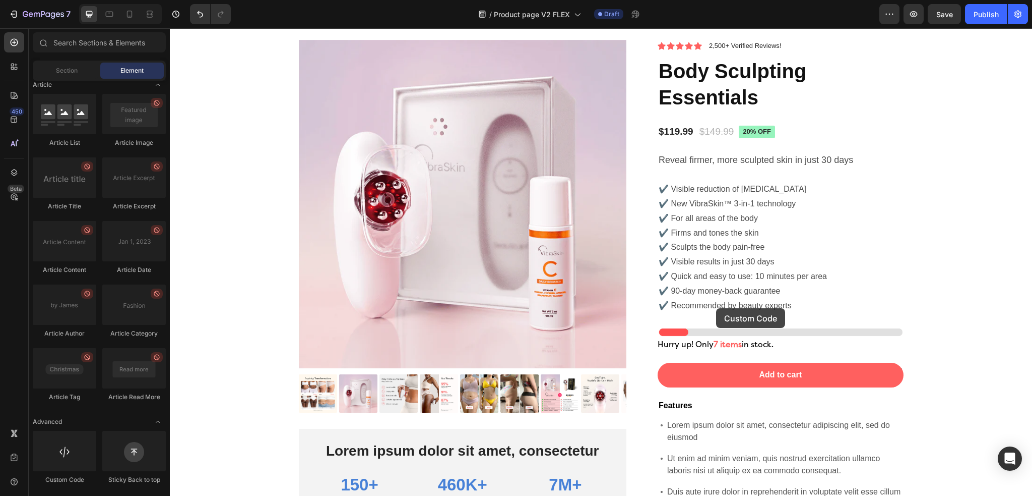
scroll to position [3281, 0]
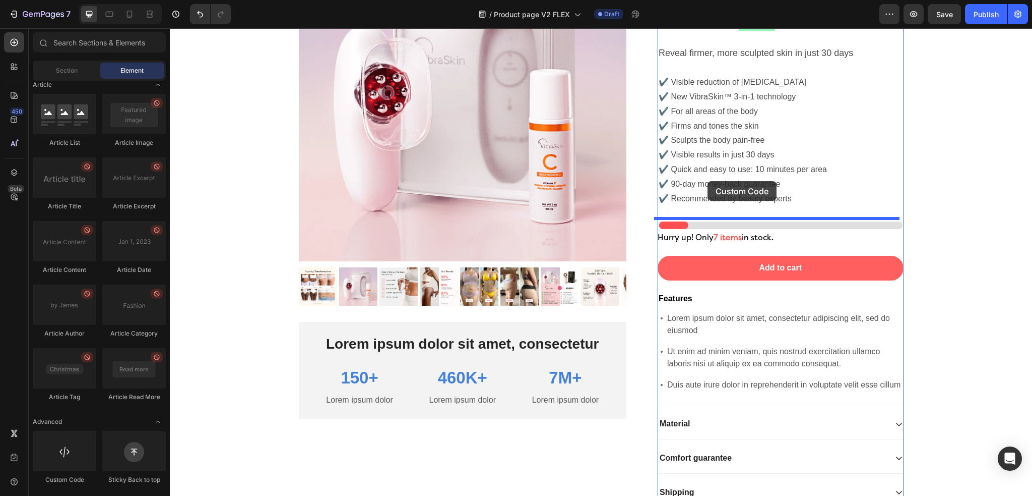
drag, startPoint x: 234, startPoint y: 485, endPoint x: 708, endPoint y: 181, distance: 562.5
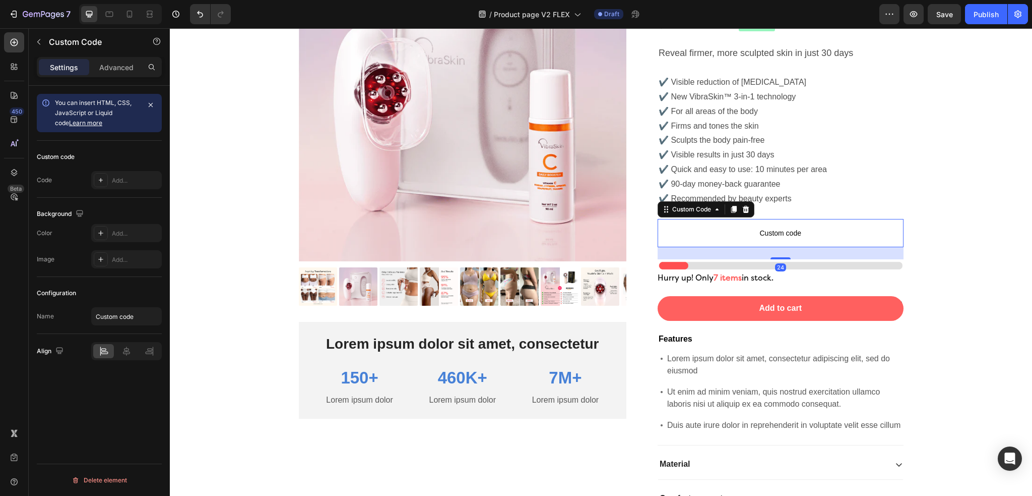
click at [704, 239] on p "Custom code" at bounding box center [781, 233] width 246 height 28
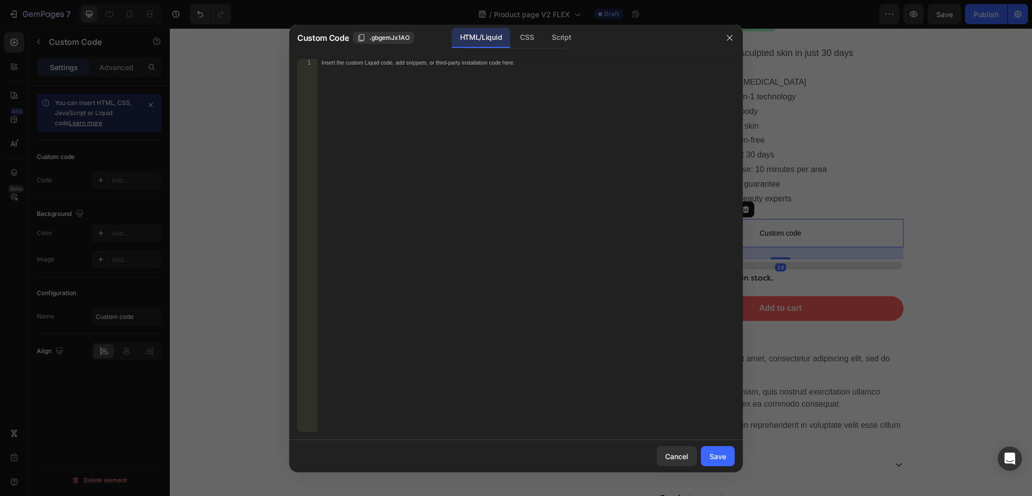
click at [469, 129] on div "Insert the custom Liquid code, add snippets, or third-party installation code h…" at bounding box center [526, 252] width 417 height 387
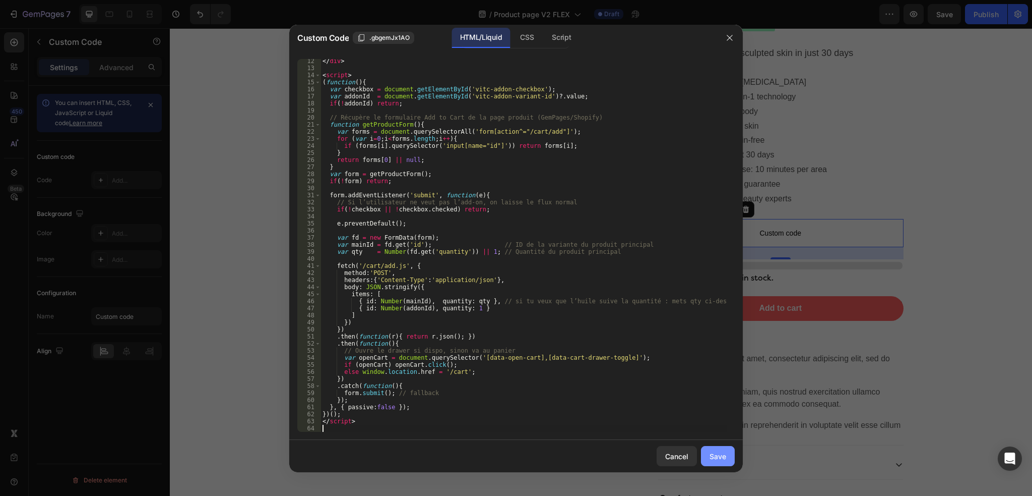
click at [722, 463] on button "Save" at bounding box center [718, 456] width 34 height 20
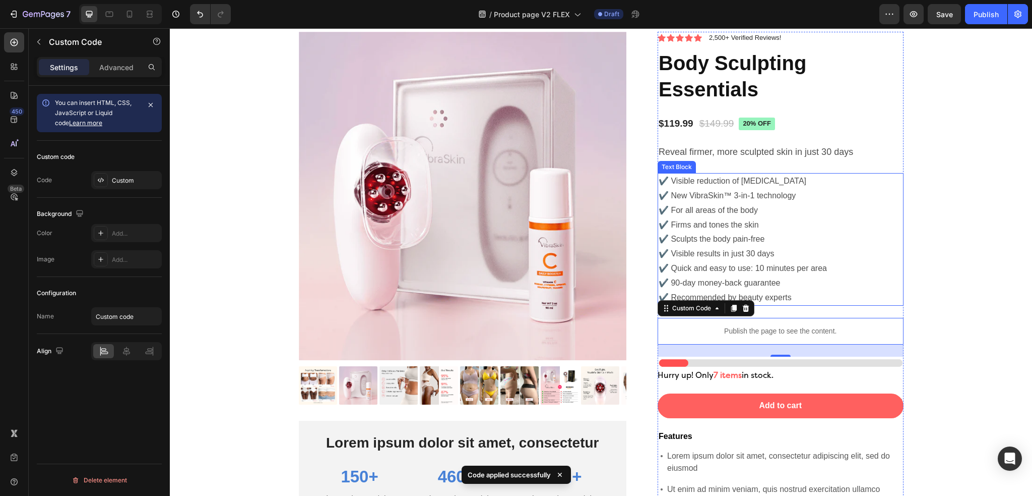
scroll to position [3180, 0]
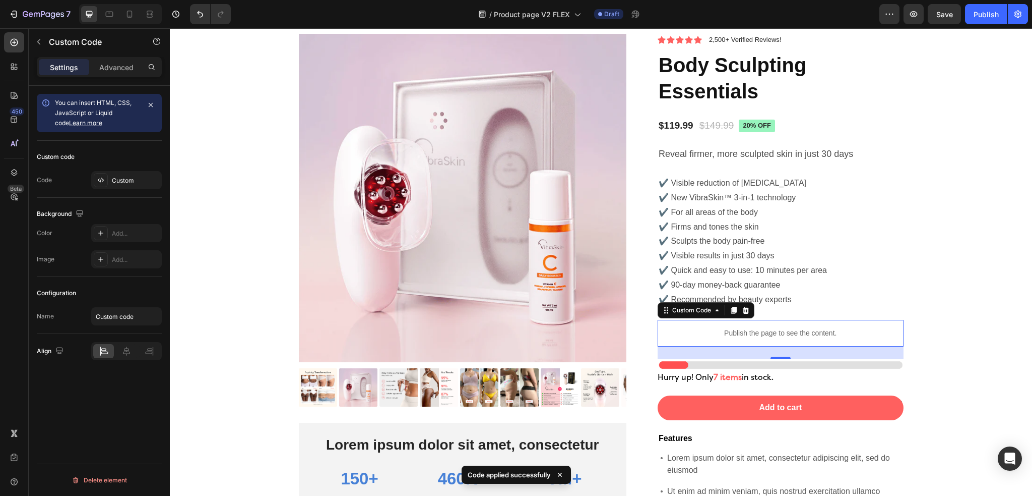
click at [782, 329] on p "Publish the page to see the content." at bounding box center [781, 333] width 246 height 11
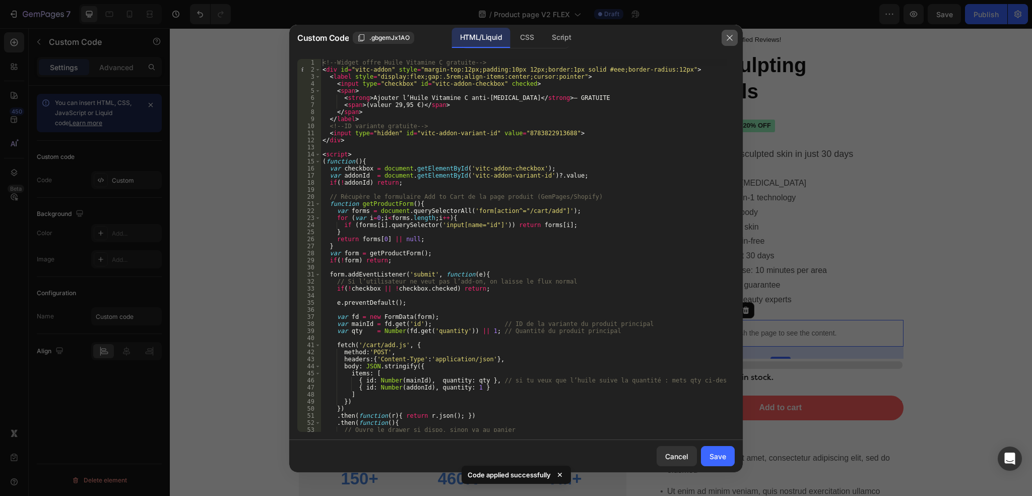
click at [730, 38] on icon "button" at bounding box center [730, 38] width 6 height 6
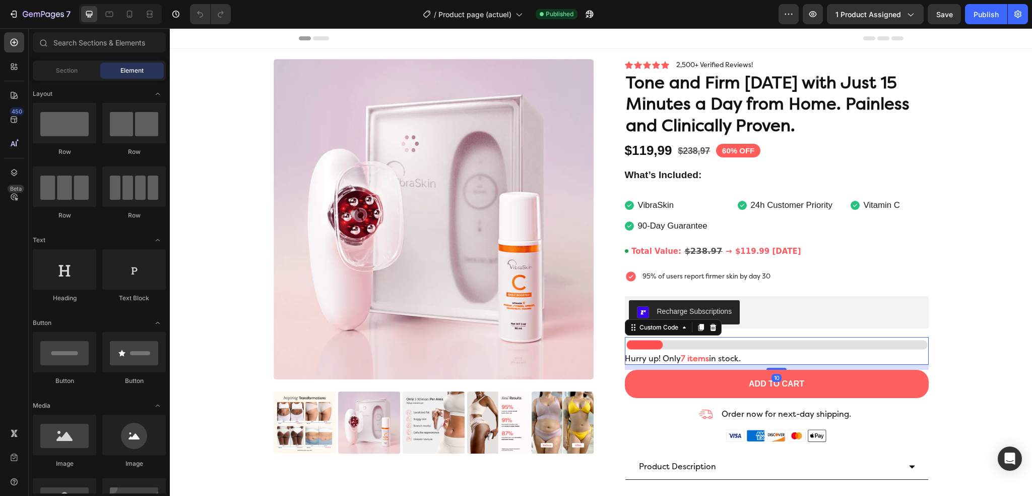
click at [692, 354] on strong "7 items" at bounding box center [695, 358] width 28 height 10
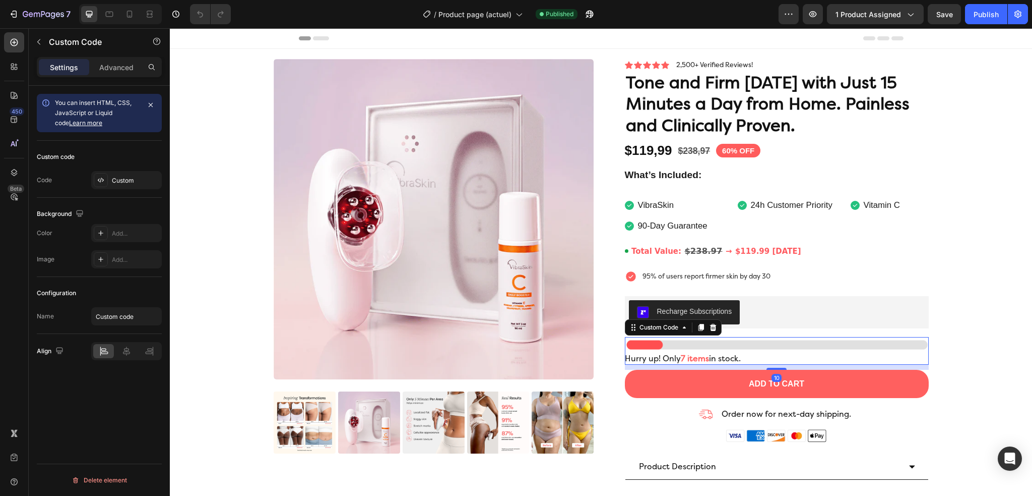
click at [692, 354] on strong "7 items" at bounding box center [695, 358] width 28 height 10
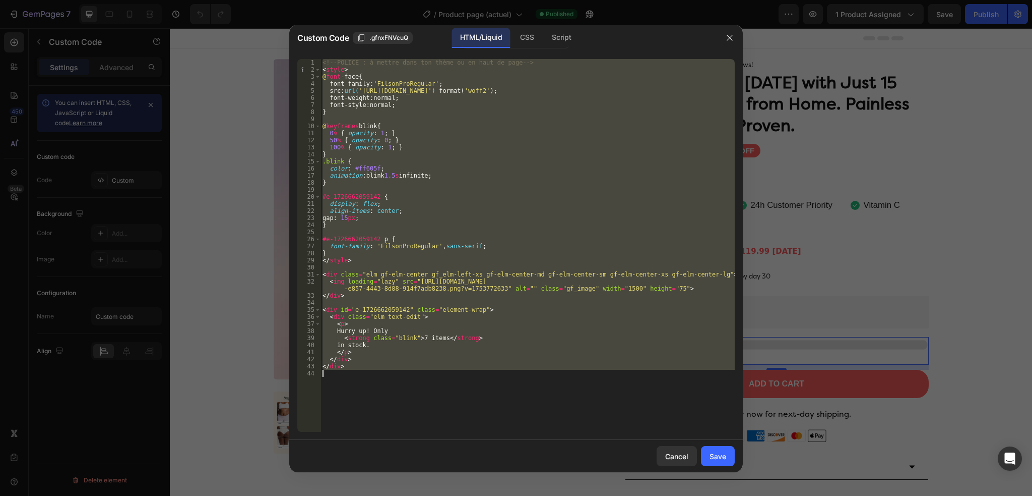
drag, startPoint x: 323, startPoint y: 61, endPoint x: 394, endPoint y: 441, distance: 386.8
click at [394, 441] on div "Custom Code .gfnxFNVcuQ HTML/Liquid CSS Script <!-- POLICE : à mettre dans ton …" at bounding box center [516, 248] width 454 height 447
type textarea "</div>"
click at [925, 241] on div at bounding box center [516, 248] width 1032 height 496
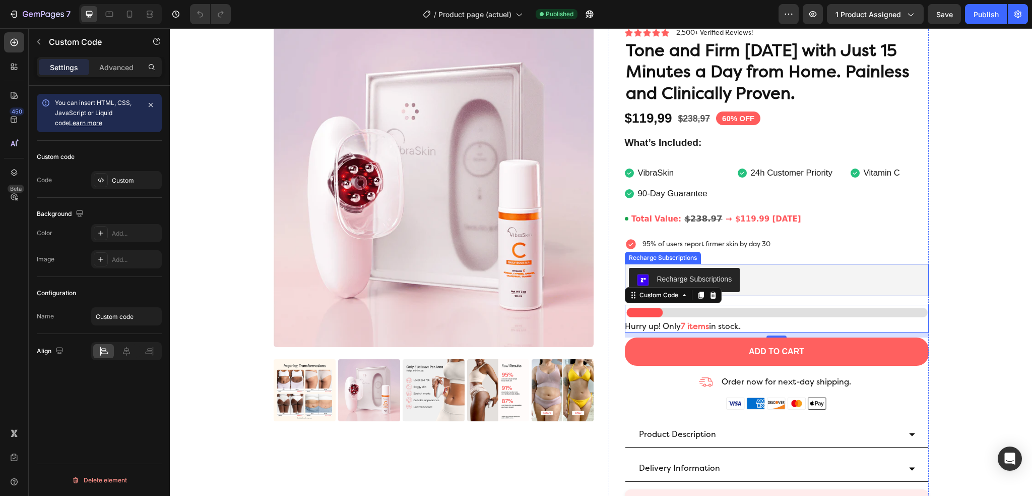
scroll to position [50, 0]
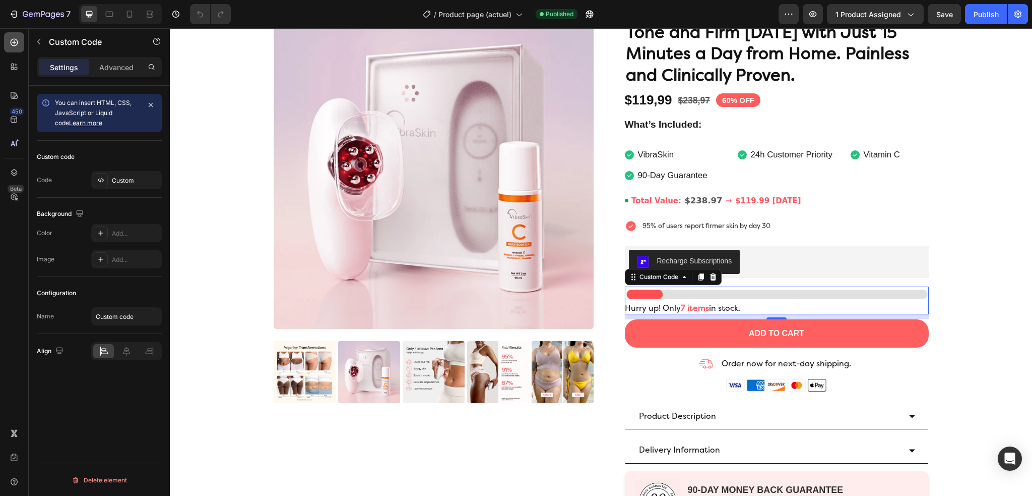
click at [19, 51] on div at bounding box center [14, 42] width 20 height 20
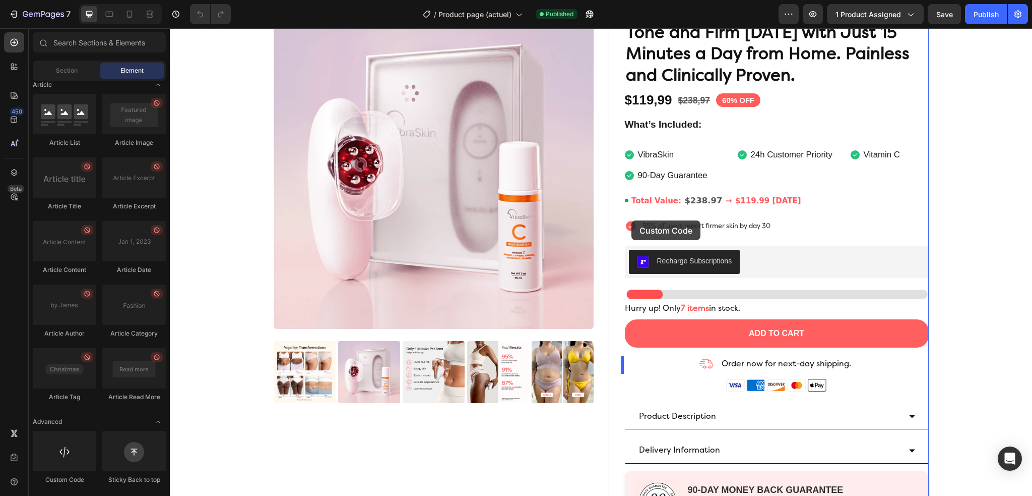
scroll to position [186, 0]
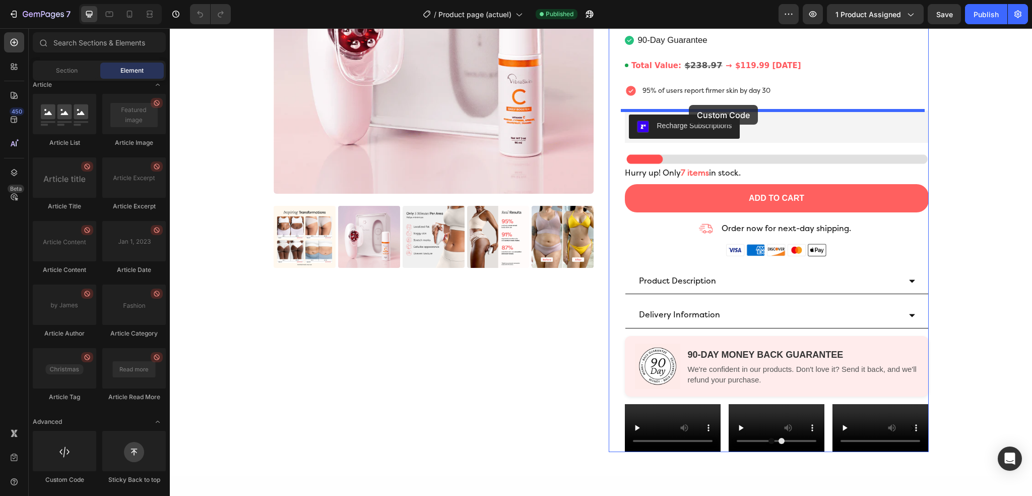
drag, startPoint x: 224, startPoint y: 493, endPoint x: 689, endPoint y: 105, distance: 605.9
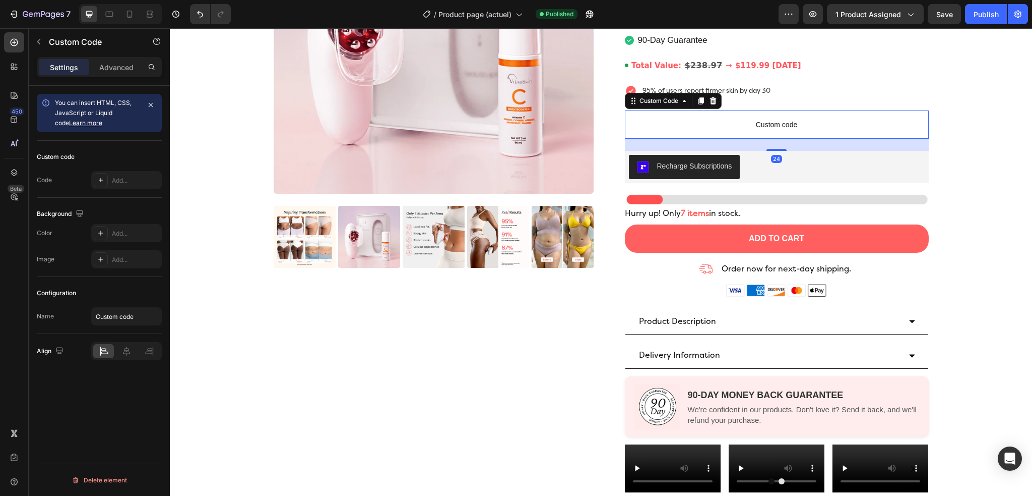
click at [695, 126] on span "Custom code" at bounding box center [777, 124] width 304 height 12
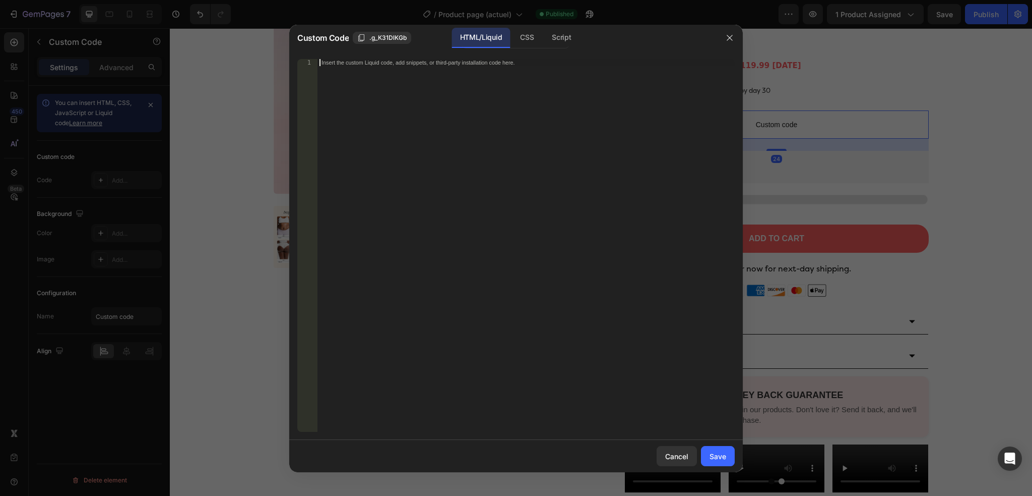
click at [480, 115] on div "Insert the custom Liquid code, add snippets, or third-party installation code h…" at bounding box center [526, 252] width 417 height 387
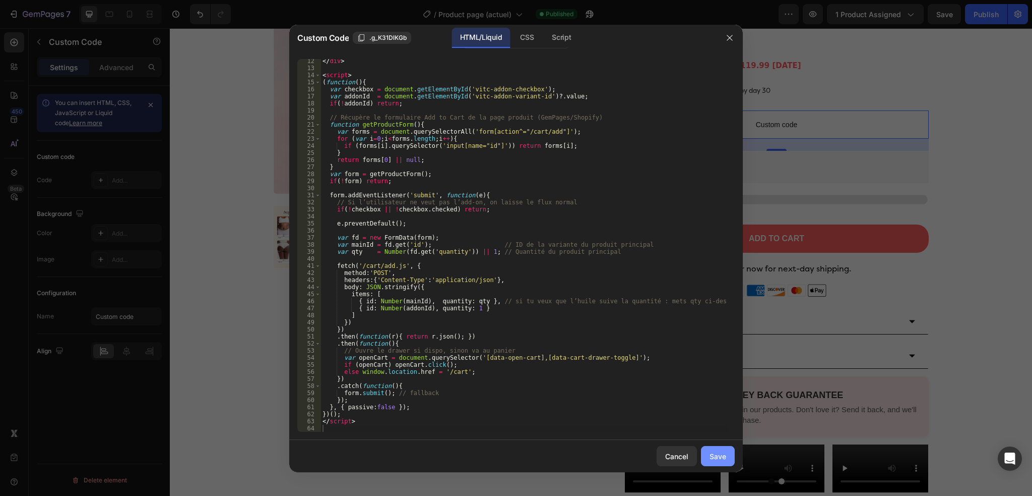
click at [719, 458] on div "Save" at bounding box center [718, 456] width 17 height 11
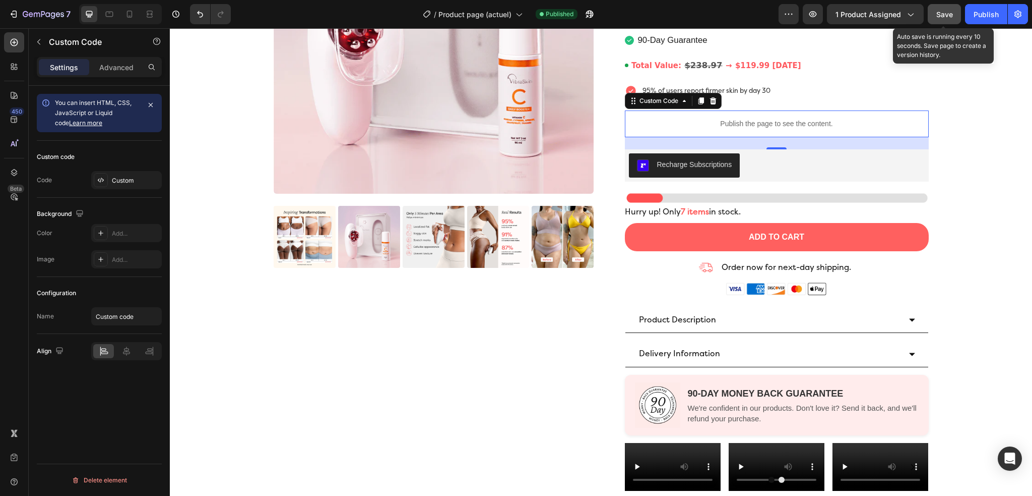
click at [932, 12] on button "Save" at bounding box center [944, 14] width 33 height 20
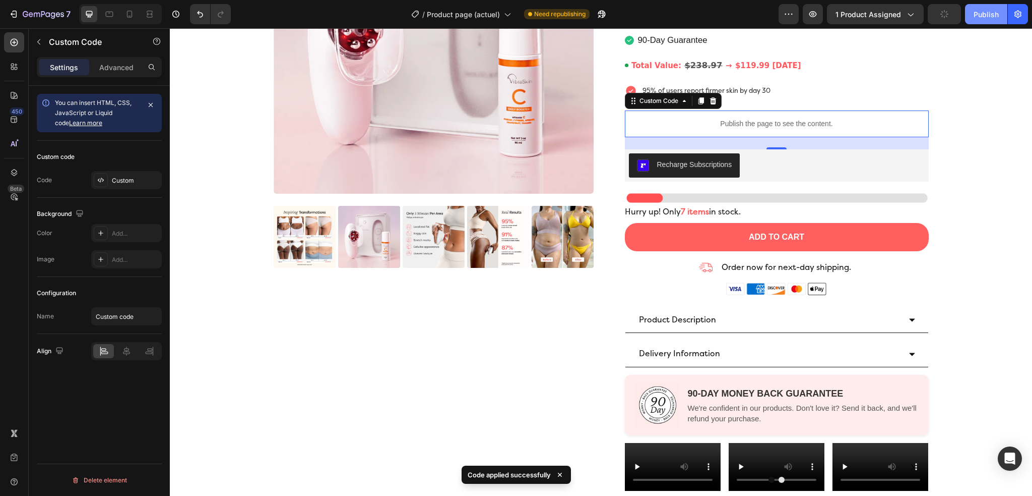
click at [978, 16] on div "Publish" at bounding box center [986, 14] width 25 height 11
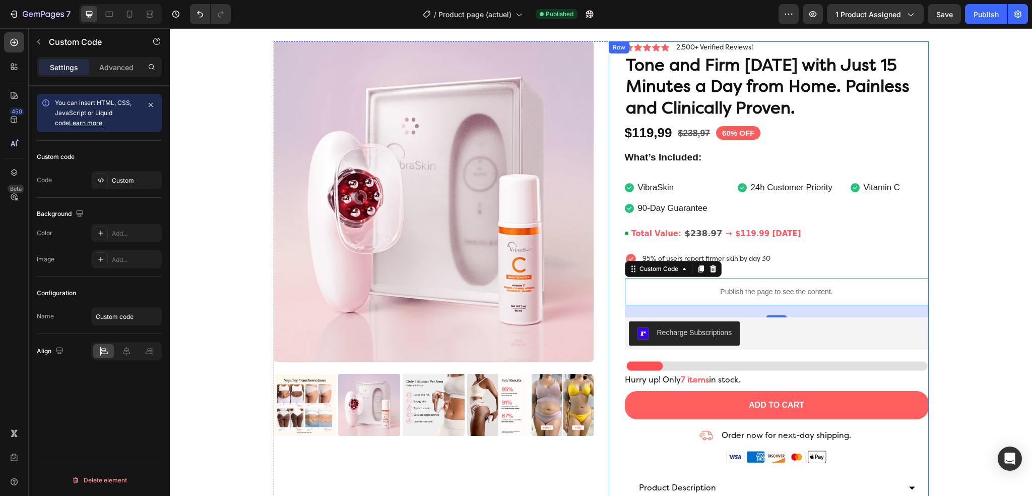
scroll to position [0, 0]
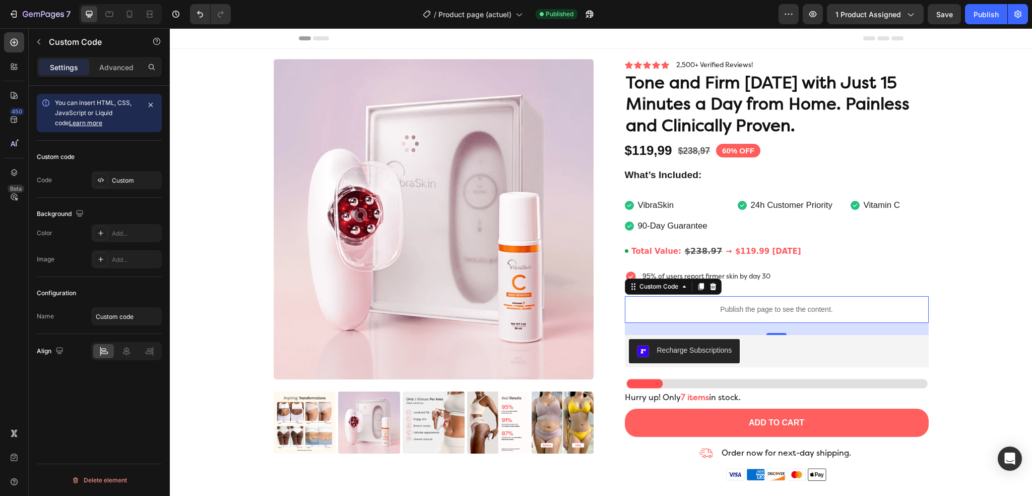
click at [706, 306] on p "Publish the page to see the content." at bounding box center [777, 309] width 304 height 11
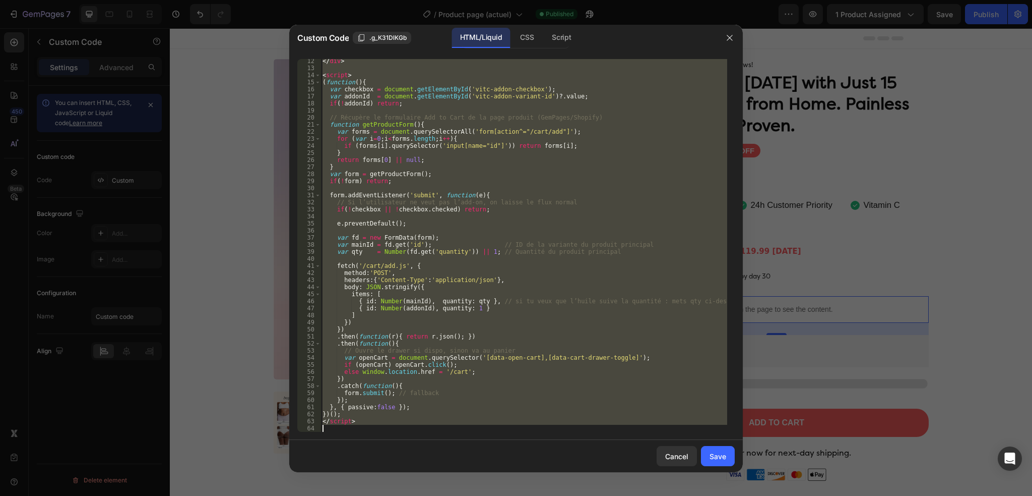
drag, startPoint x: 322, startPoint y: 60, endPoint x: 561, endPoint y: 481, distance: 484.2
click at [579, 0] on html "7 Version history / Product page (actuel) Published Preview 1 product assigned …" at bounding box center [516, 0] width 1032 height 0
type textarea "</script>"
paste textarea
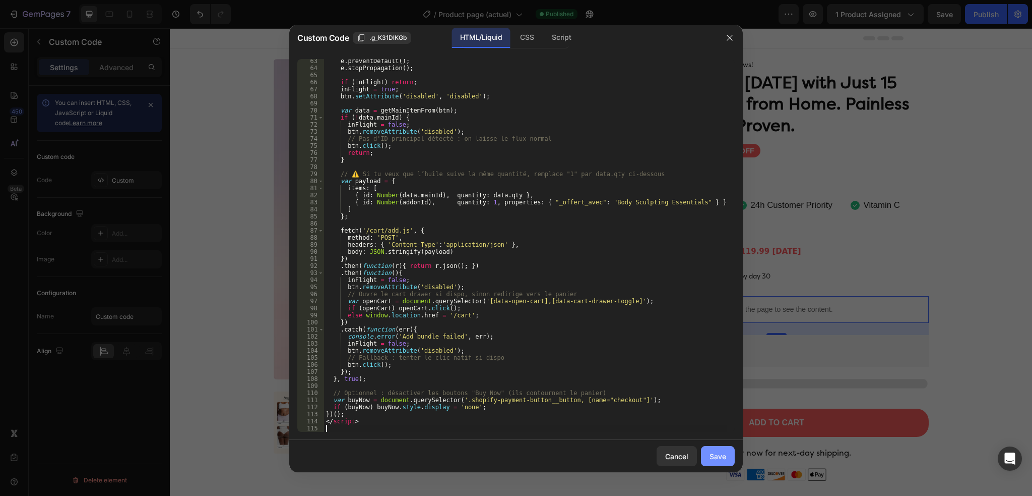
click at [720, 461] on button "Save" at bounding box center [718, 456] width 34 height 20
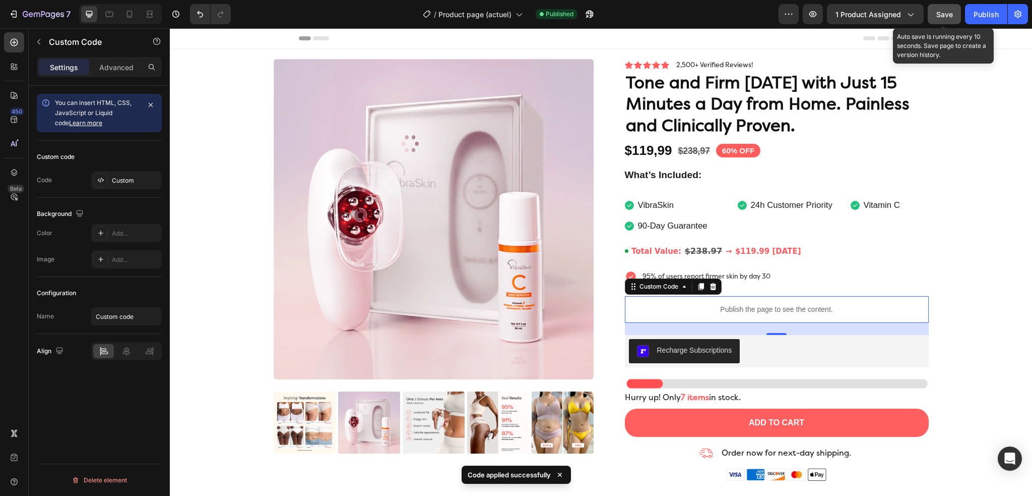
click at [942, 12] on span "Save" at bounding box center [945, 14] width 17 height 9
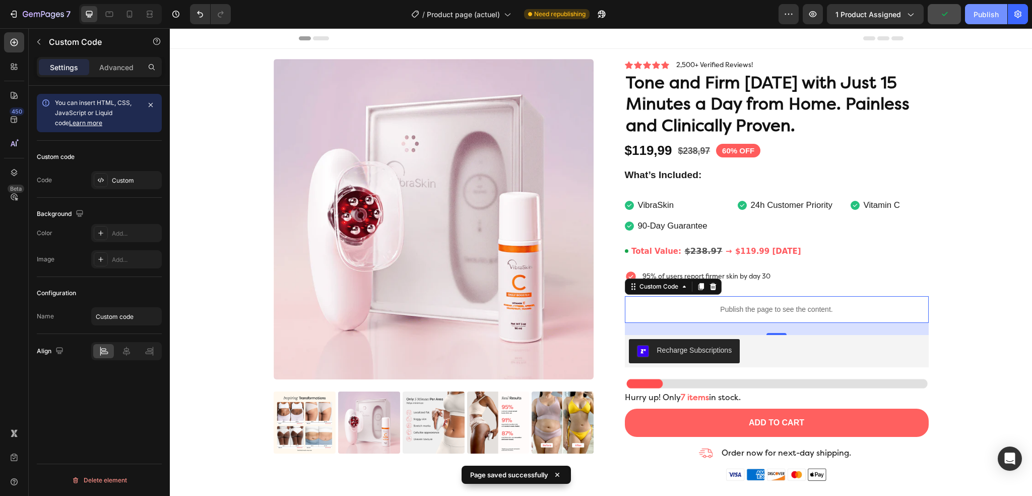
click at [988, 16] on div "Publish" at bounding box center [986, 14] width 25 height 11
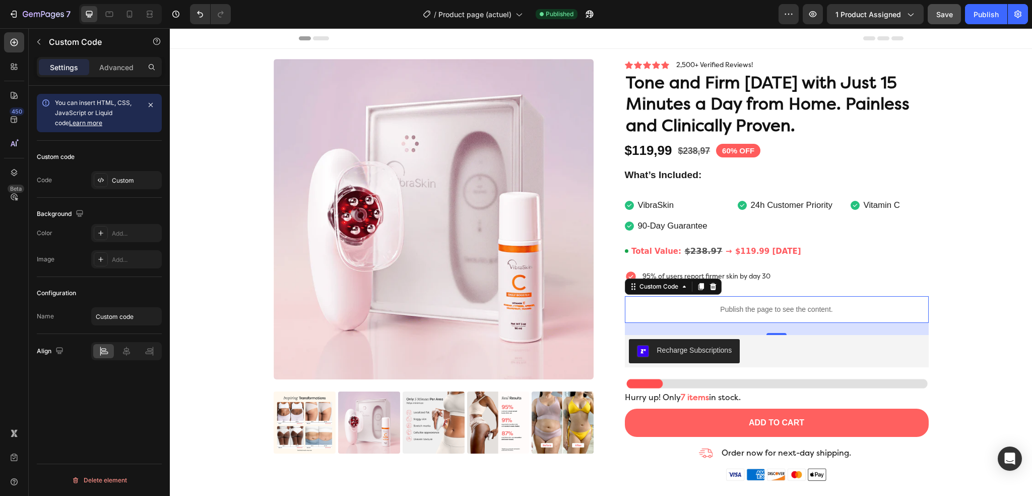
click at [689, 306] on p "Publish the page to see the content." at bounding box center [777, 309] width 304 height 11
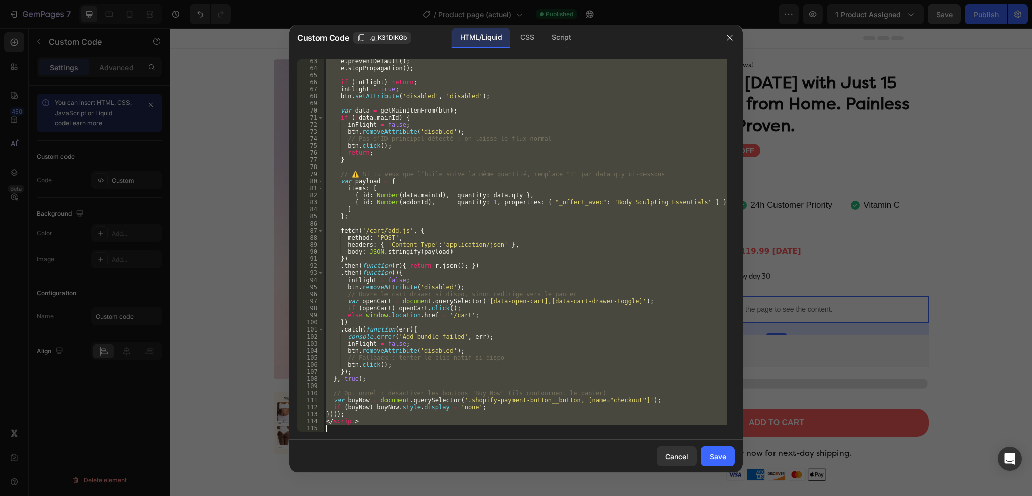
drag, startPoint x: 326, startPoint y: 61, endPoint x: 555, endPoint y: 519, distance: 511.7
click at [555, 0] on html "7 Version history / Product page (actuel) Published Preview 1 product assigned …" at bounding box center [516, 0] width 1032 height 0
type textarea "</script>"
paste textarea
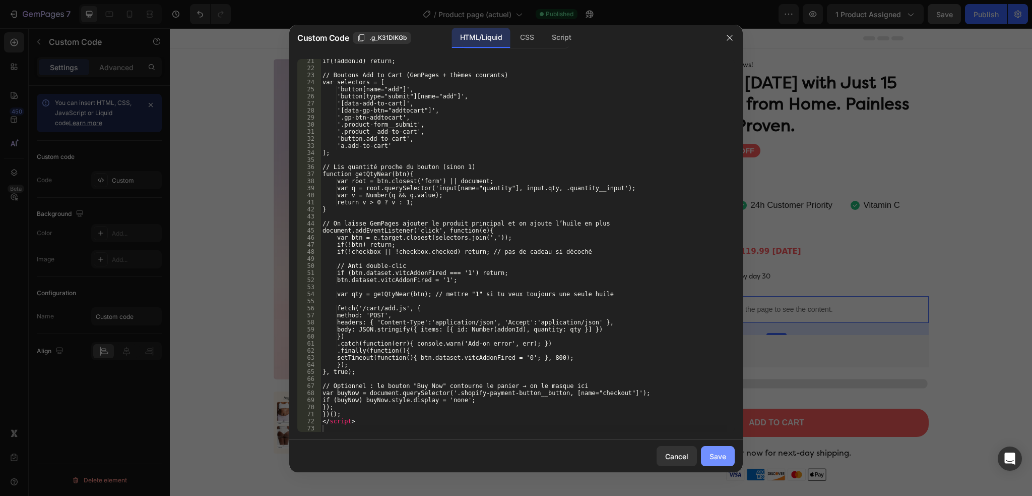
click at [716, 457] on div "Save" at bounding box center [718, 456] width 17 height 11
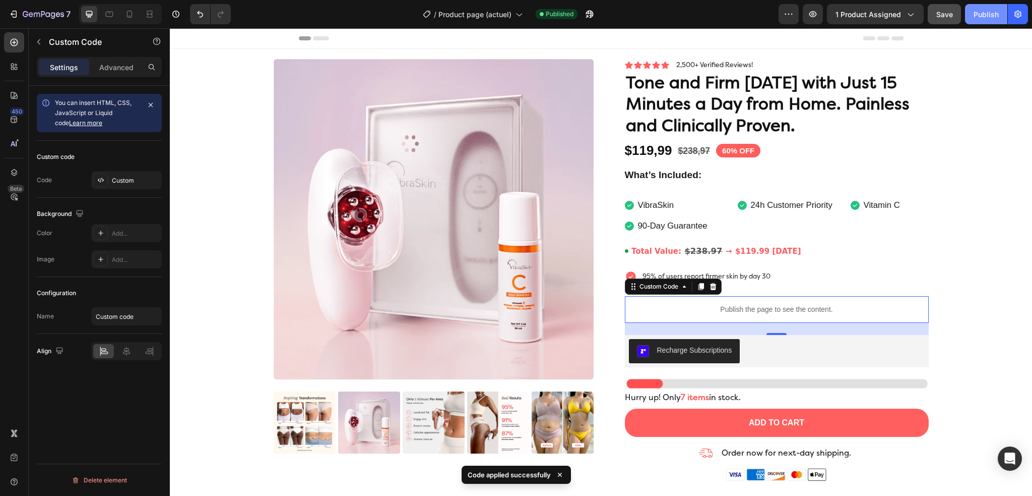
click at [992, 17] on div "Publish" at bounding box center [986, 14] width 25 height 11
click at [736, 304] on p "Publish the page to see the content." at bounding box center [777, 309] width 304 height 11
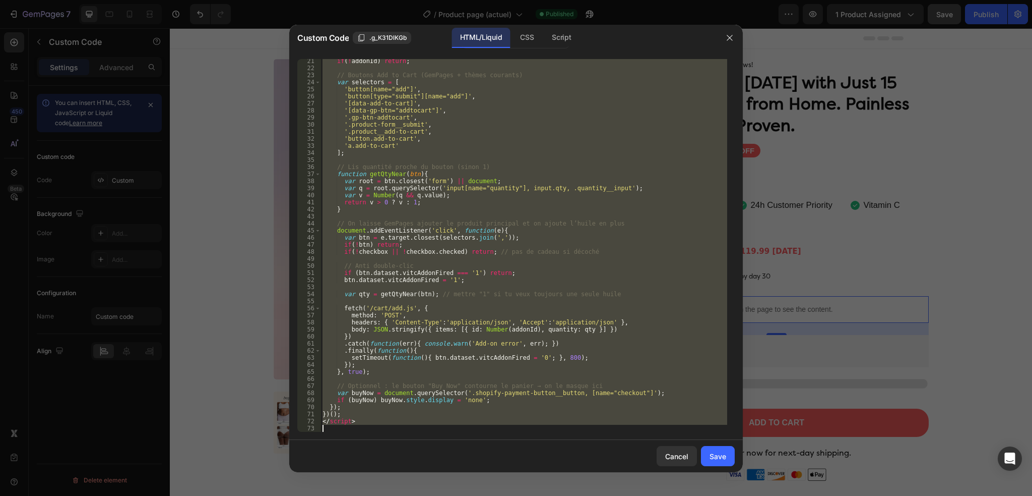
drag, startPoint x: 323, startPoint y: 62, endPoint x: 475, endPoint y: 519, distance: 481.9
click at [475, 0] on html "7 Version history / Product page (actuel) Published Preview 1 product assigned …" at bounding box center [516, 0] width 1032 height 0
type textarea "</script>"
paste textarea
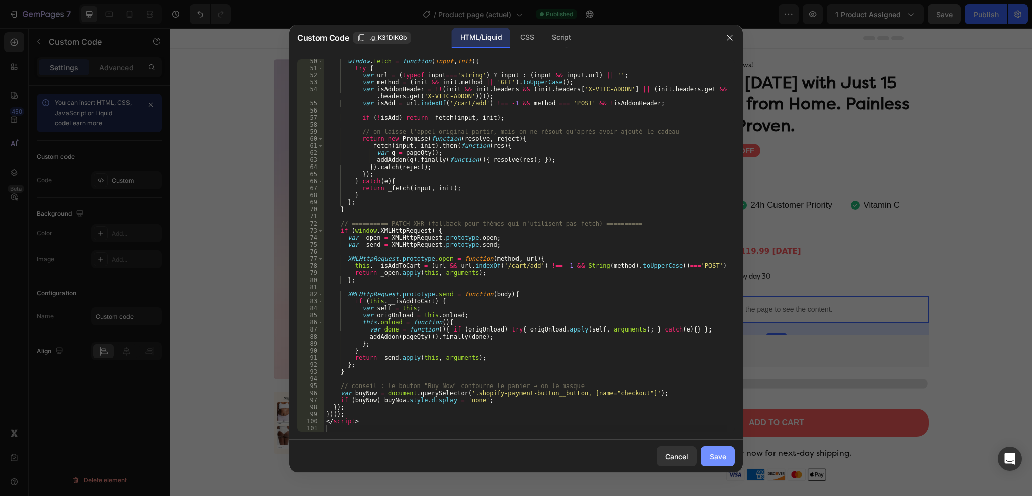
click at [720, 449] on button "Save" at bounding box center [718, 456] width 34 height 20
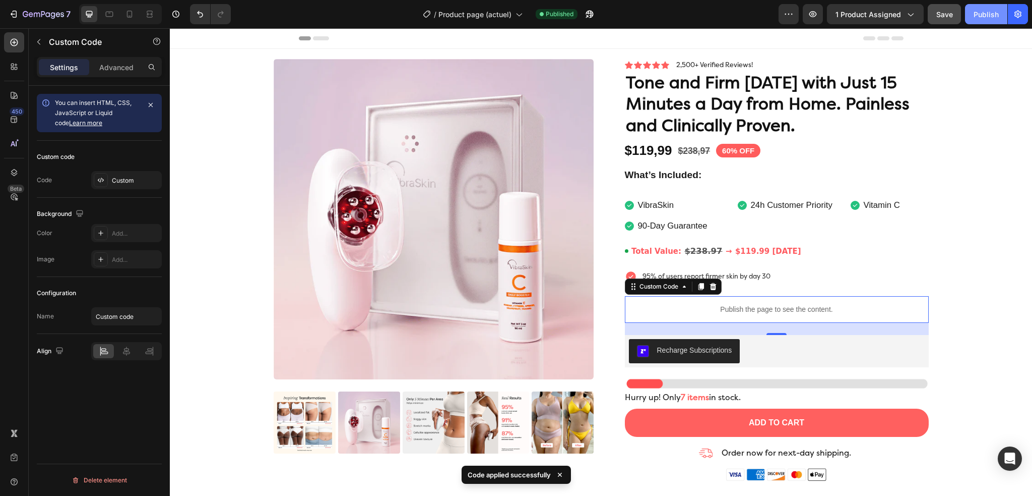
click at [991, 7] on button "Publish" at bounding box center [986, 14] width 42 height 20
click at [743, 310] on p "Publish the page to see the content." at bounding box center [777, 309] width 304 height 11
click at [742, 307] on p "Publish the page to see the content." at bounding box center [777, 309] width 304 height 11
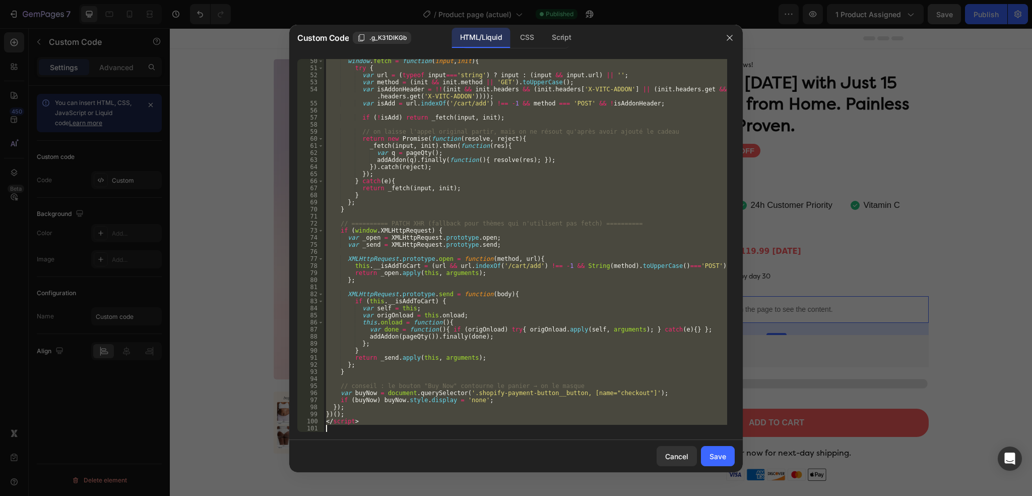
drag, startPoint x: 325, startPoint y: 60, endPoint x: 505, endPoint y: 519, distance: 492.9
click at [505, 0] on html "7 Version history / Product page (actuel) Published Preview 1 product assigned …" at bounding box center [516, 0] width 1032 height 0
type textarea "</script>"
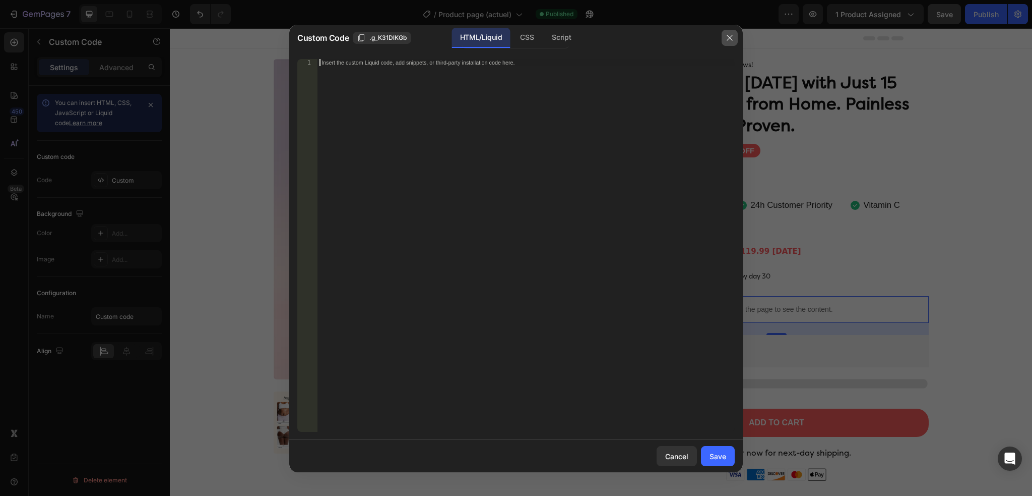
click at [729, 34] on icon "button" at bounding box center [730, 38] width 8 height 8
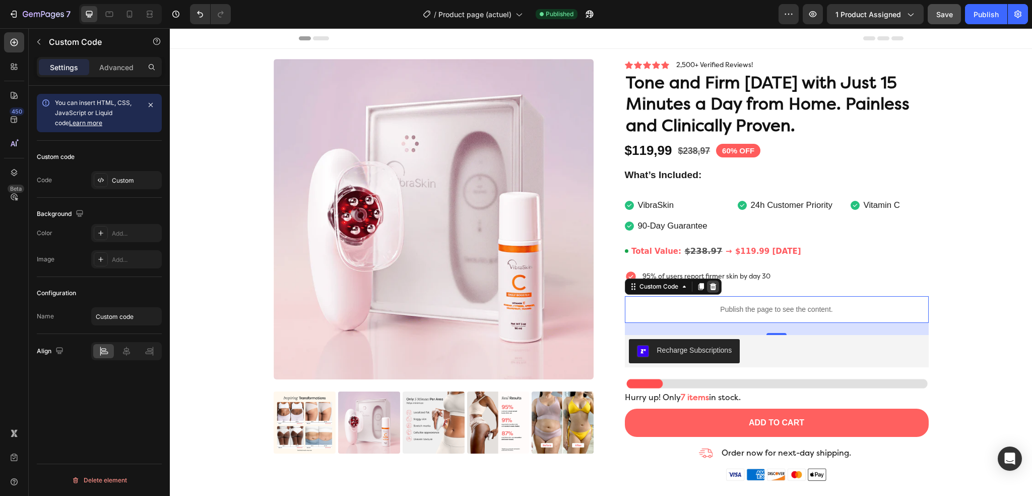
click at [710, 285] on icon at bounding box center [713, 286] width 7 height 7
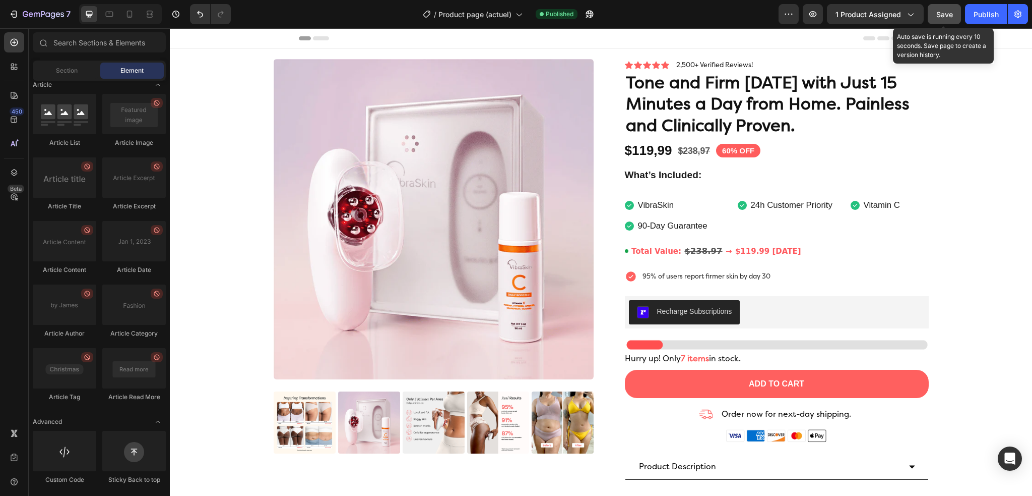
click at [939, 4] on button "Save" at bounding box center [944, 14] width 33 height 20
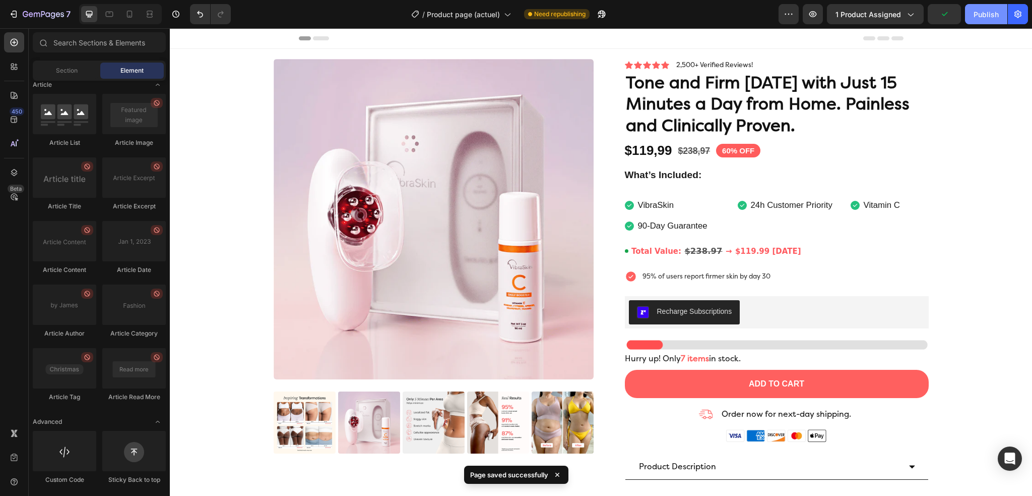
click at [999, 16] on div "Publish" at bounding box center [986, 14] width 25 height 11
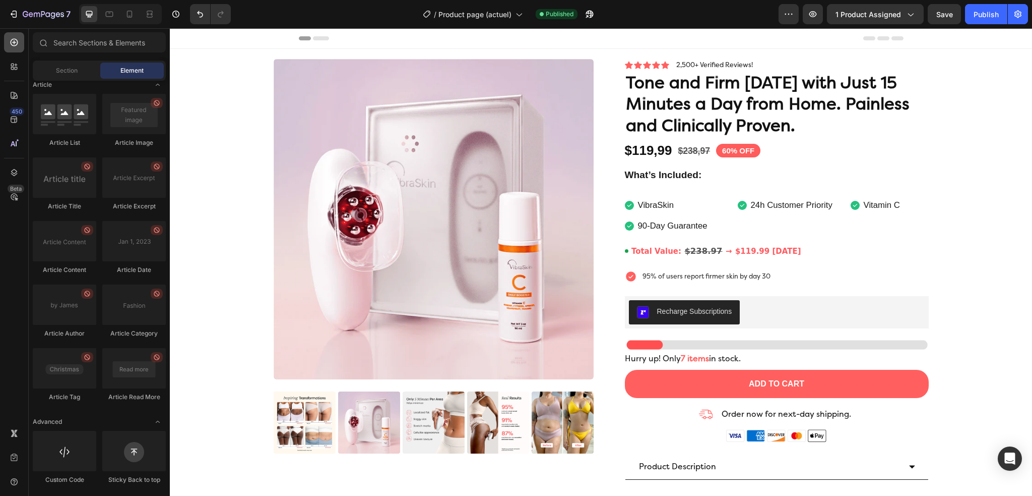
click at [14, 44] on icon at bounding box center [15, 43] width 8 height 8
click at [14, 66] on icon at bounding box center [14, 66] width 10 height 10
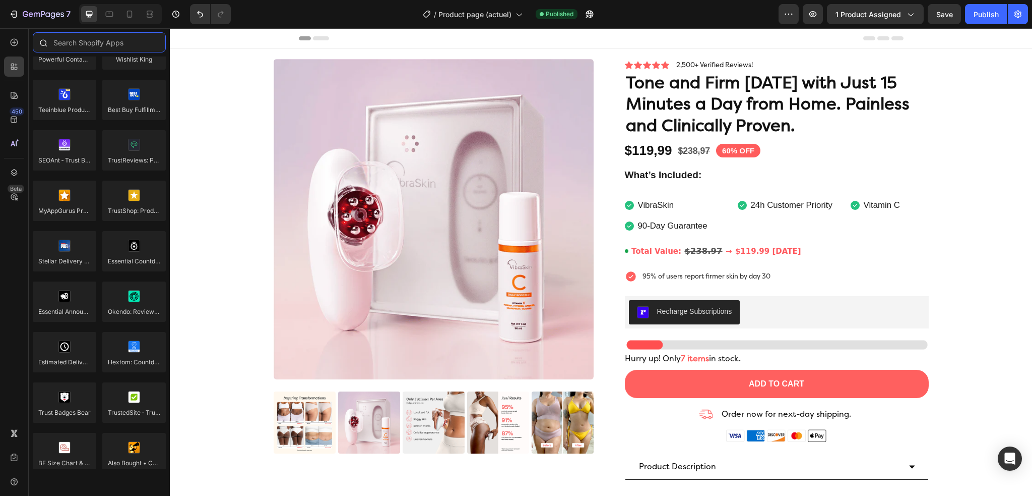
paste input "UpBump"
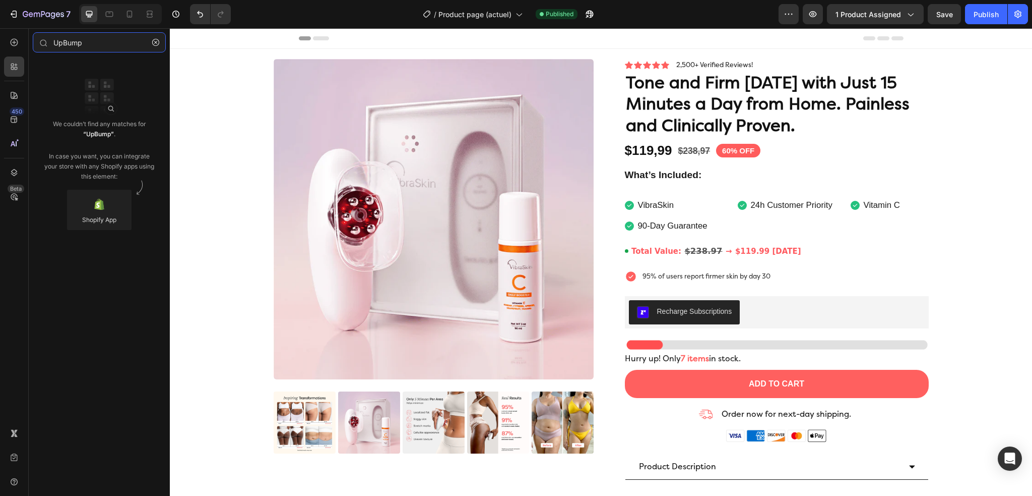
type input "UpBump"
click at [75, 156] on div "We couldn’t find any matches for “UpBump” . In case you want, you can integrate…" at bounding box center [99, 150] width 113 height 63
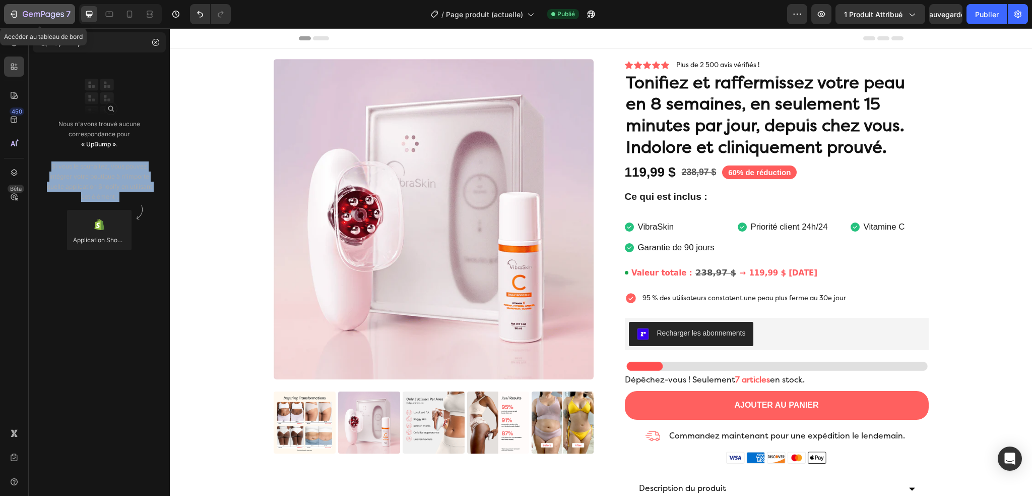
click at [19, 12] on div "7" at bounding box center [40, 14] width 62 height 12
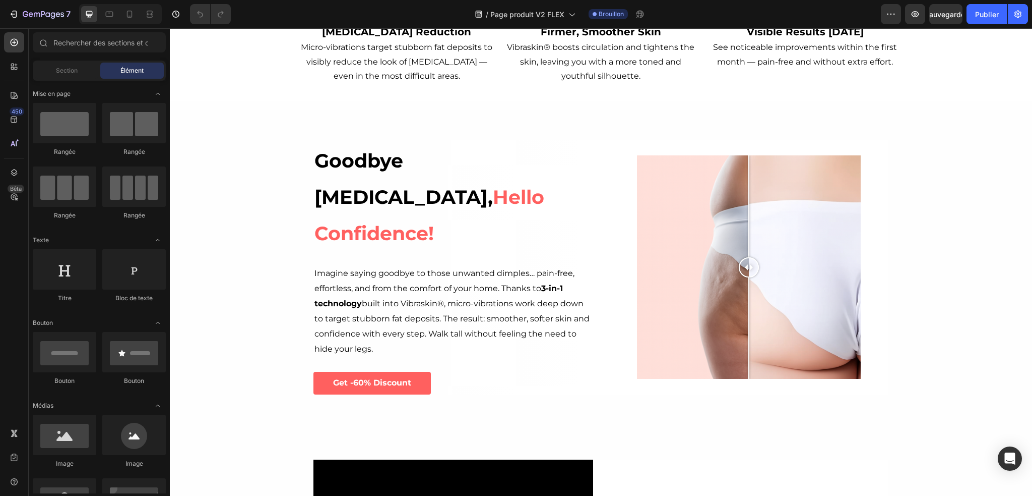
scroll to position [202, 0]
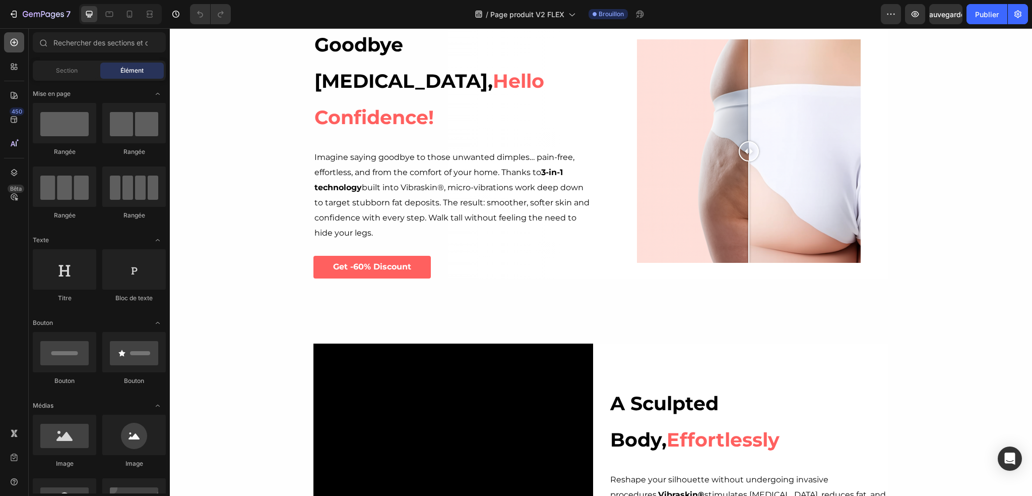
click at [12, 38] on icon at bounding box center [14, 42] width 10 height 10
paste input "pBump ‑ Upsell Checkboxes"
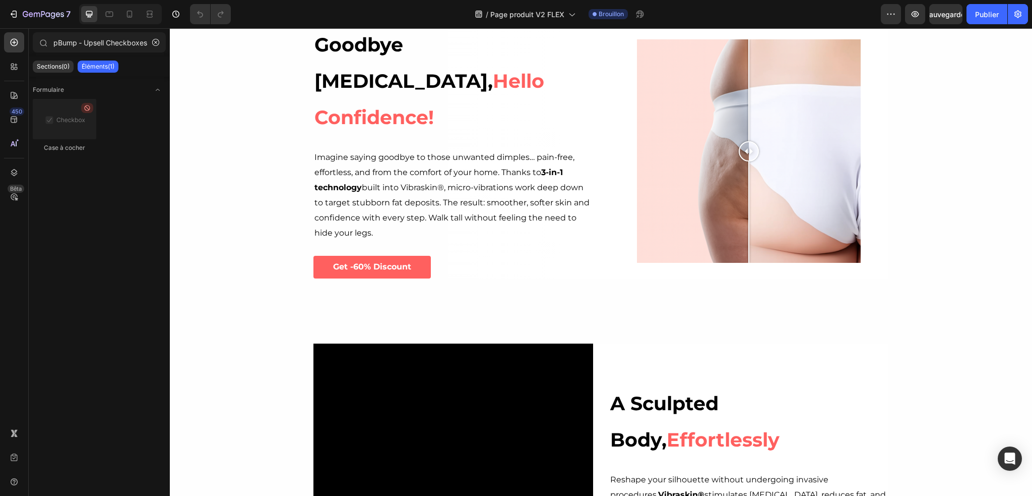
drag, startPoint x: 67, startPoint y: 127, endPoint x: 81, endPoint y: 143, distance: 21.4
click at [81, 143] on div "Case à cocher" at bounding box center [65, 125] width 64 height 53
drag, startPoint x: 82, startPoint y: 43, endPoint x: 0, endPoint y: 50, distance: 81.9
click at [0, 50] on div "450 Bêta pBump ‑ Upsell Checkboxes Sections(0) Éléments(1) Formulaire Case à co…" at bounding box center [85, 261] width 170 height 467
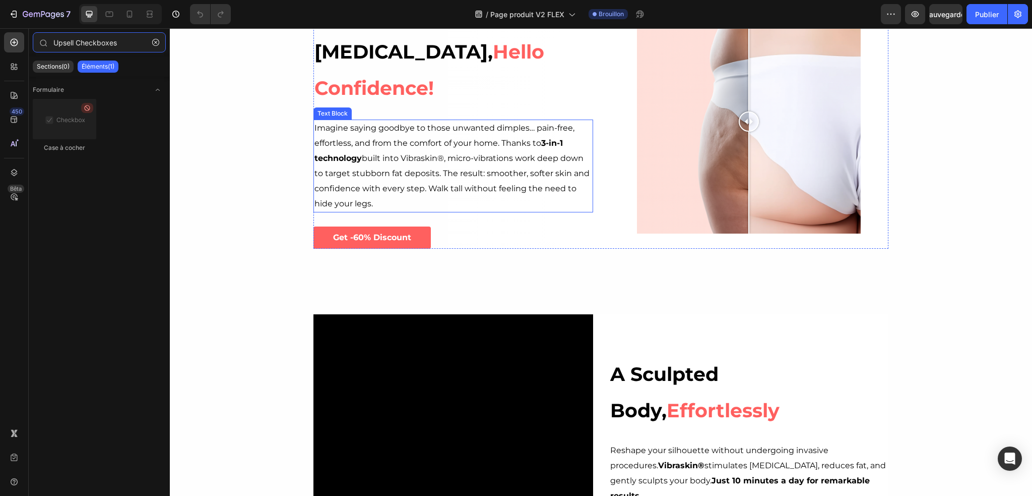
scroll to position [706, 0]
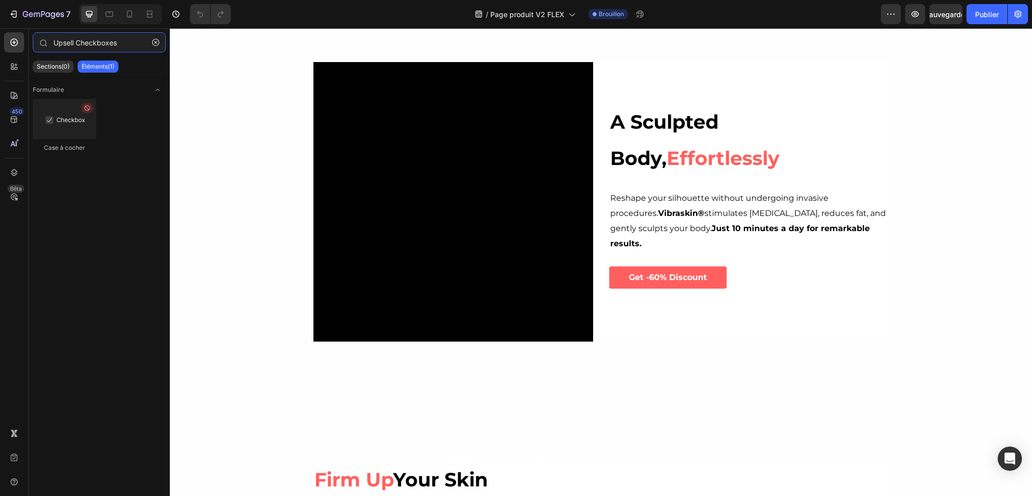
type input "Upsell Checkboxes"
click at [80, 120] on div at bounding box center [65, 119] width 64 height 40
drag, startPoint x: 76, startPoint y: 120, endPoint x: 105, endPoint y: 179, distance: 65.4
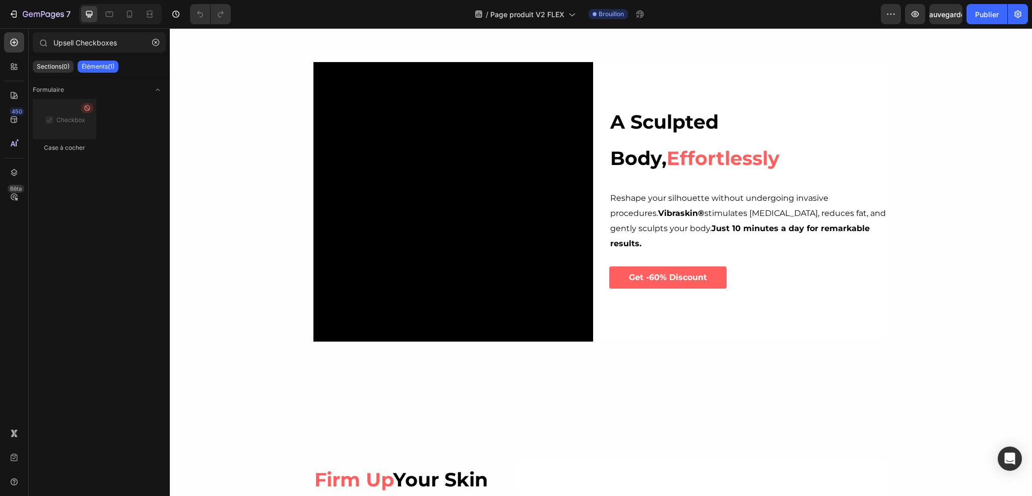
click at [116, 194] on div "Formulaire Case à cocher" at bounding box center [99, 283] width 141 height 412
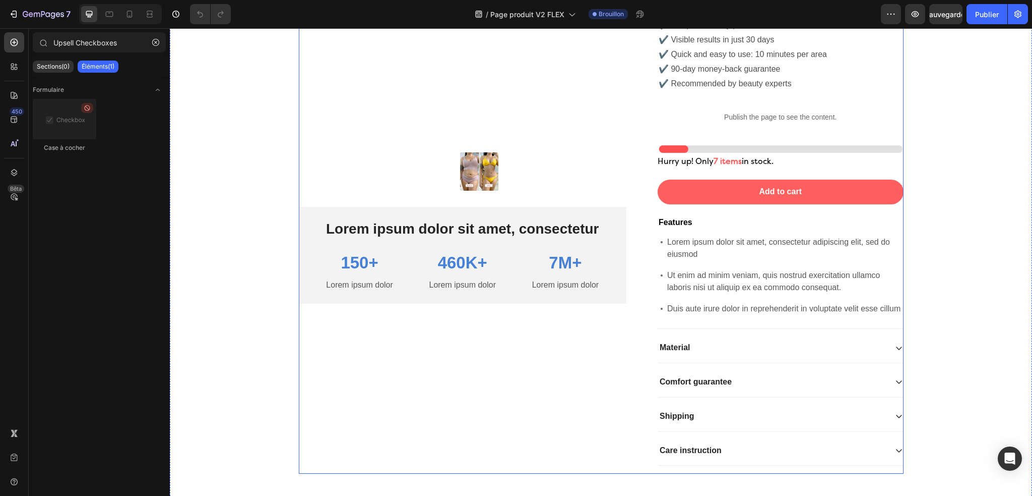
scroll to position [3323, 0]
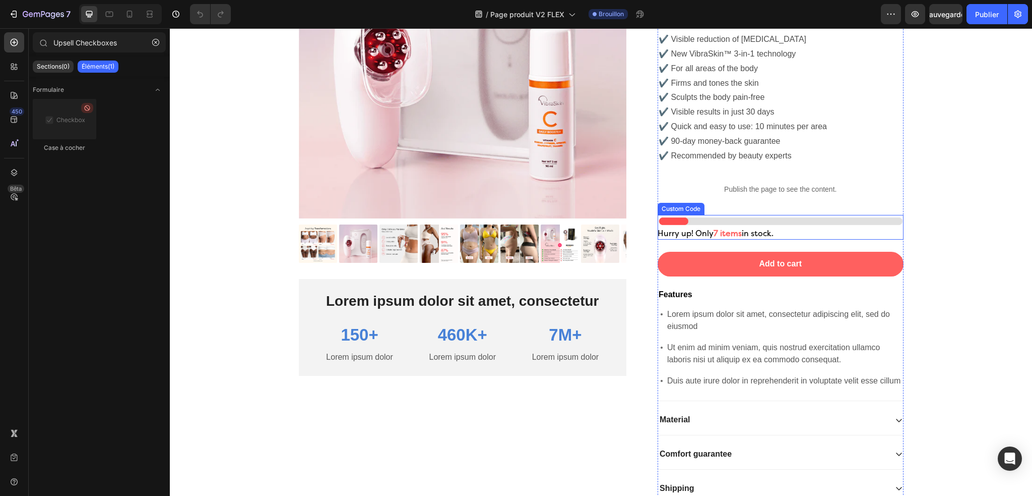
click at [692, 192] on p "Publish the page to see the content." at bounding box center [781, 189] width 246 height 11
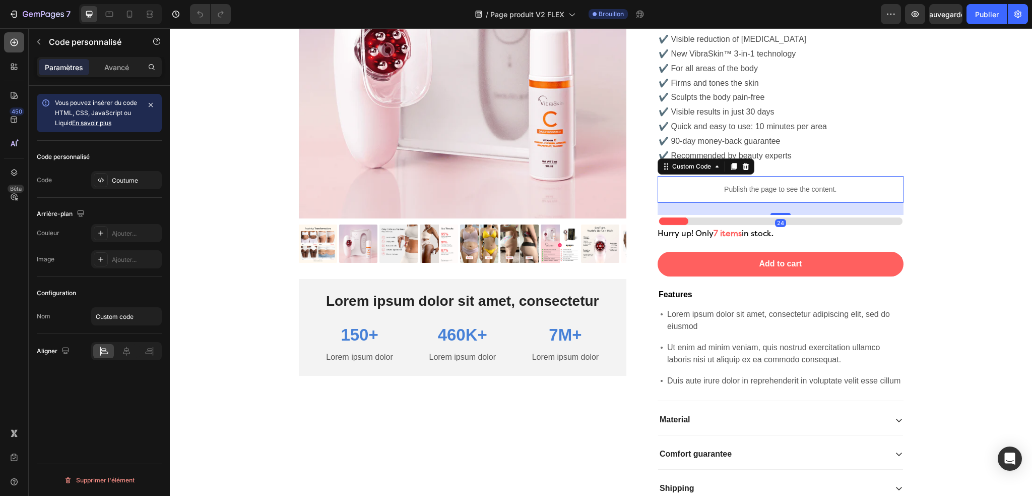
click at [5, 37] on div at bounding box center [14, 42] width 20 height 20
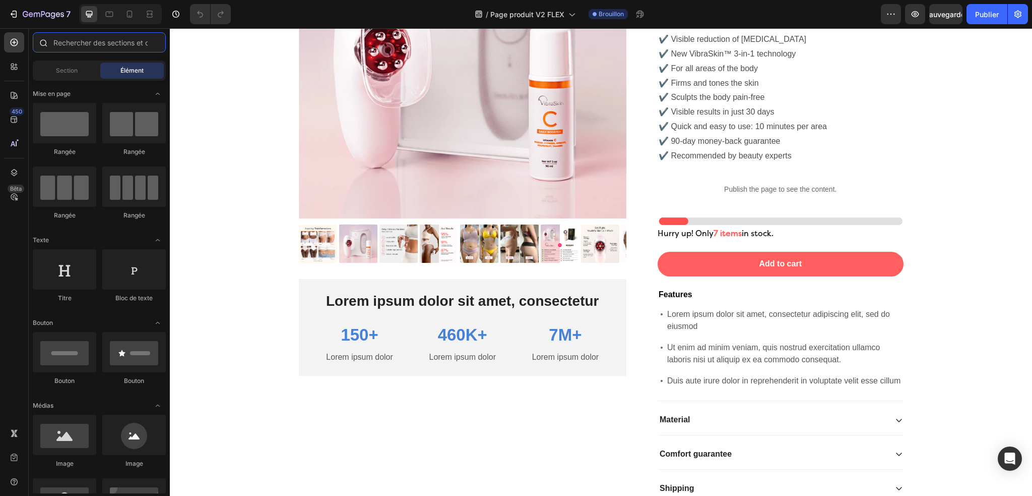
click at [70, 37] on input "text" at bounding box center [99, 42] width 133 height 20
paste input "pBump ‑ Upsell Checkboxes"
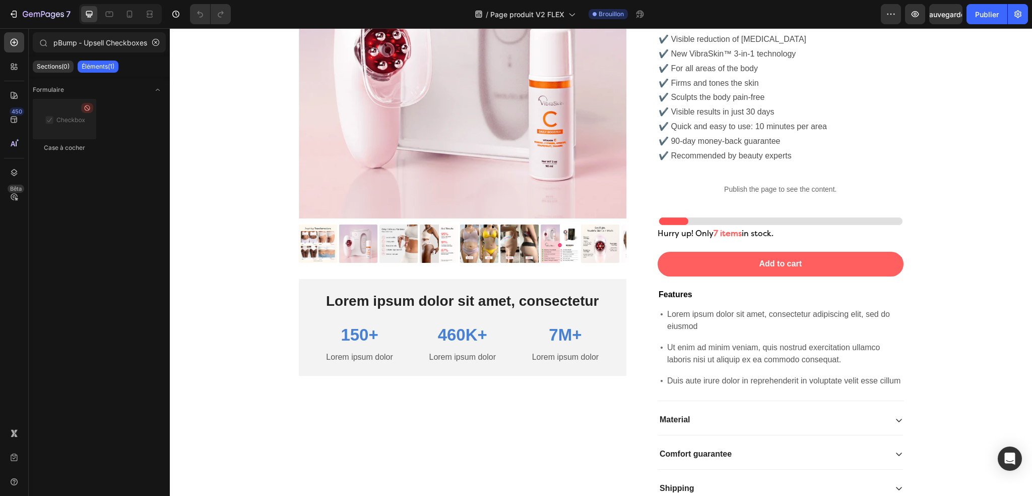
drag, startPoint x: 75, startPoint y: 133, endPoint x: 169, endPoint y: 110, distance: 97.4
click at [168, 112] on div "Formulaire Case à cocher" at bounding box center [99, 125] width 141 height 97
click at [150, 83] on div "Formulaire Case à cocher" at bounding box center [99, 125] width 141 height 97
click at [155, 90] on icon "Basculer pour ouvrir" at bounding box center [158, 90] width 8 height 8
click at [157, 89] on icon "Basculer pour ouvrir" at bounding box center [158, 90] width 8 height 8
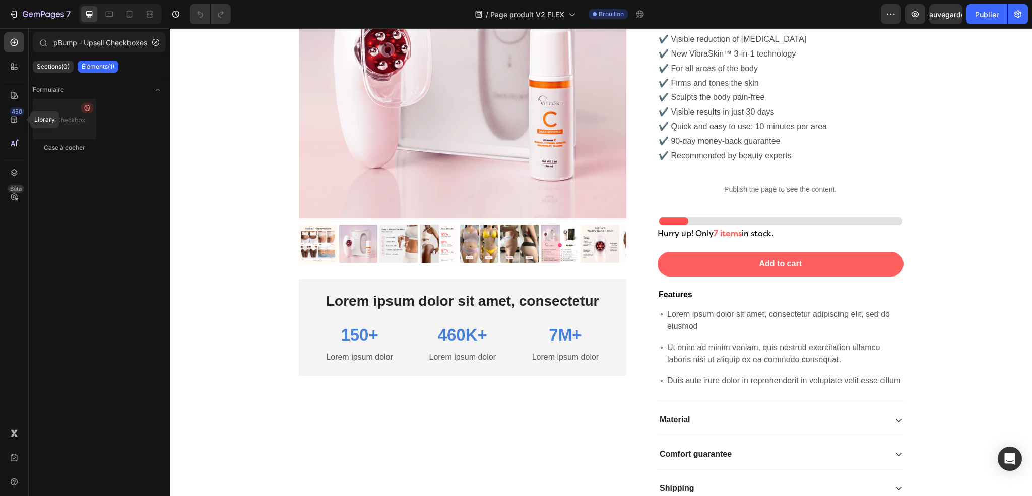
drag, startPoint x: 24, startPoint y: 114, endPoint x: 29, endPoint y: 115, distance: 5.1
click at [24, 115] on div "450 Library Bêta" at bounding box center [14, 261] width 29 height 467
click at [45, 117] on div at bounding box center [65, 119] width 64 height 40
click at [47, 117] on div at bounding box center [65, 119] width 64 height 40
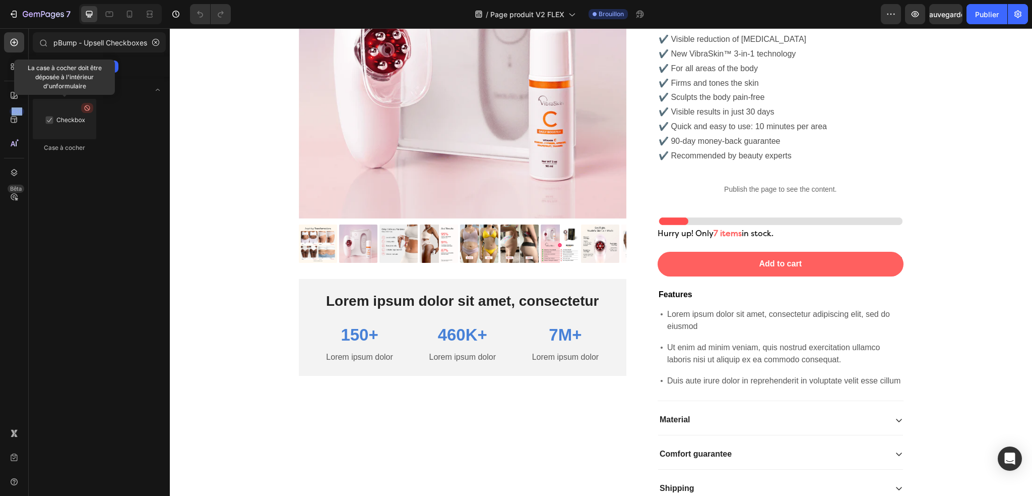
drag, startPoint x: 81, startPoint y: 109, endPoint x: 85, endPoint y: 106, distance: 5.2
click at [83, 108] on div at bounding box center [65, 119] width 64 height 40
click at [87, 106] on icon at bounding box center [87, 108] width 8 height 8
click at [88, 106] on icon at bounding box center [87, 108] width 8 height 8
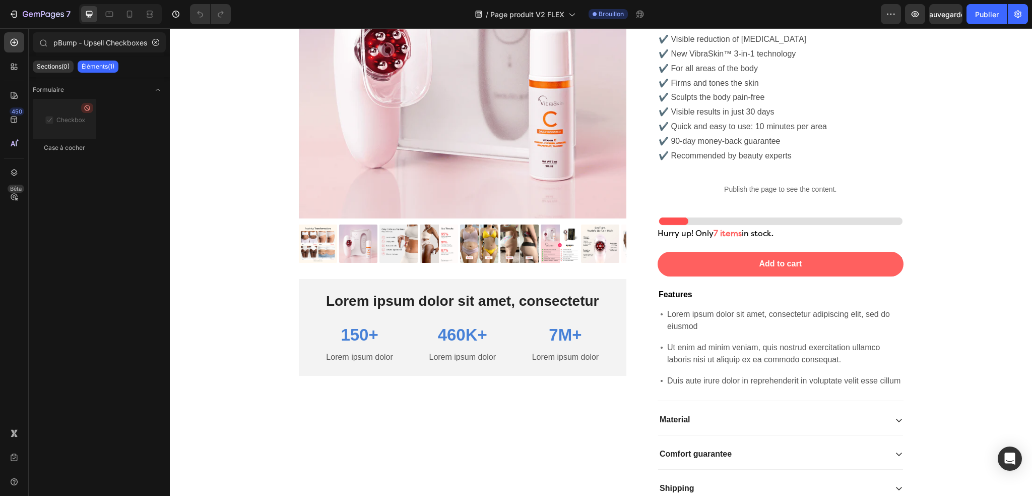
drag, startPoint x: 99, startPoint y: 97, endPoint x: 81, endPoint y: 95, distance: 18.3
click at [98, 98] on div "Formulaire Case à cocher" at bounding box center [99, 125] width 141 height 97
click at [75, 44] on input "pBump ‑ Upsell Checkboxes" at bounding box center [99, 42] width 133 height 20
click at [56, 40] on input "pBump ‑ Upsell Checkboxes" at bounding box center [99, 42] width 133 height 20
click at [107, 34] on input "pBump ‑ Upsell Checkboxes" at bounding box center [99, 42] width 133 height 20
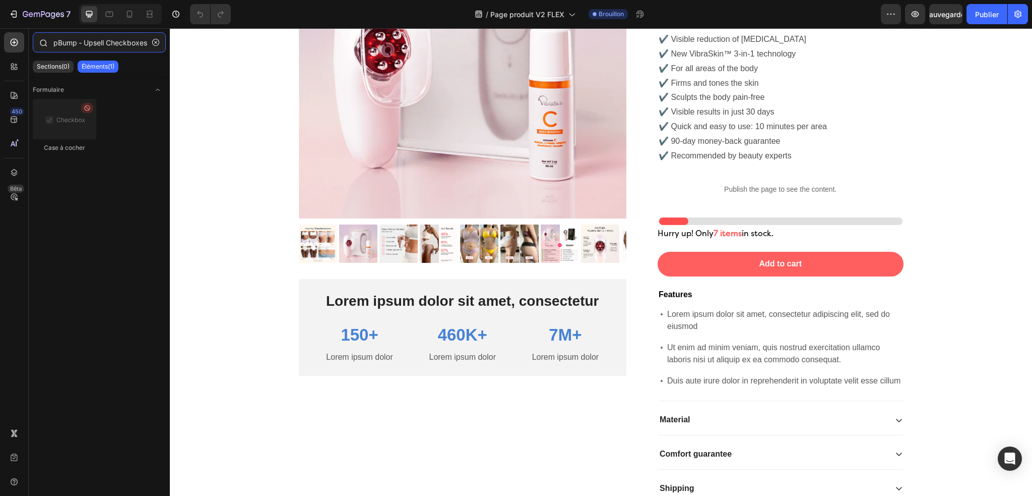
click at [107, 35] on input "pBump ‑ Upsell Checkboxes" at bounding box center [99, 42] width 133 height 20
paste input "U"
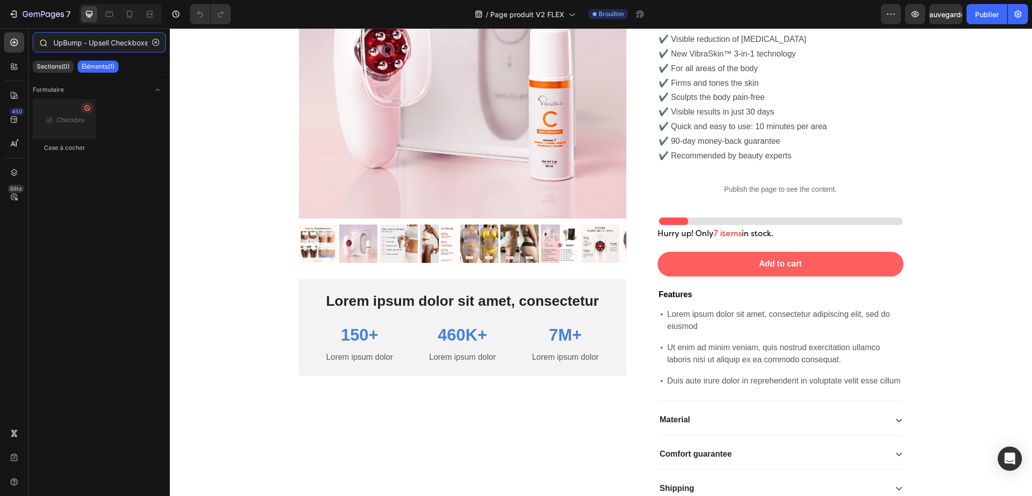
scroll to position [0, 5]
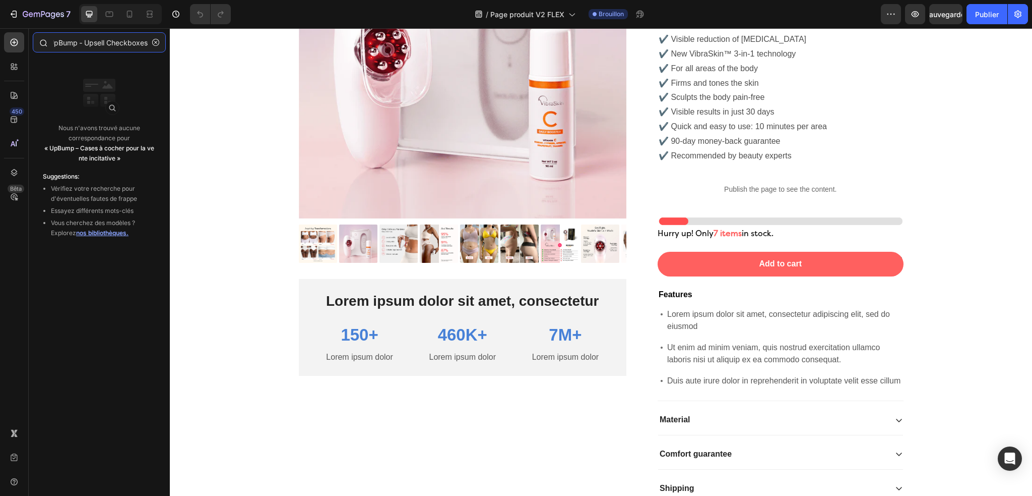
click at [53, 39] on input "UpBump ‑ Upsell Checkboxes" at bounding box center [99, 42] width 133 height 20
drag, startPoint x: 84, startPoint y: 42, endPoint x: 158, endPoint y: 43, distance: 73.6
click at [158, 43] on div "UpBump ‑ Upsell Checkboxes" at bounding box center [99, 44] width 141 height 24
click at [120, 48] on input "UpBump" at bounding box center [99, 42] width 133 height 20
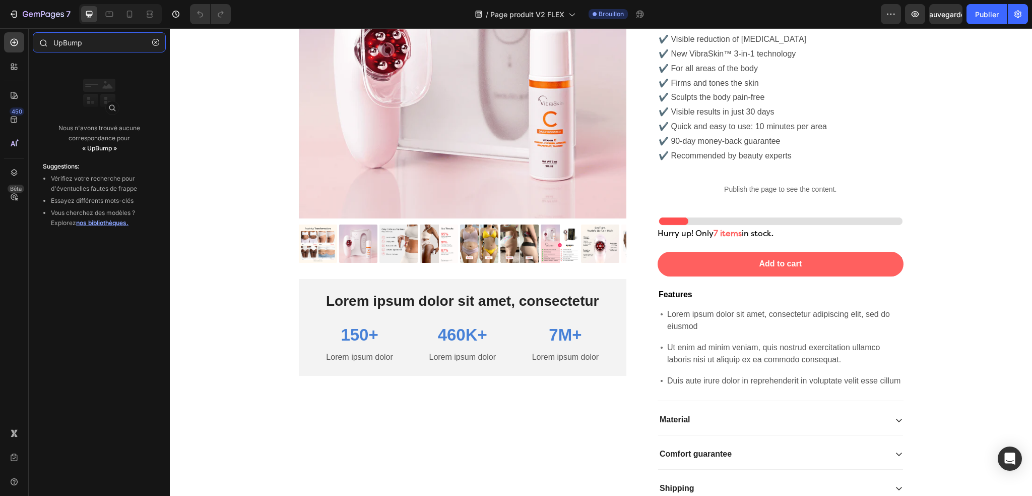
click at [119, 47] on input "UpBump" at bounding box center [99, 42] width 133 height 20
paste input "sell Checkboxes"
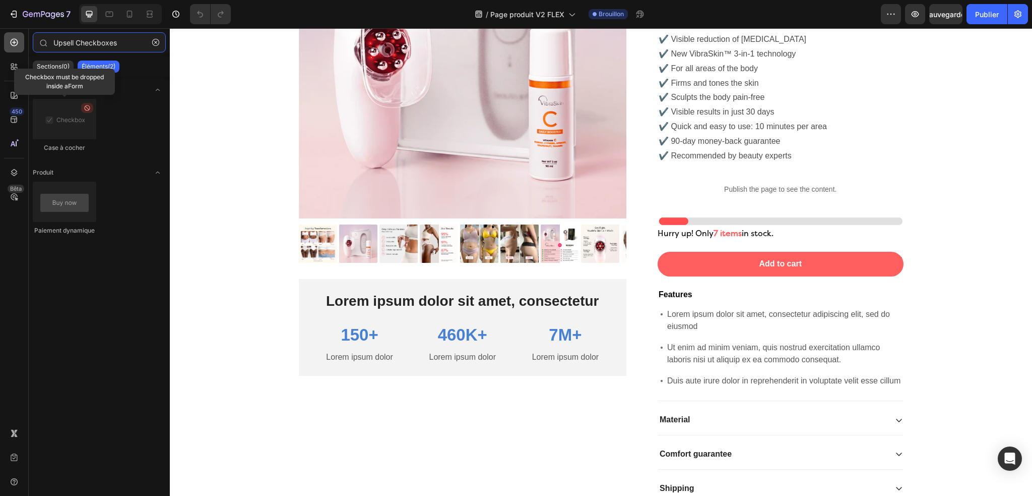
type input "Upsell Checkboxes"
click at [21, 45] on div at bounding box center [14, 42] width 20 height 20
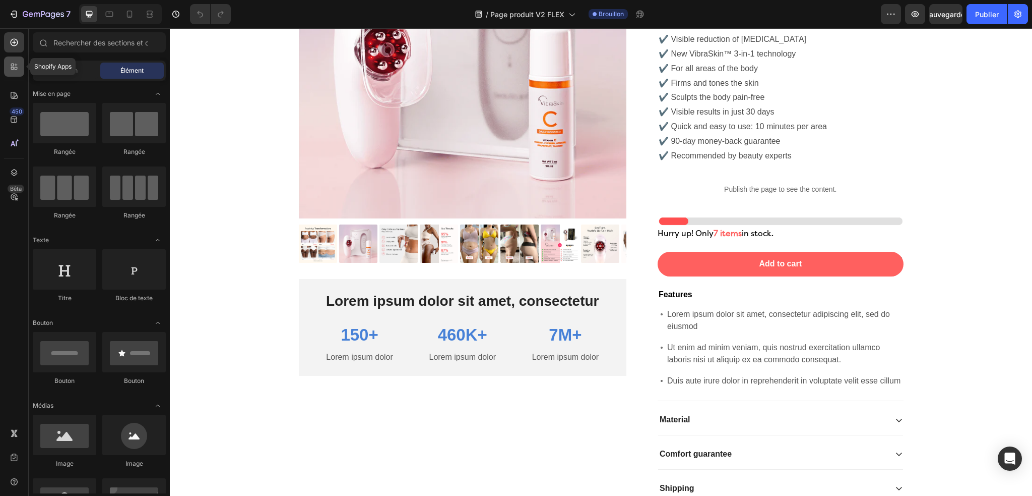
click at [17, 69] on icon at bounding box center [14, 66] width 10 height 10
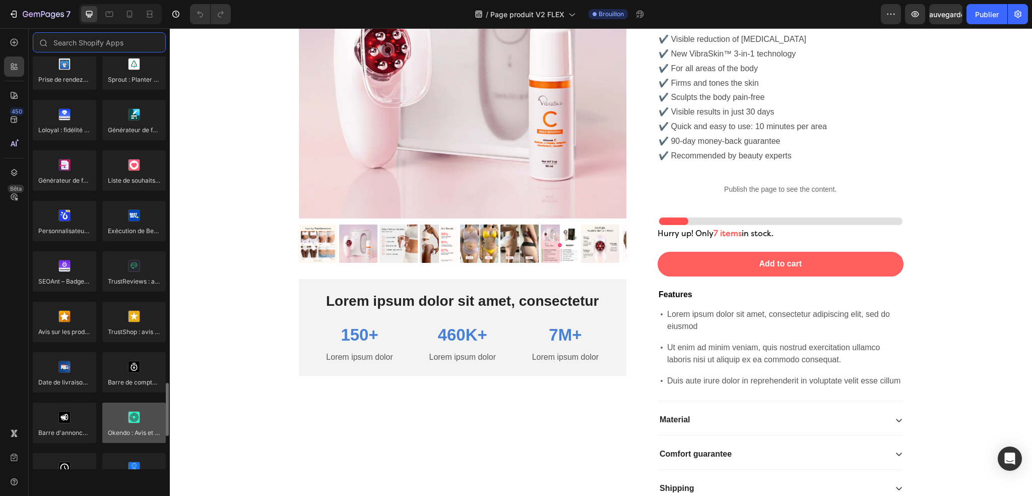
scroll to position [2774, 0]
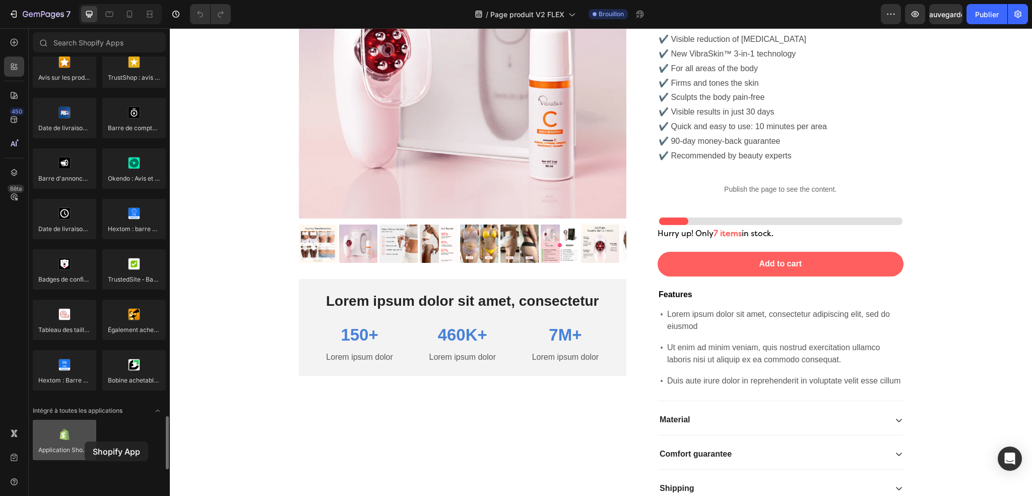
click at [85, 441] on div at bounding box center [65, 439] width 64 height 40
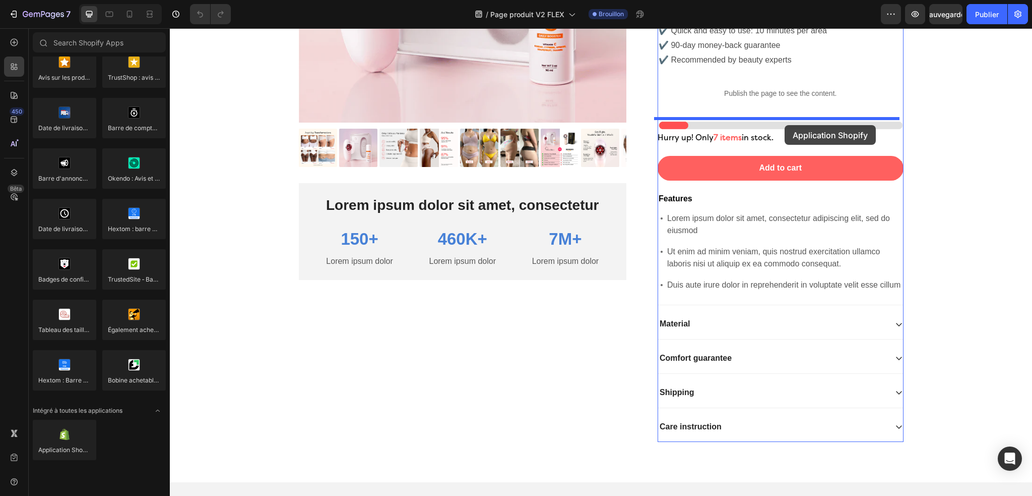
scroll to position [3369, 0]
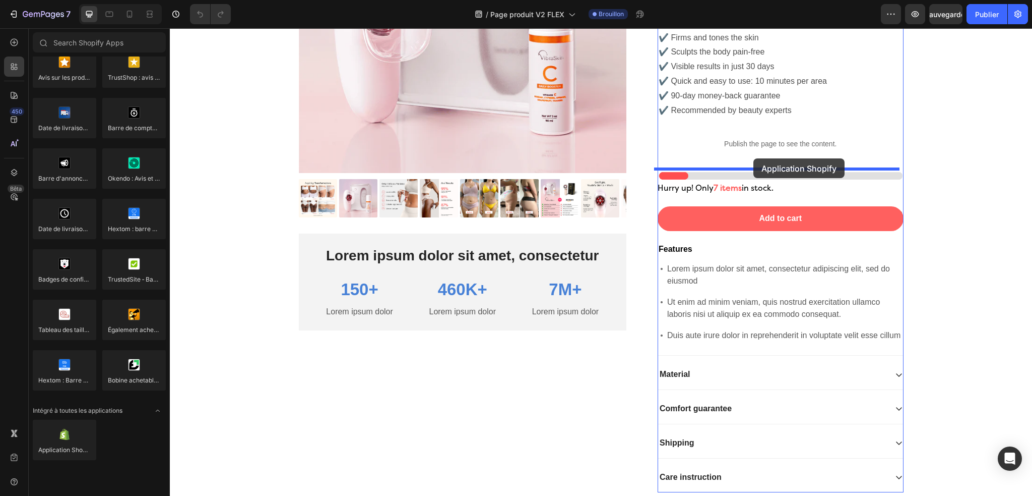
drag, startPoint x: 245, startPoint y: 471, endPoint x: 754, endPoint y: 158, distance: 597.0
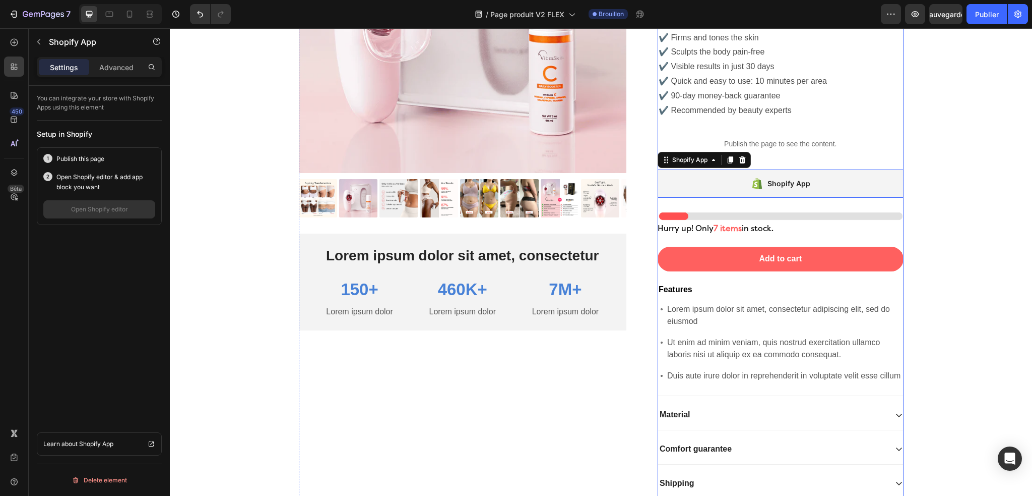
scroll to position [3318, 0]
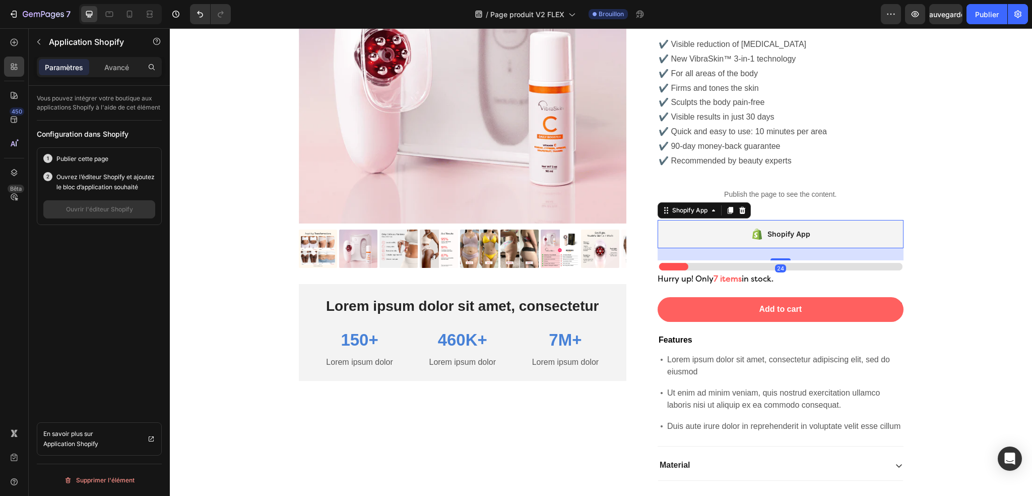
click at [749, 241] on div "Shopify App" at bounding box center [781, 234] width 246 height 28
click at [741, 207] on icon at bounding box center [742, 210] width 7 height 7
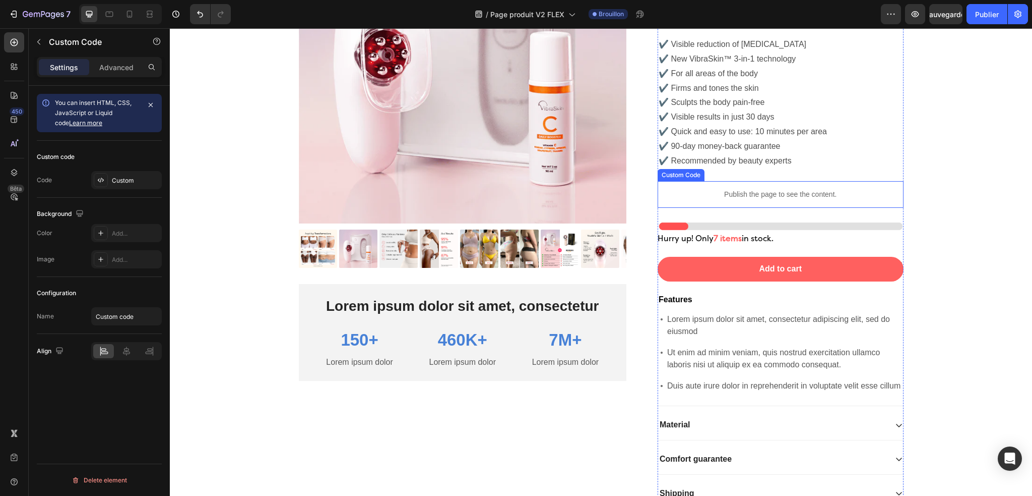
click at [752, 195] on p "Publish the page to see the content." at bounding box center [781, 194] width 246 height 11
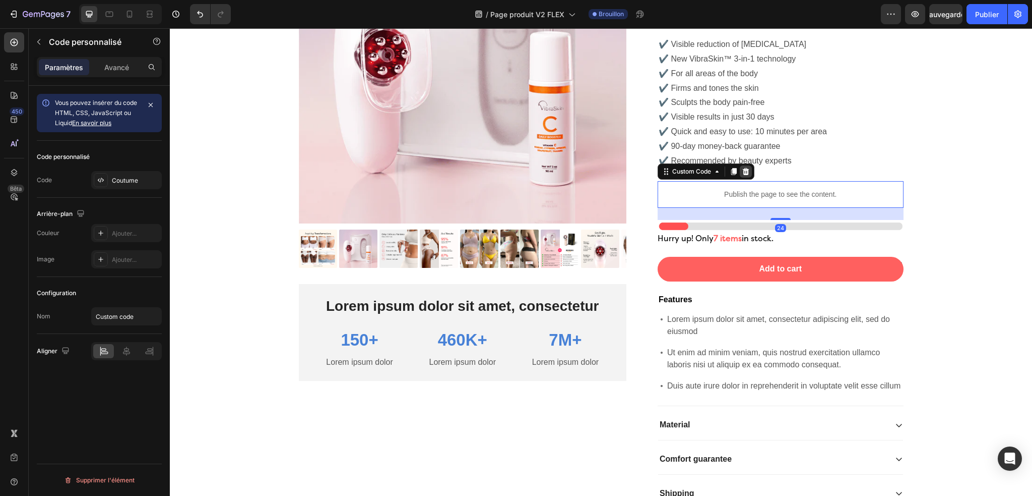
click at [743, 169] on icon at bounding box center [746, 171] width 7 height 7
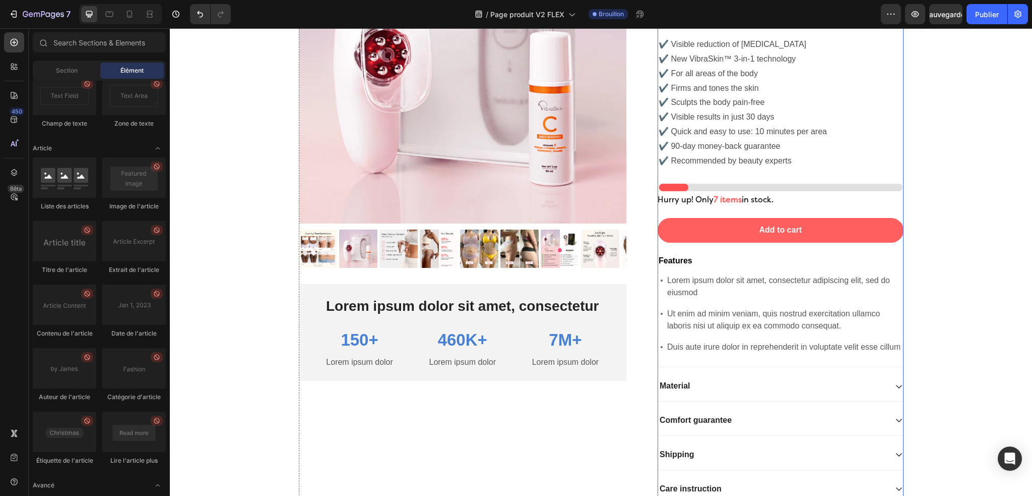
scroll to position [3117, 0]
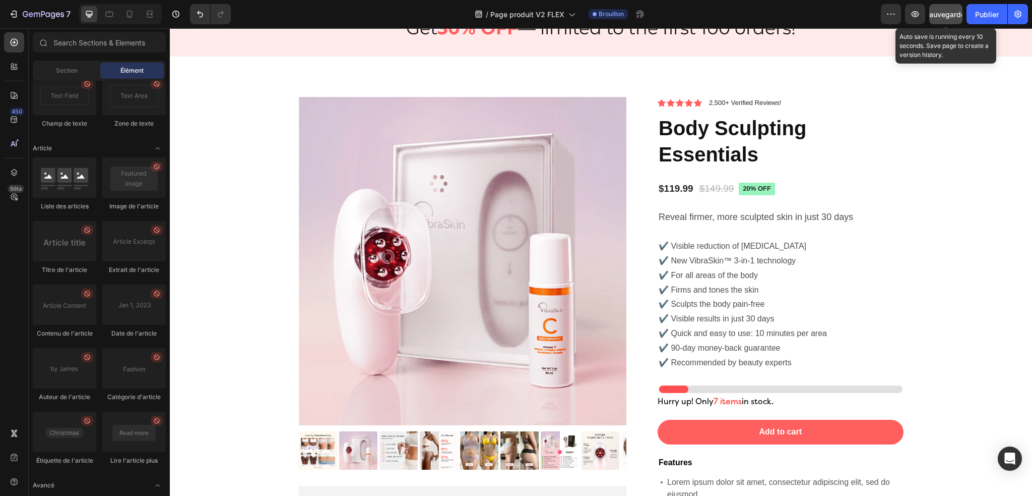
click at [949, 12] on font "Sauvegarder" at bounding box center [946, 14] width 43 height 9
click at [55, 36] on input "text" at bounding box center [99, 42] width 133 height 20
paste input "Frequently Bought Together"
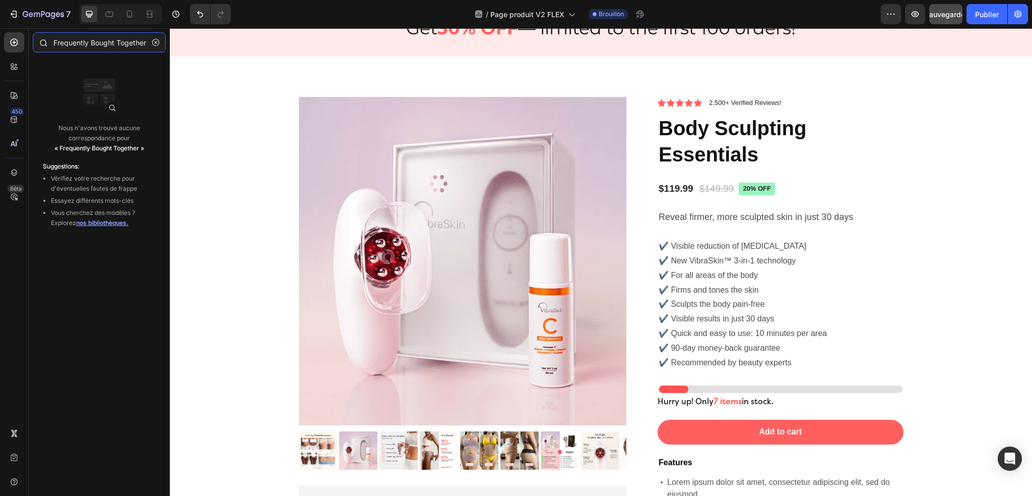
click at [109, 41] on input "Frequently Bought Together" at bounding box center [99, 42] width 133 height 20
click at [68, 48] on input "Frequently Bought Together" at bounding box center [99, 42] width 133 height 20
click at [99, 39] on input "Frequently Bought Together" at bounding box center [99, 42] width 133 height 20
click at [100, 39] on input "Frequently Bought Together" at bounding box center [99, 42] width 133 height 20
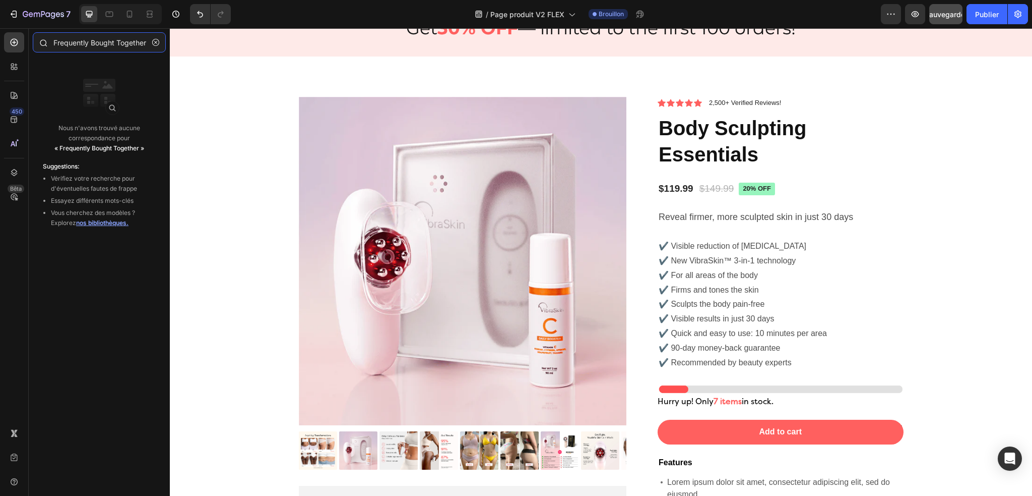
click at [100, 39] on input "Frequently Bought Together" at bounding box center [99, 42] width 133 height 20
paste input "Frequently Bought Together CBB"
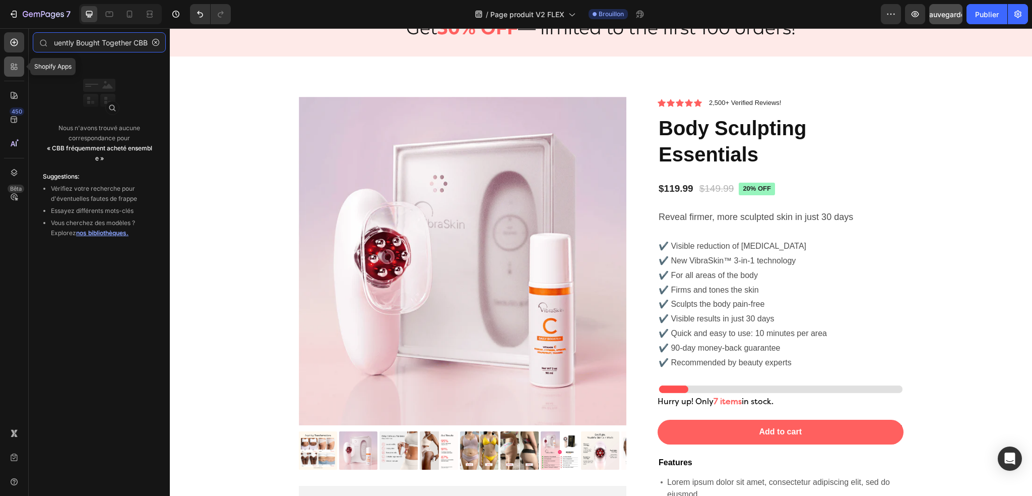
type input "Frequently Bought Together CBB"
click at [12, 70] on icon at bounding box center [14, 66] width 10 height 10
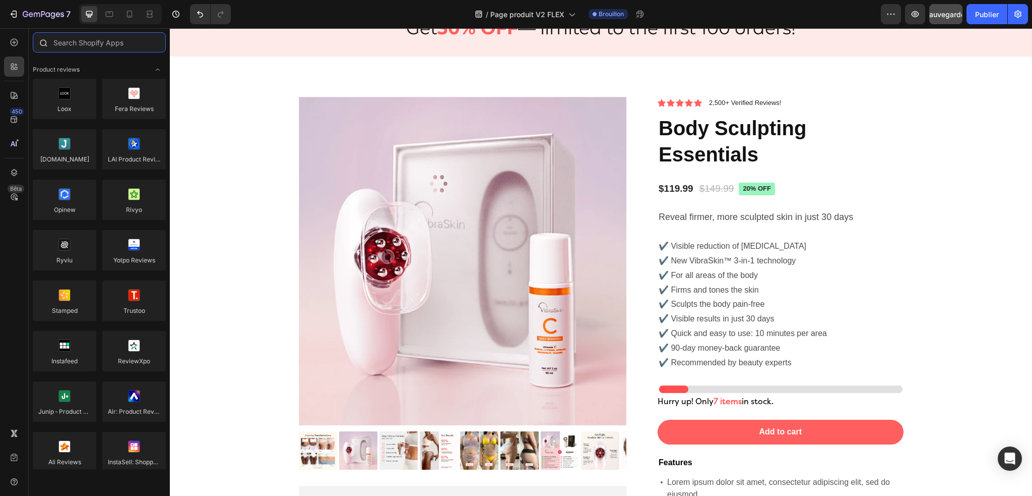
scroll to position [0, 0]
click at [106, 39] on input "text" at bounding box center [99, 42] width 133 height 20
paste input "Frequently Bought Together CBB"
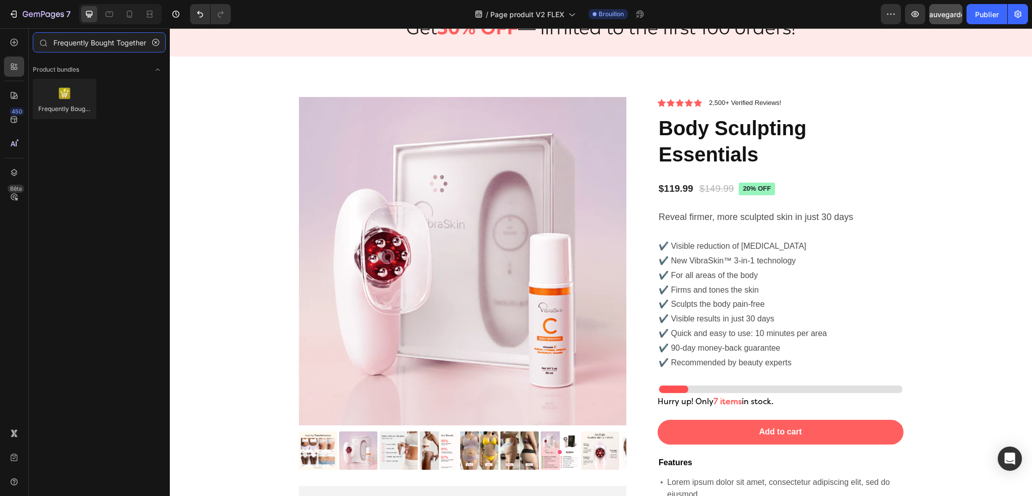
scroll to position [0, 17]
type input "Frequently Bought Together CBB"
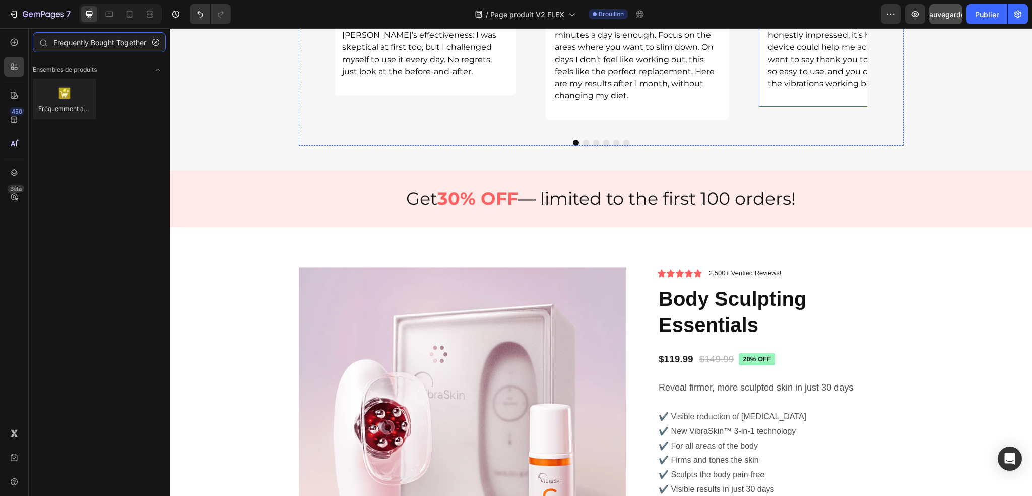
scroll to position [2915, 0]
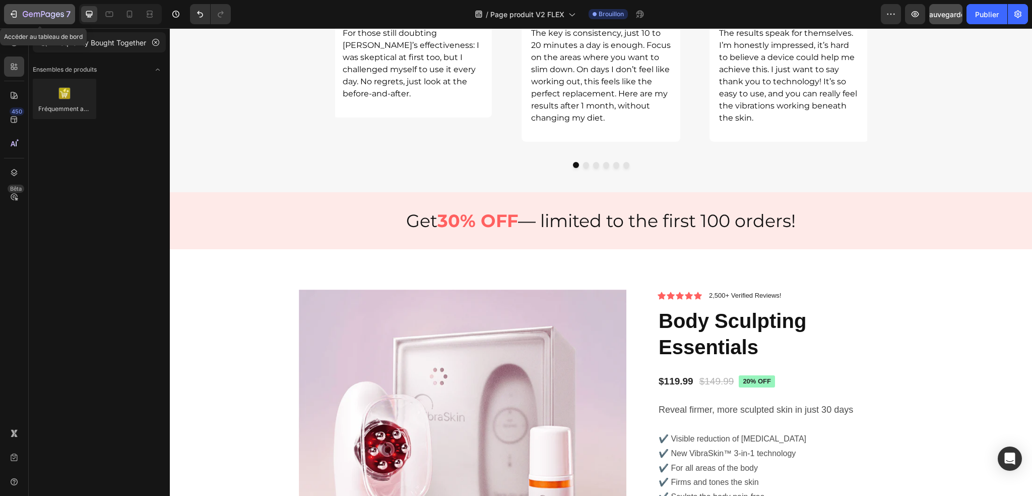
click at [24, 17] on icon "button" at bounding box center [43, 15] width 41 height 9
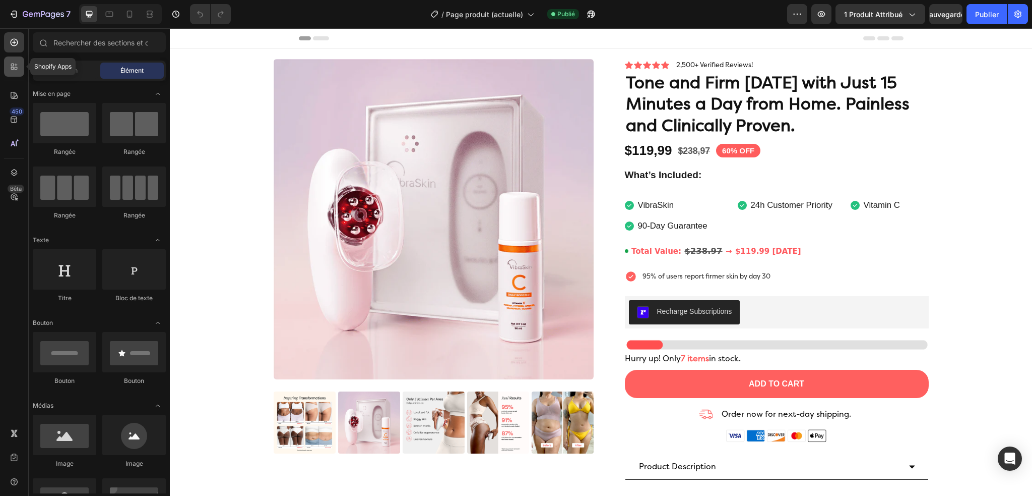
click at [15, 65] on icon at bounding box center [14, 66] width 10 height 10
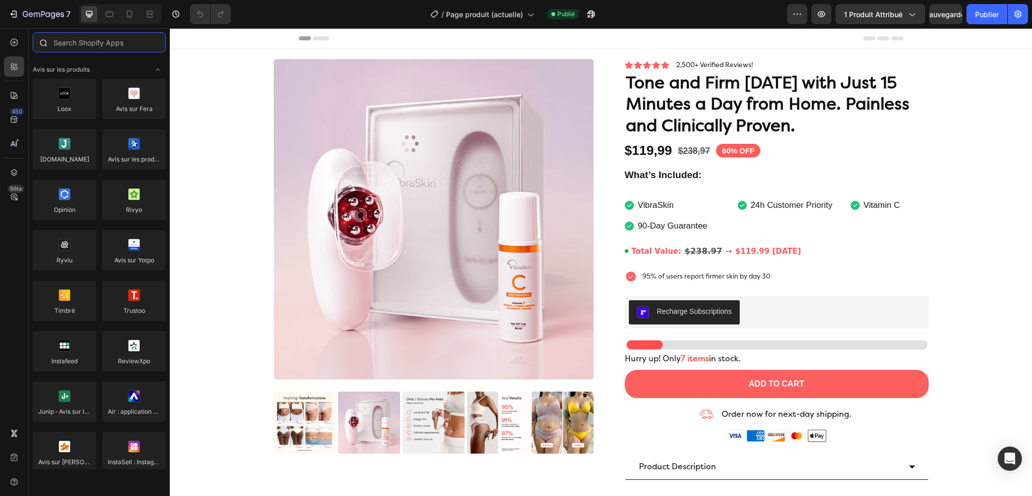
click at [76, 48] on input "text" at bounding box center [99, 42] width 133 height 20
paste input "Frequently Bought Together CBB"
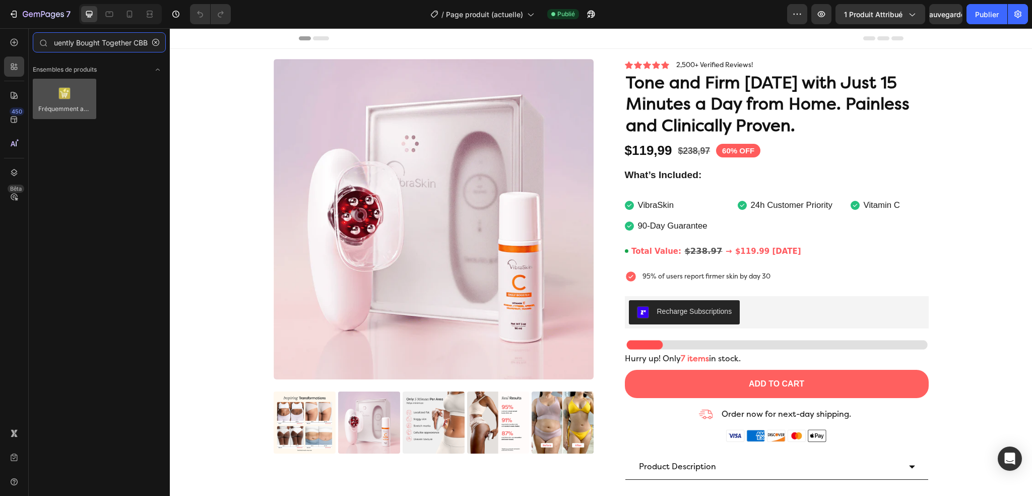
type input "Frequently Bought Together CBB"
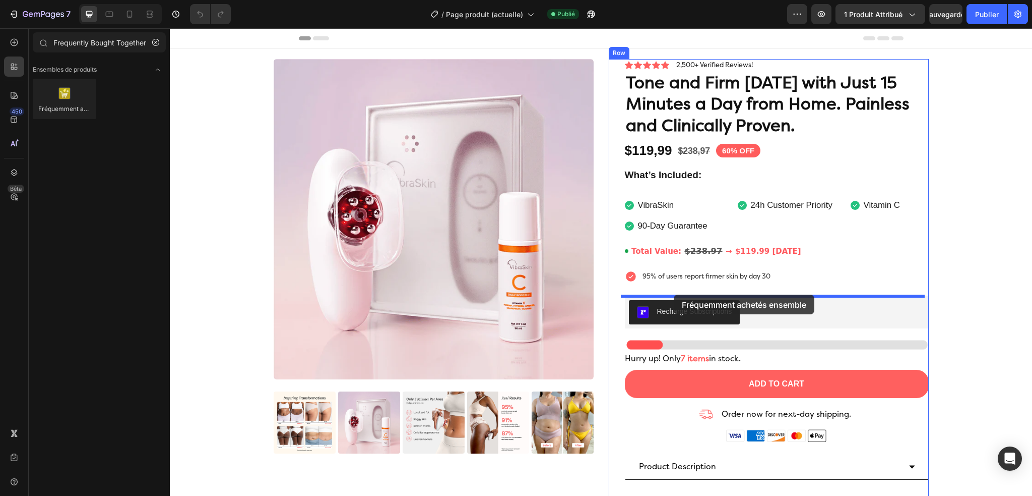
drag, startPoint x: 245, startPoint y: 134, endPoint x: 674, endPoint y: 294, distance: 457.9
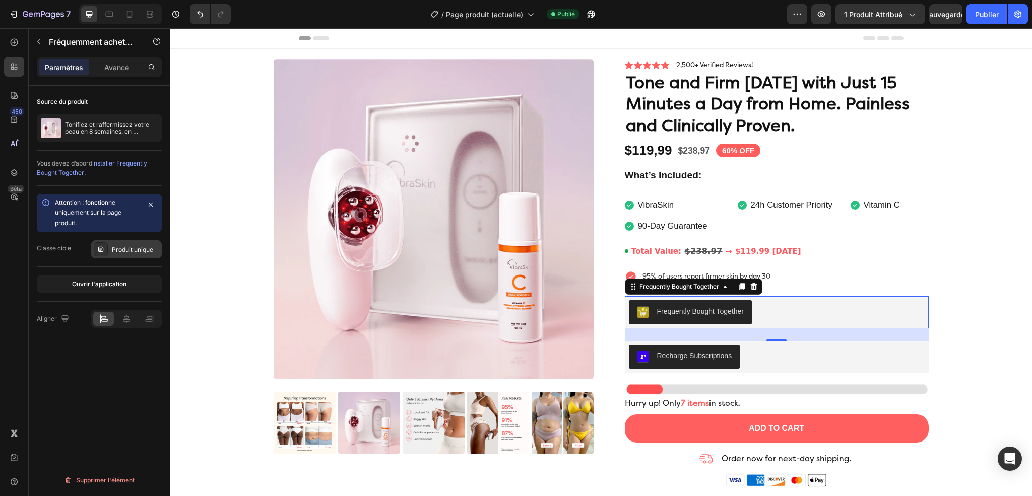
click at [117, 255] on div "Produit unique" at bounding box center [126, 249] width 71 height 18
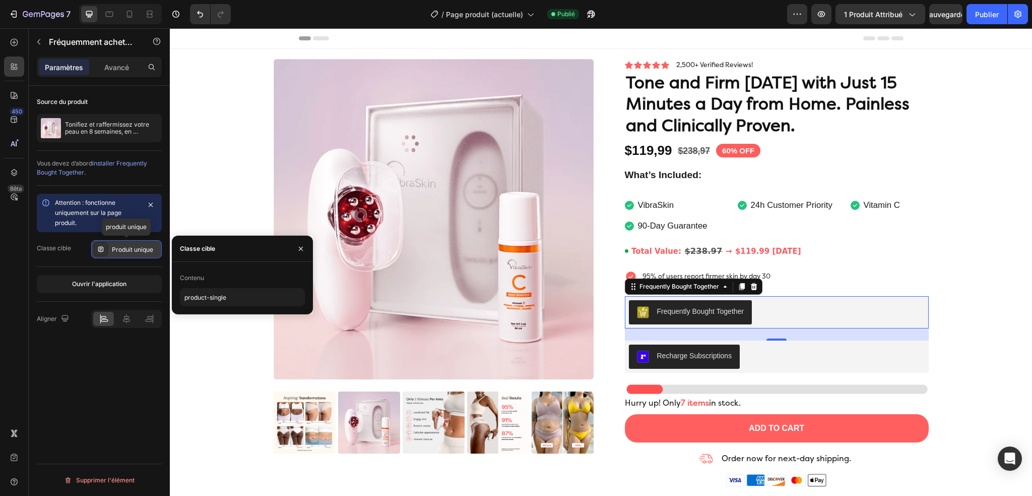
click at [117, 255] on div "Produit unique" at bounding box center [126, 249] width 71 height 18
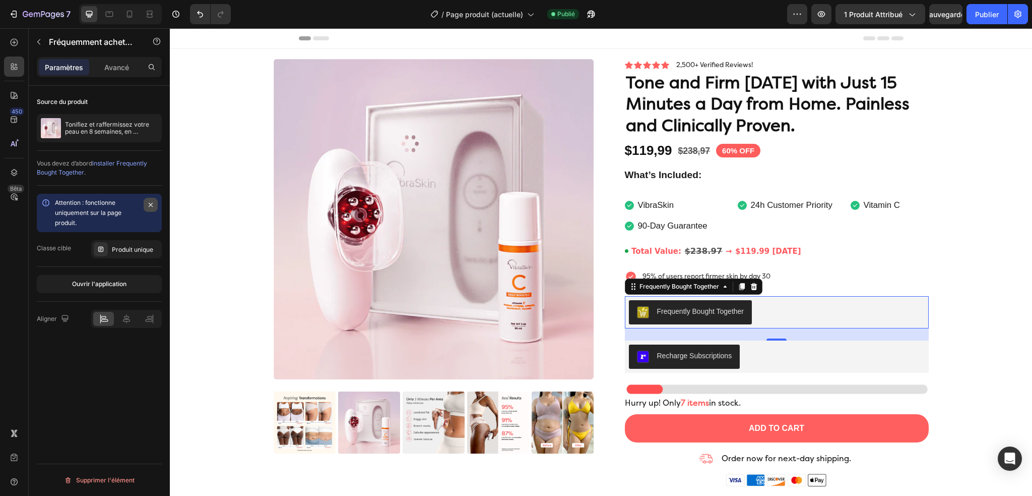
click at [149, 201] on icon "button" at bounding box center [151, 205] width 8 height 8
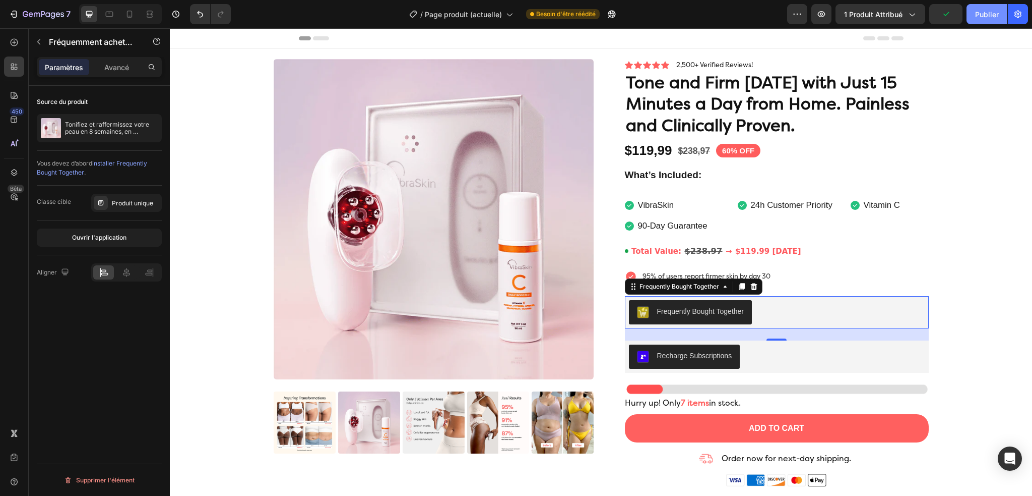
click at [975, 16] on font "Publier" at bounding box center [987, 14] width 24 height 9
click at [752, 307] on div "Frequently Bought Together" at bounding box center [777, 312] width 296 height 24
click at [751, 287] on icon at bounding box center [754, 286] width 7 height 7
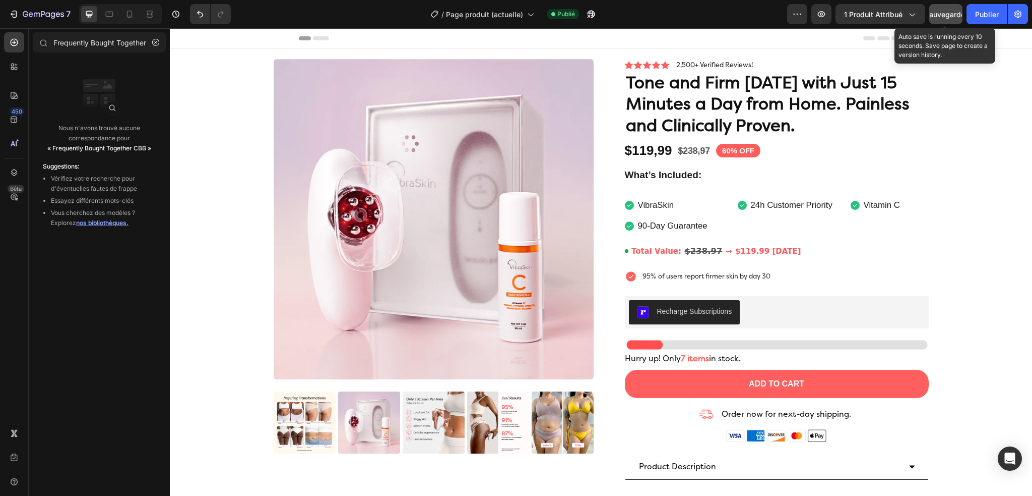
click at [947, 13] on font "Sauvegarder" at bounding box center [946, 14] width 43 height 9
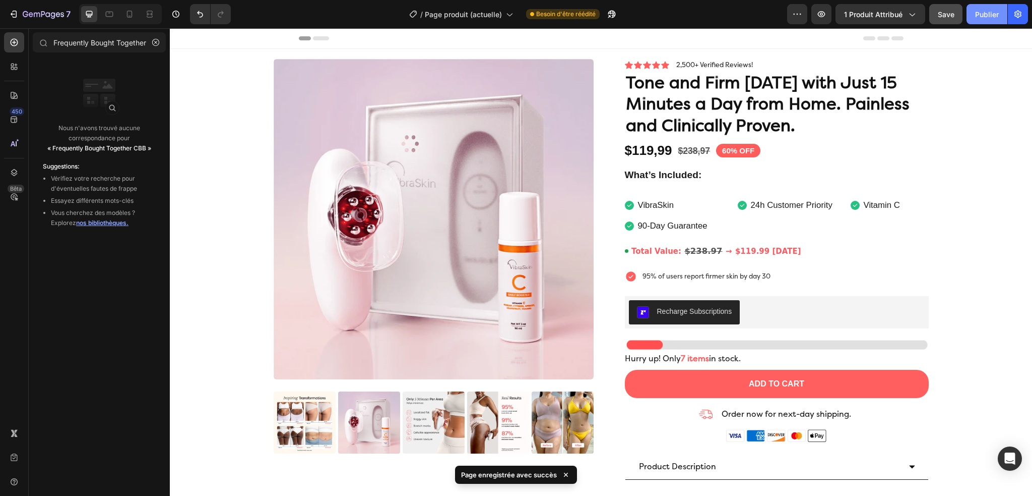
click at [984, 14] on font "Publier" at bounding box center [987, 14] width 24 height 9
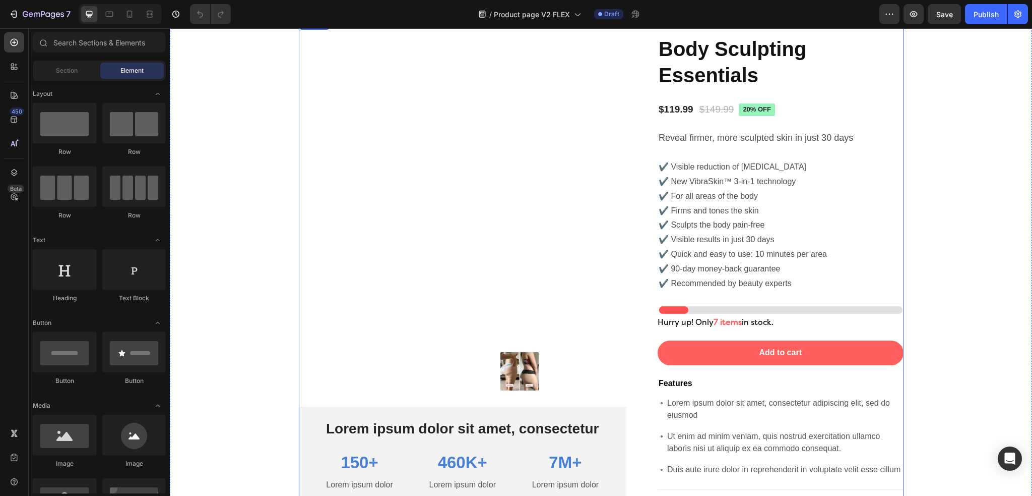
scroll to position [3184, 0]
